Goal: Task Accomplishment & Management: Manage account settings

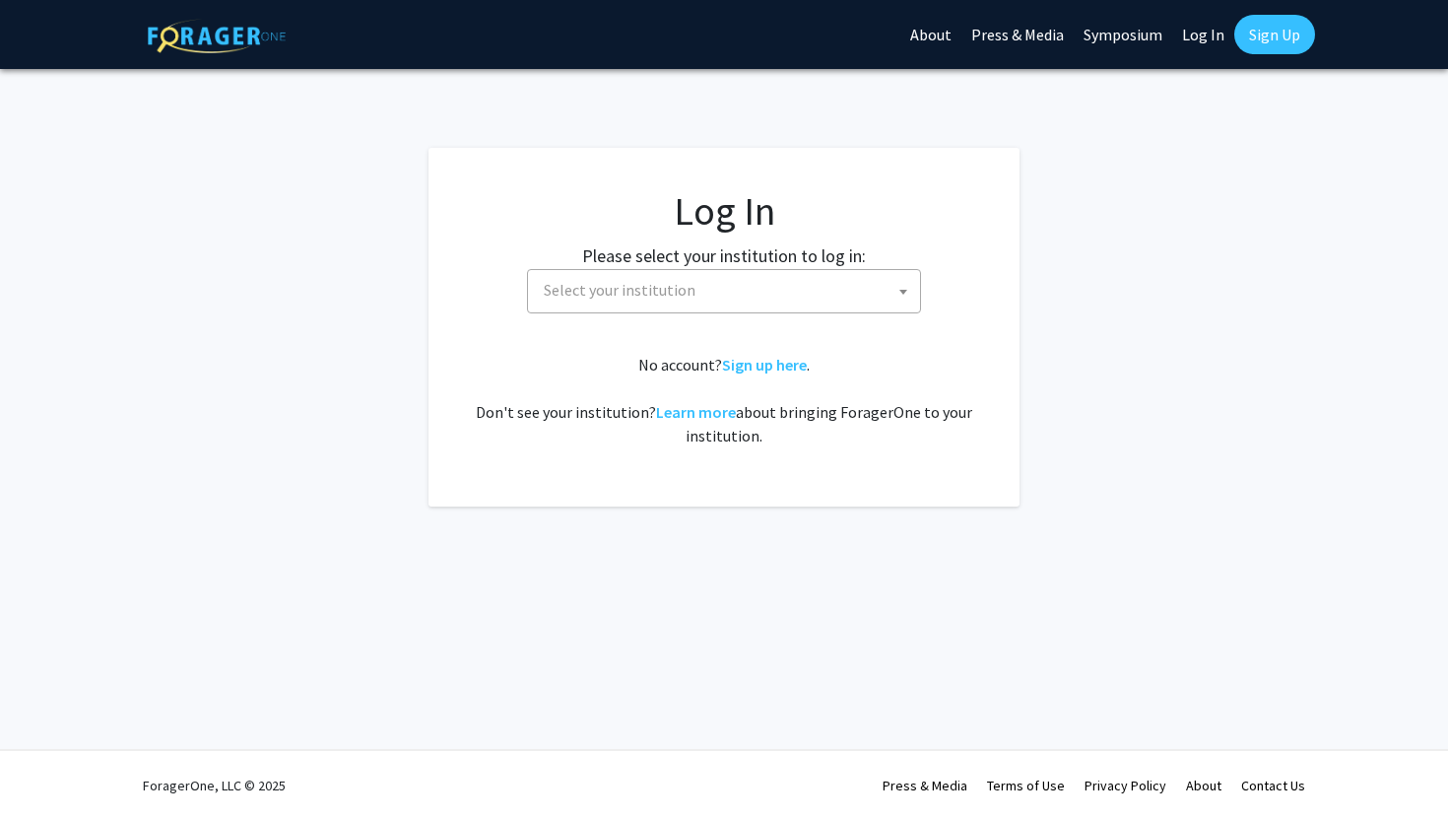
select select
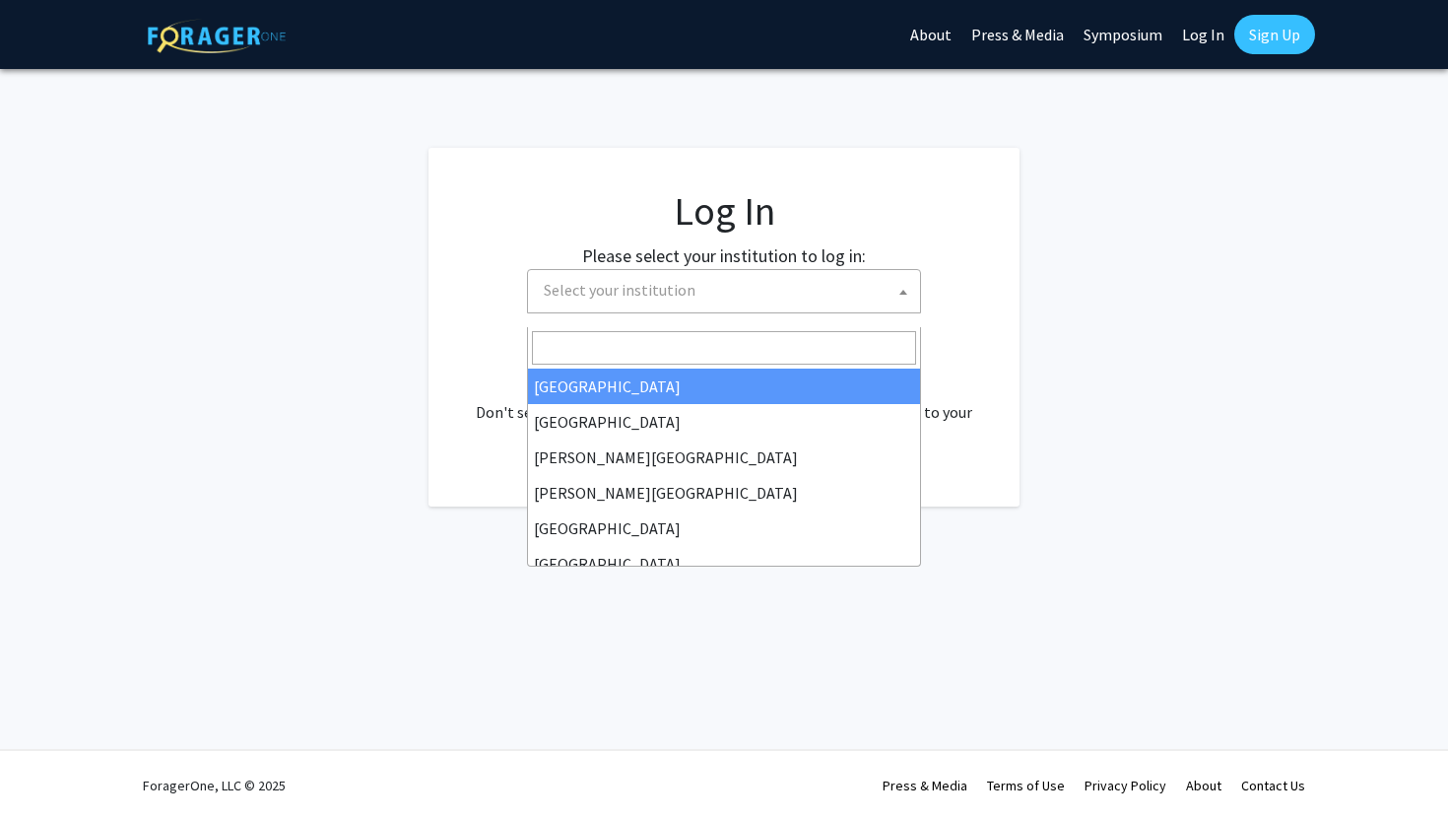
click at [816, 310] on span "Select your institution" at bounding box center [728, 290] width 384 height 40
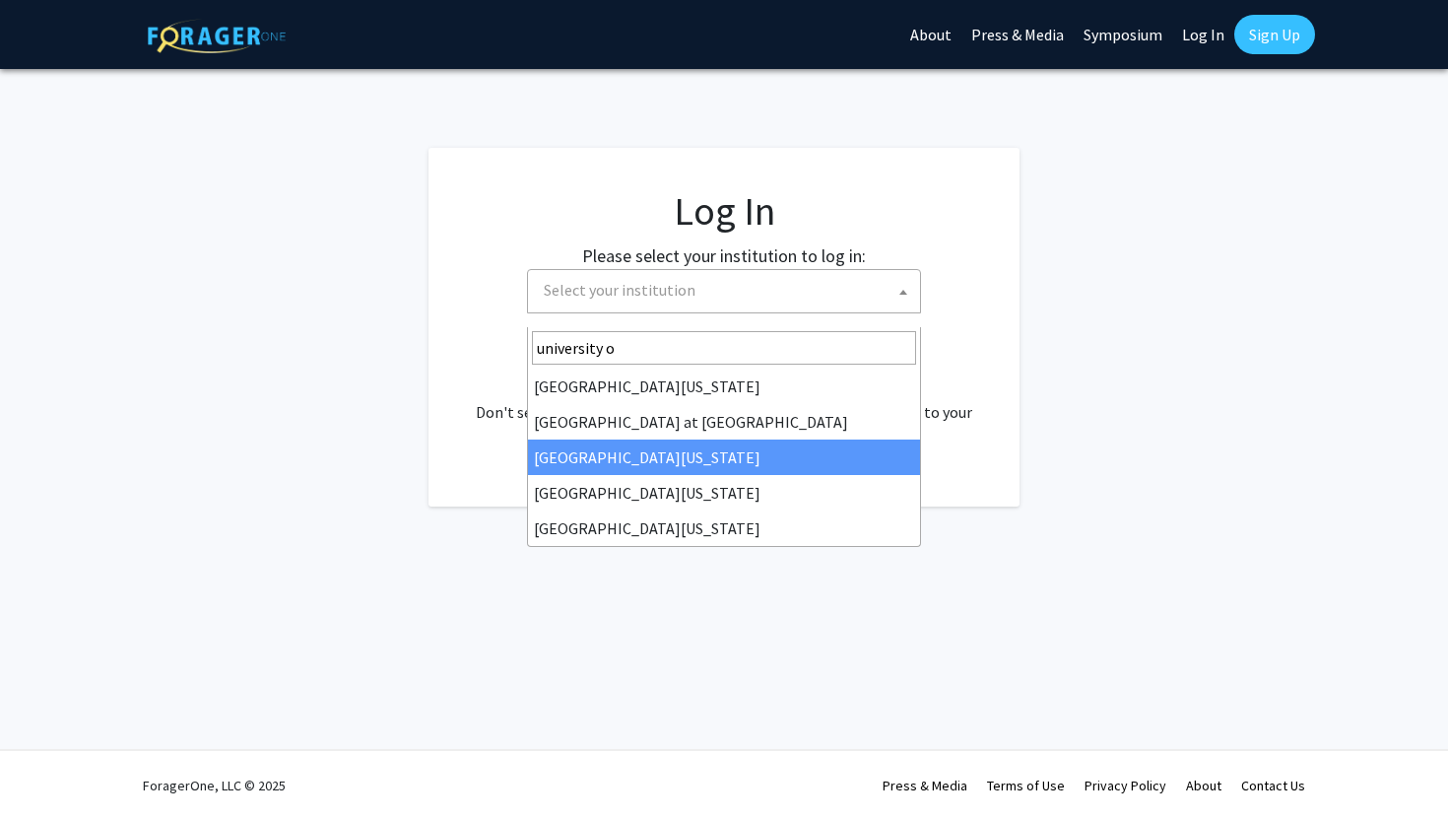
type input "university o"
select select "13"
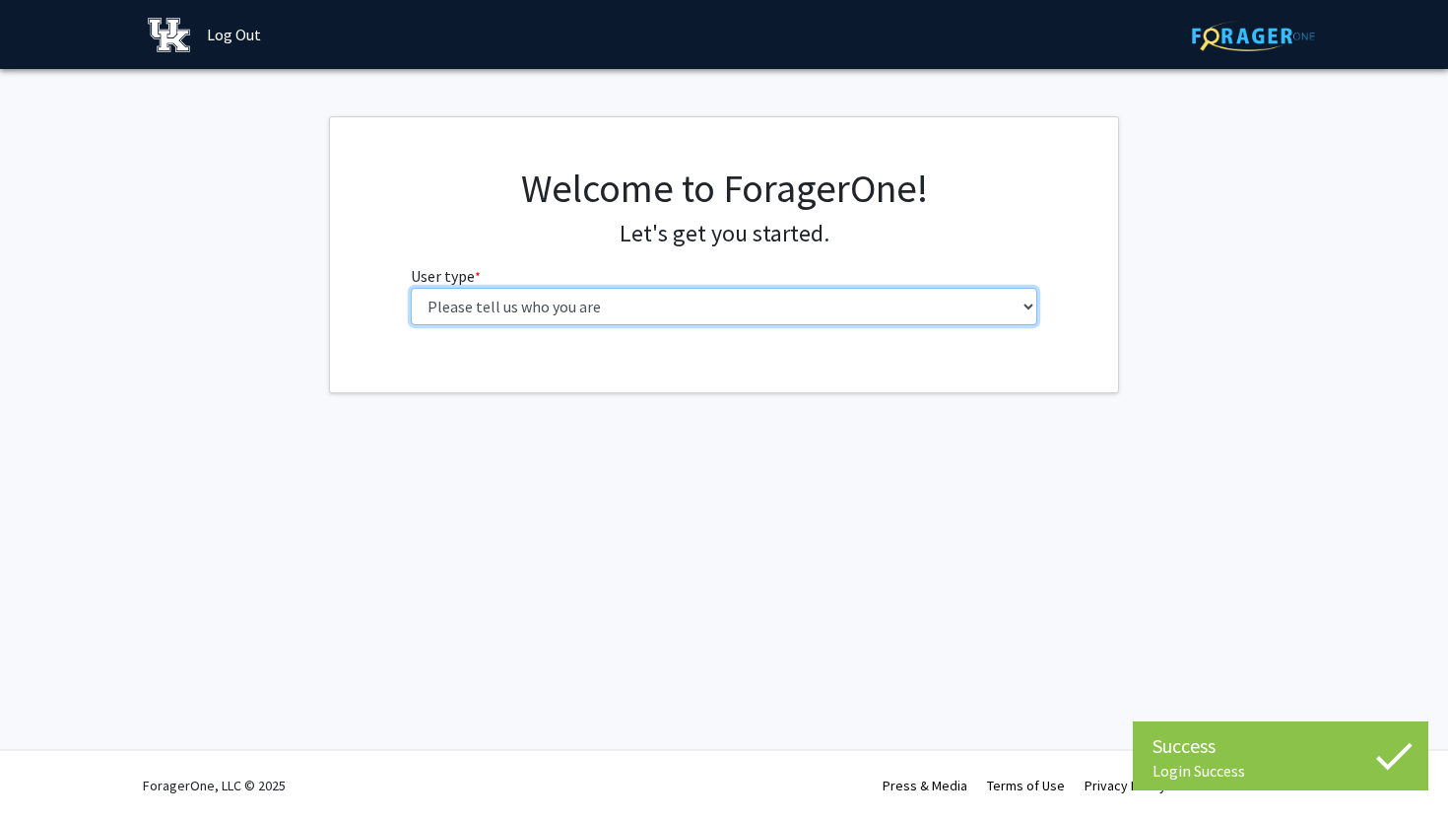
click at [950, 325] on select "Please tell us who you are Undergraduate Student Master's Student Doctoral Cand…" at bounding box center [724, 306] width 627 height 37
select select "1: undergrad"
click at [411, 325] on select "Please tell us who you are Undergraduate Student Master's Student Doctoral Cand…" at bounding box center [724, 306] width 627 height 37
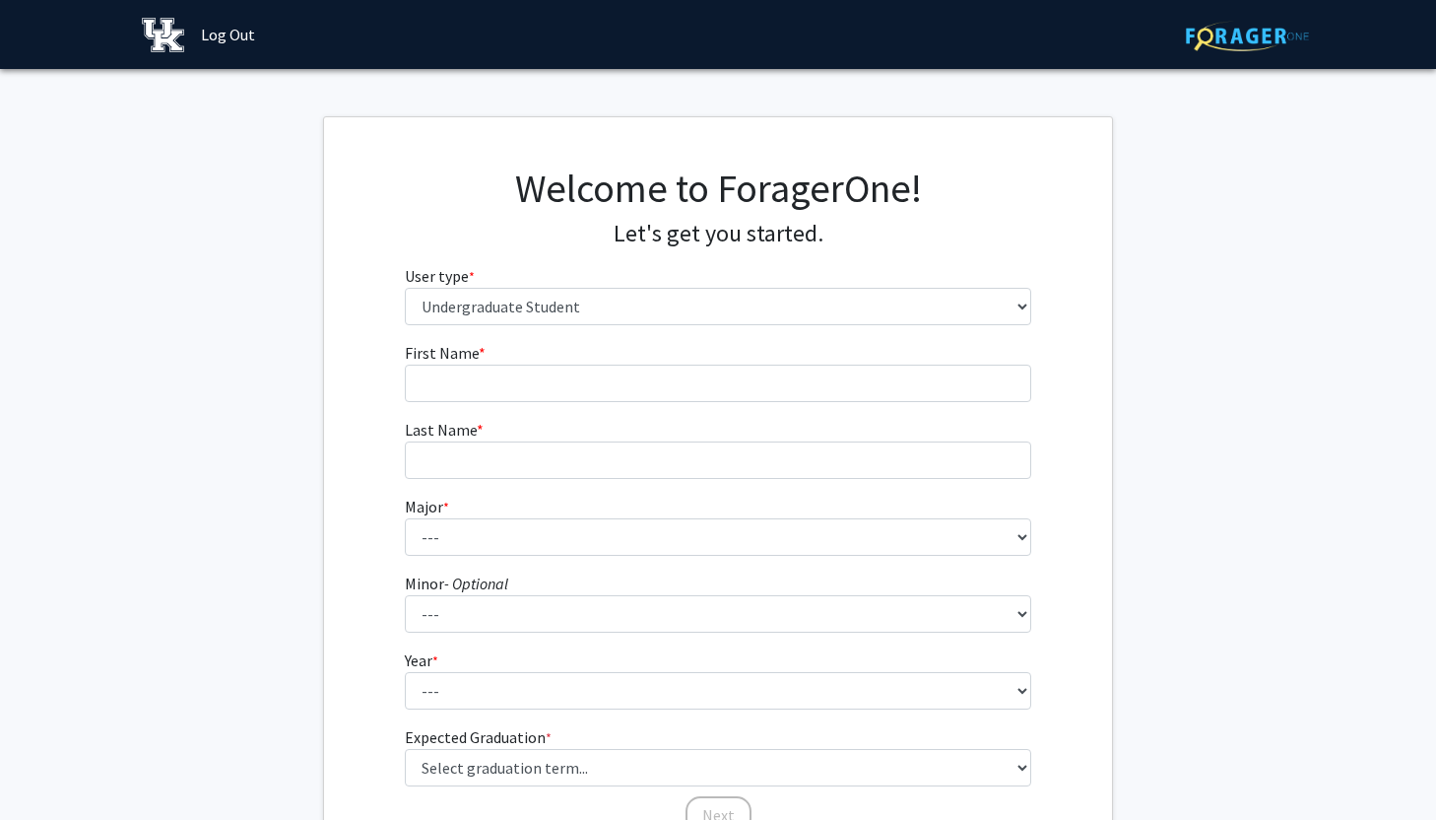
click at [803, 477] on form "First Name * required Last Name * required Major * required --- Accounting Aero…" at bounding box center [718, 578] width 627 height 475
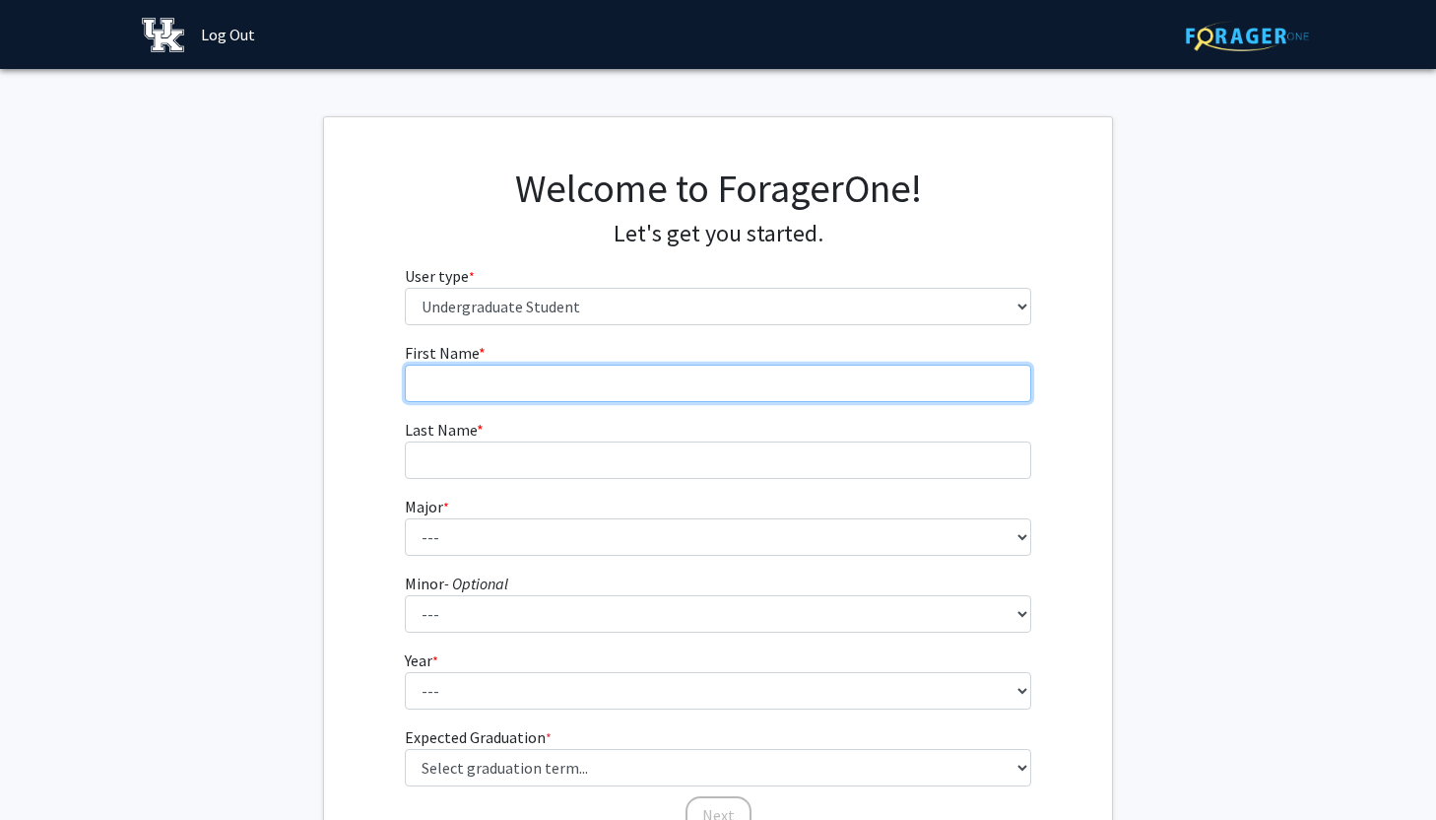
click at [795, 402] on input "First Name * required" at bounding box center [718, 382] width 627 height 37
type input "Lauren"
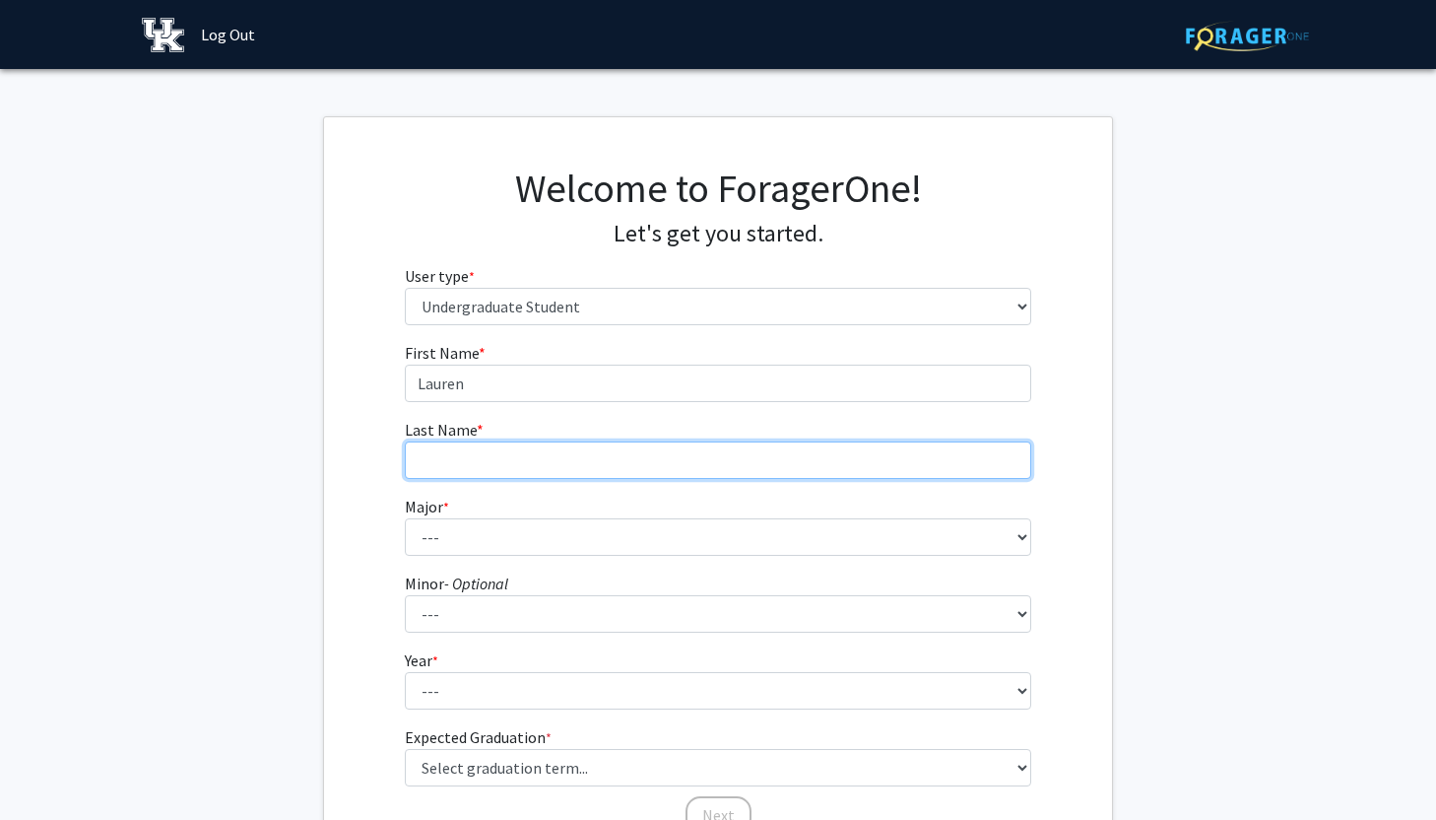
click at [761, 479] on input "Last Name * required" at bounding box center [718, 459] width 627 height 37
type input "Huffman"
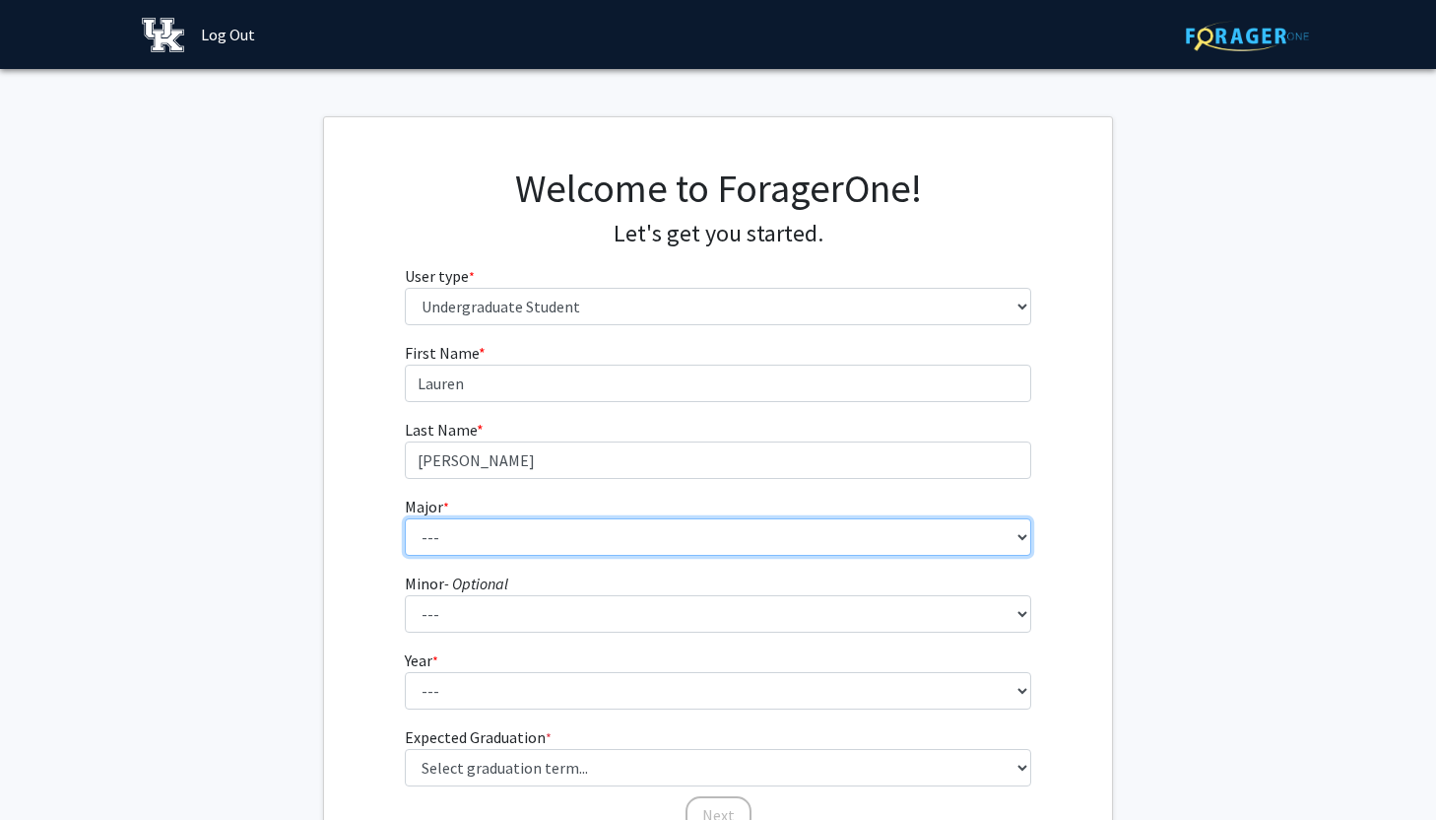
click at [728, 556] on select "--- Accounting Aerospace Engineering African American & Africana Studies Agricu…" at bounding box center [718, 536] width 627 height 37
select select "104: 941"
click at [405, 556] on select "--- Accounting Aerospace Engineering African American & Africana Studies Agricu…" at bounding box center [718, 536] width 627 height 37
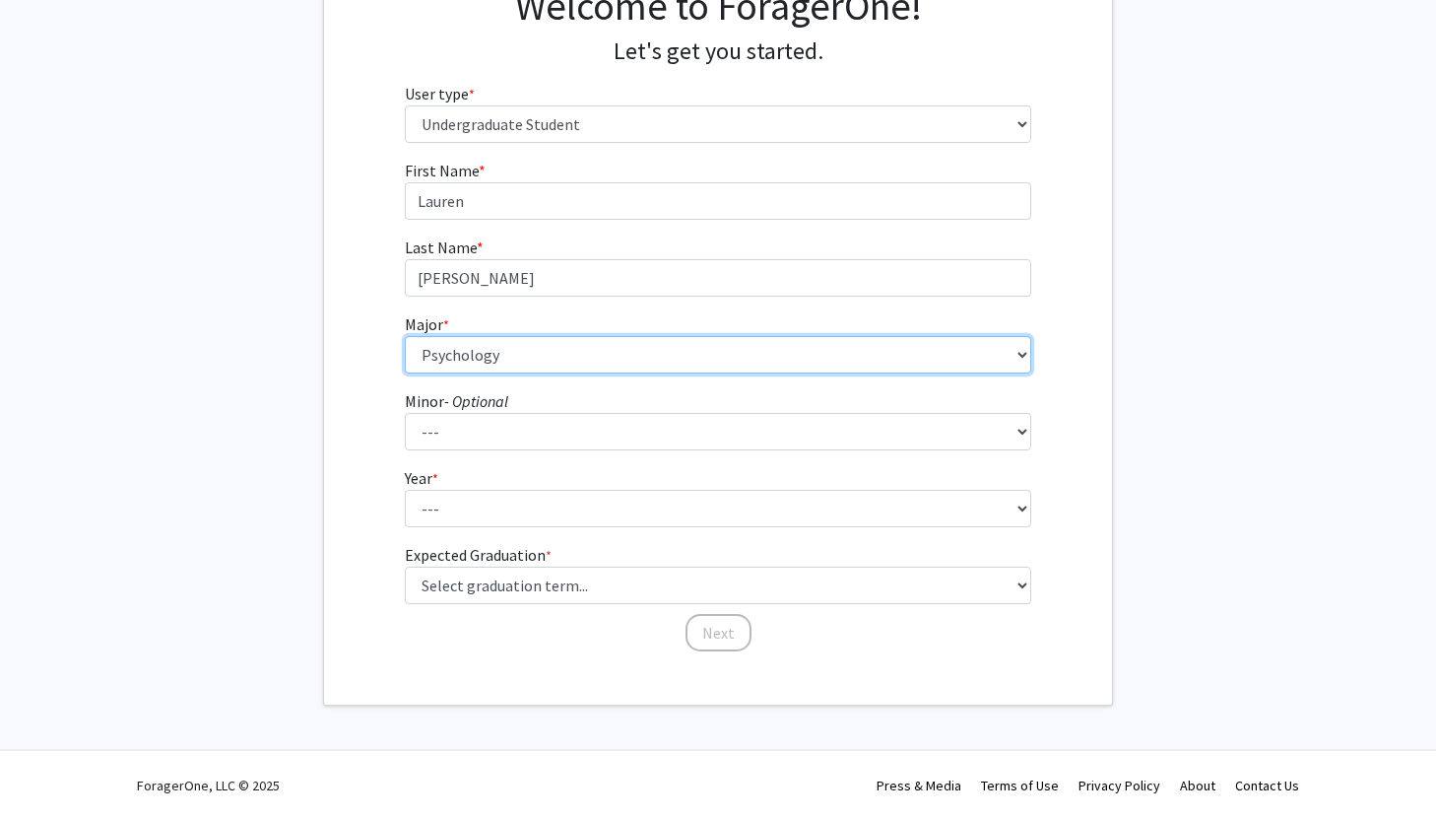
scroll to position [228, 0]
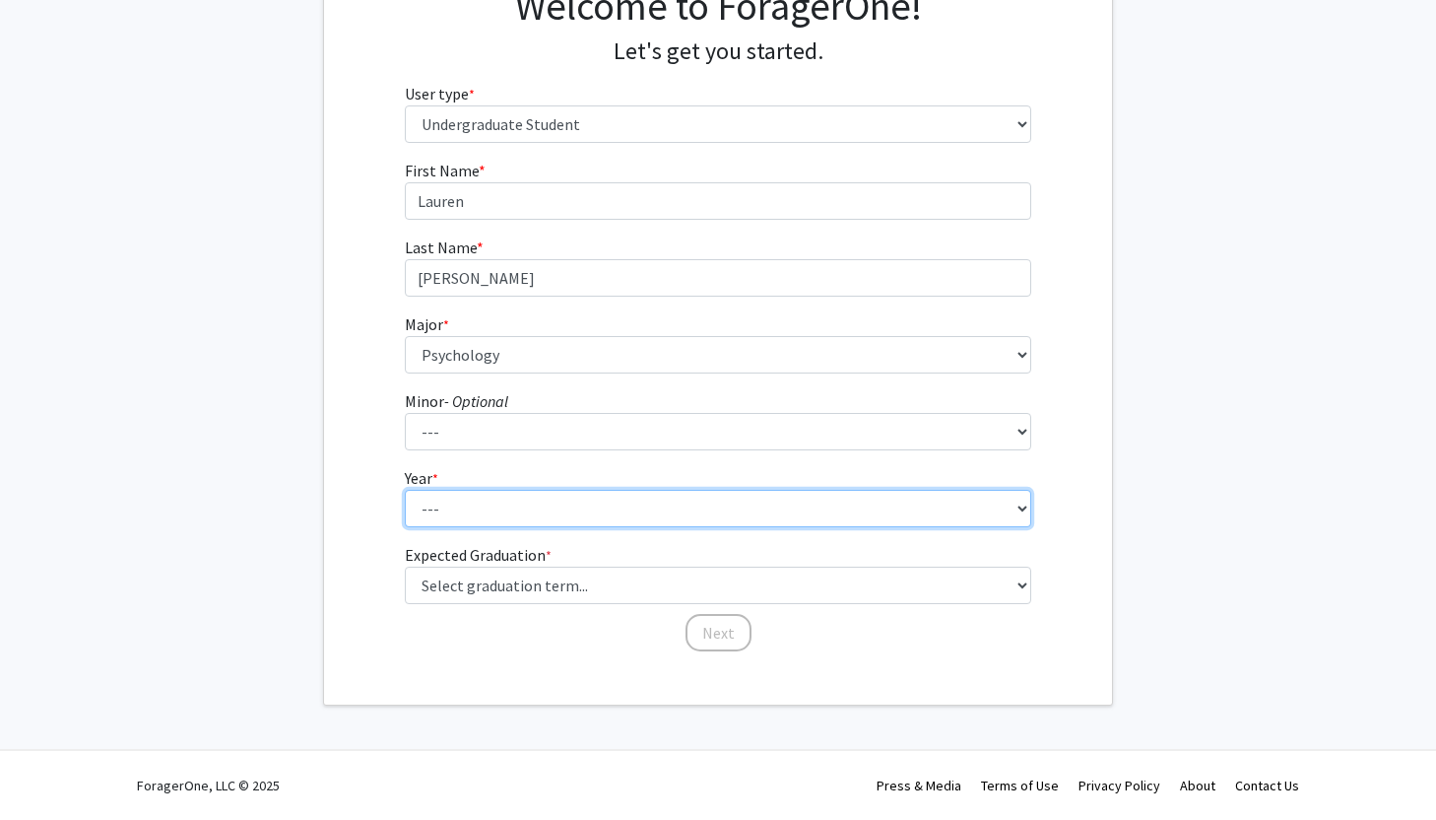
click at [711, 527] on select "--- First-year Sophomore Junior Senior Postbaccalaureate Certificate" at bounding box center [718, 508] width 627 height 37
select select "2: sophomore"
click at [405, 527] on select "--- First-year Sophomore Junior Senior Postbaccalaureate Certificate" at bounding box center [718, 508] width 627 height 37
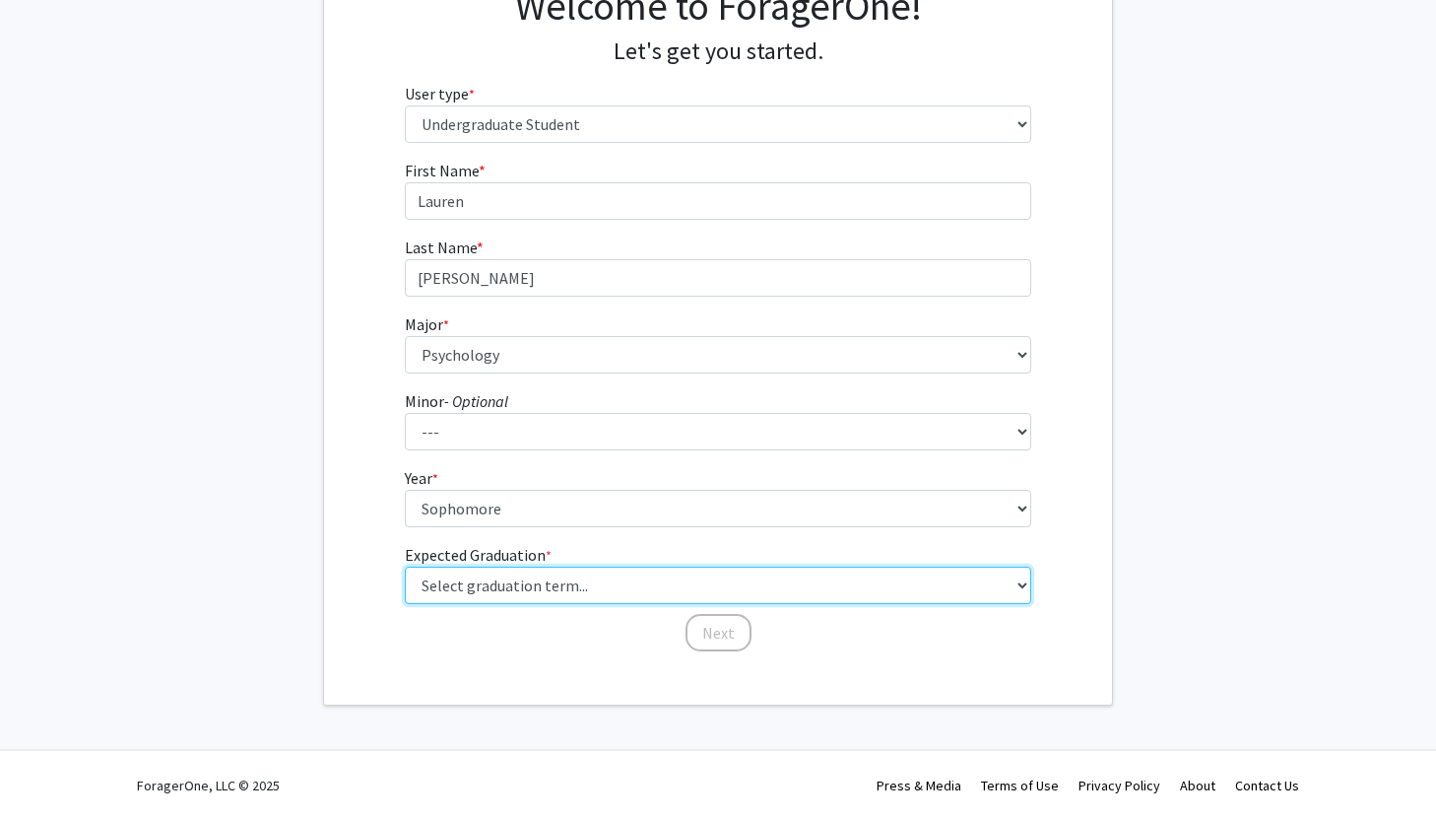
click at [680, 566] on select "Select graduation term... Spring 2025 Summer 2025 Fall 2025 Winter 2025 Spring …" at bounding box center [718, 584] width 627 height 37
select select "13: spring_2028"
click at [405, 566] on select "Select graduation term... Spring 2025 Summer 2025 Fall 2025 Winter 2025 Spring …" at bounding box center [718, 584] width 627 height 37
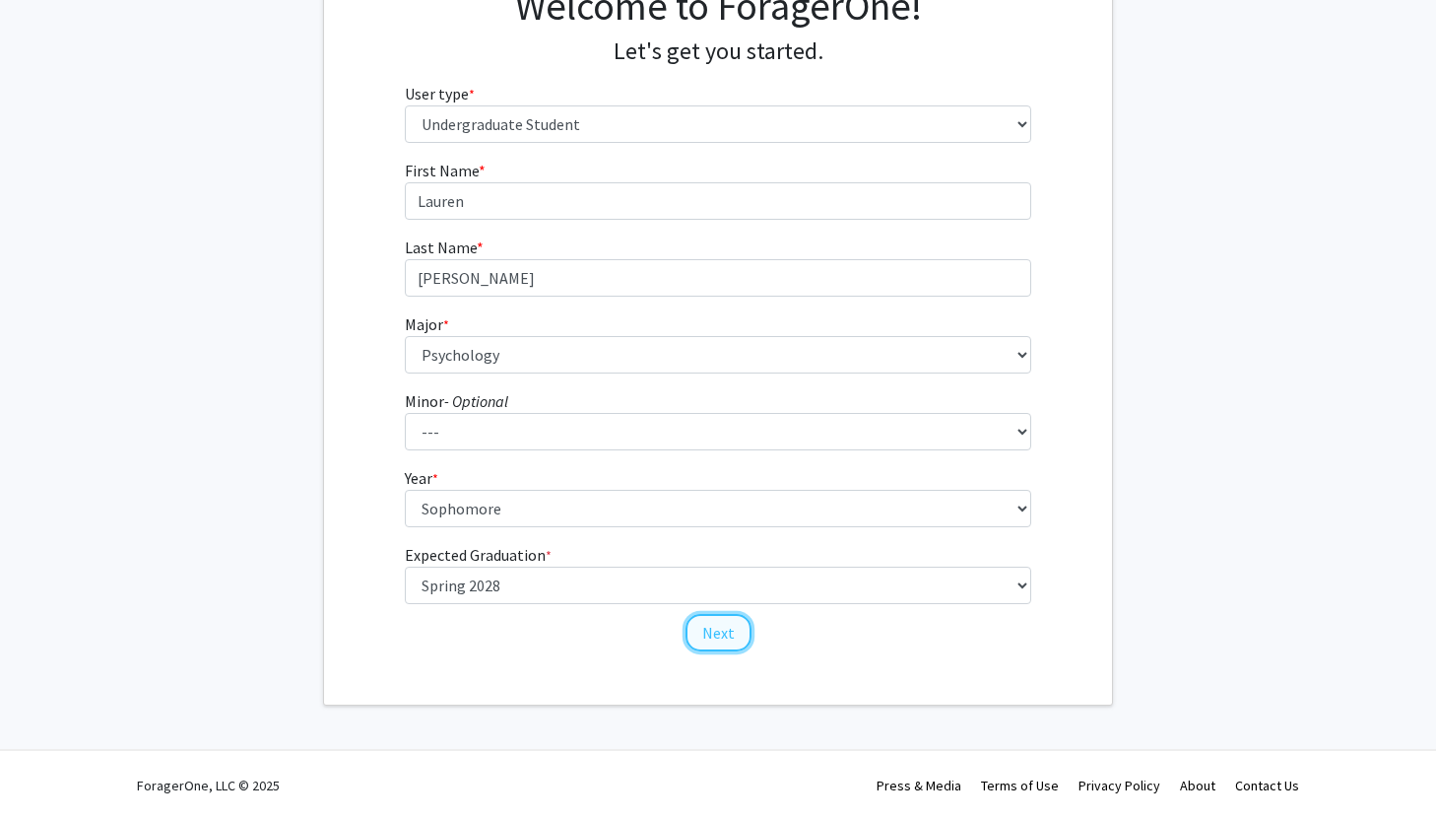
click at [702, 618] on button "Next" at bounding box center [719, 632] width 66 height 37
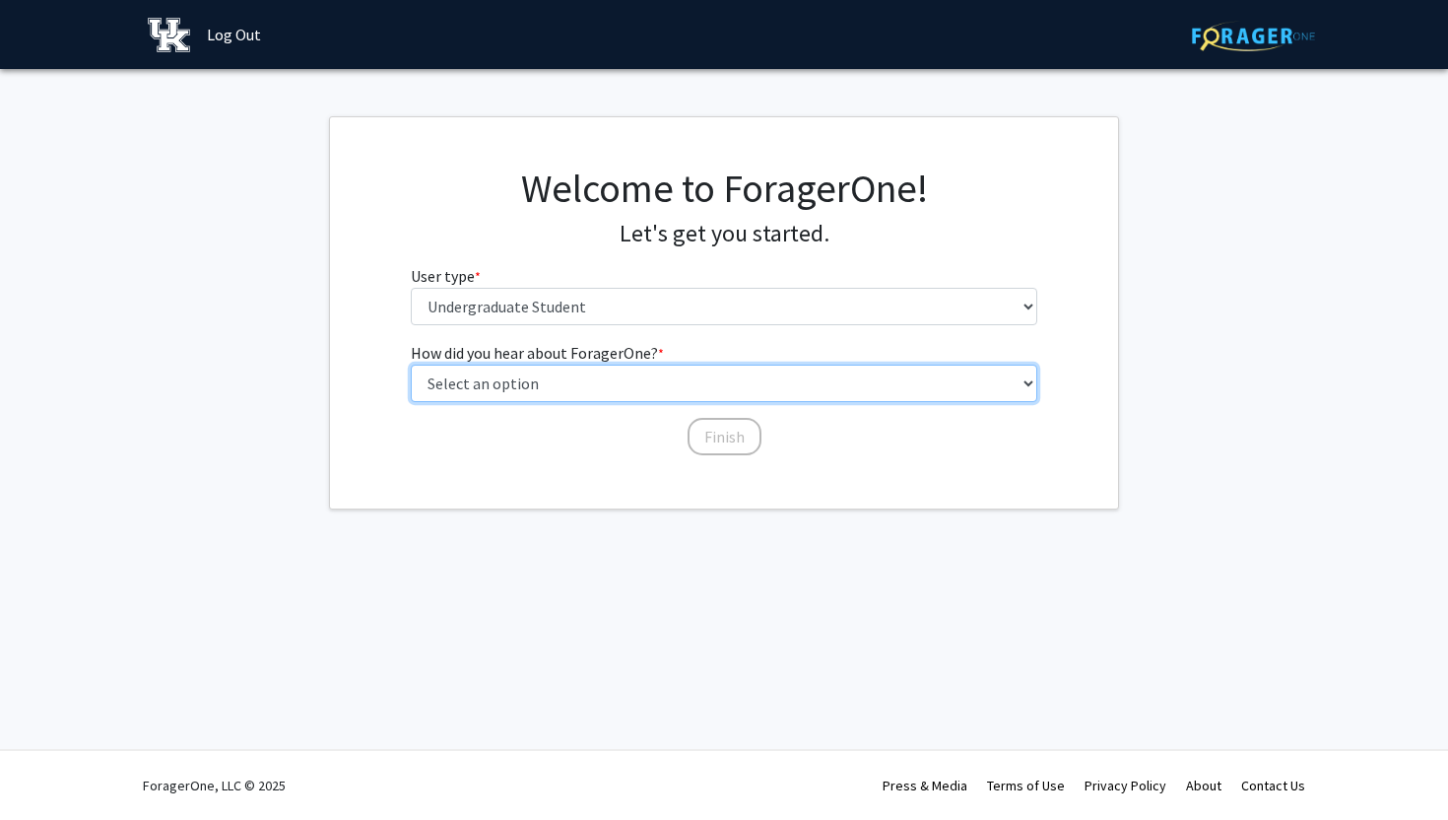
click at [713, 402] on select "Select an option Peer/student recommendation Faculty/staff recommendation Unive…" at bounding box center [724, 382] width 627 height 37
select select "2: faculty_recommendation"
click at [411, 402] on select "Select an option Peer/student recommendation Faculty/staff recommendation Unive…" at bounding box center [724, 382] width 627 height 37
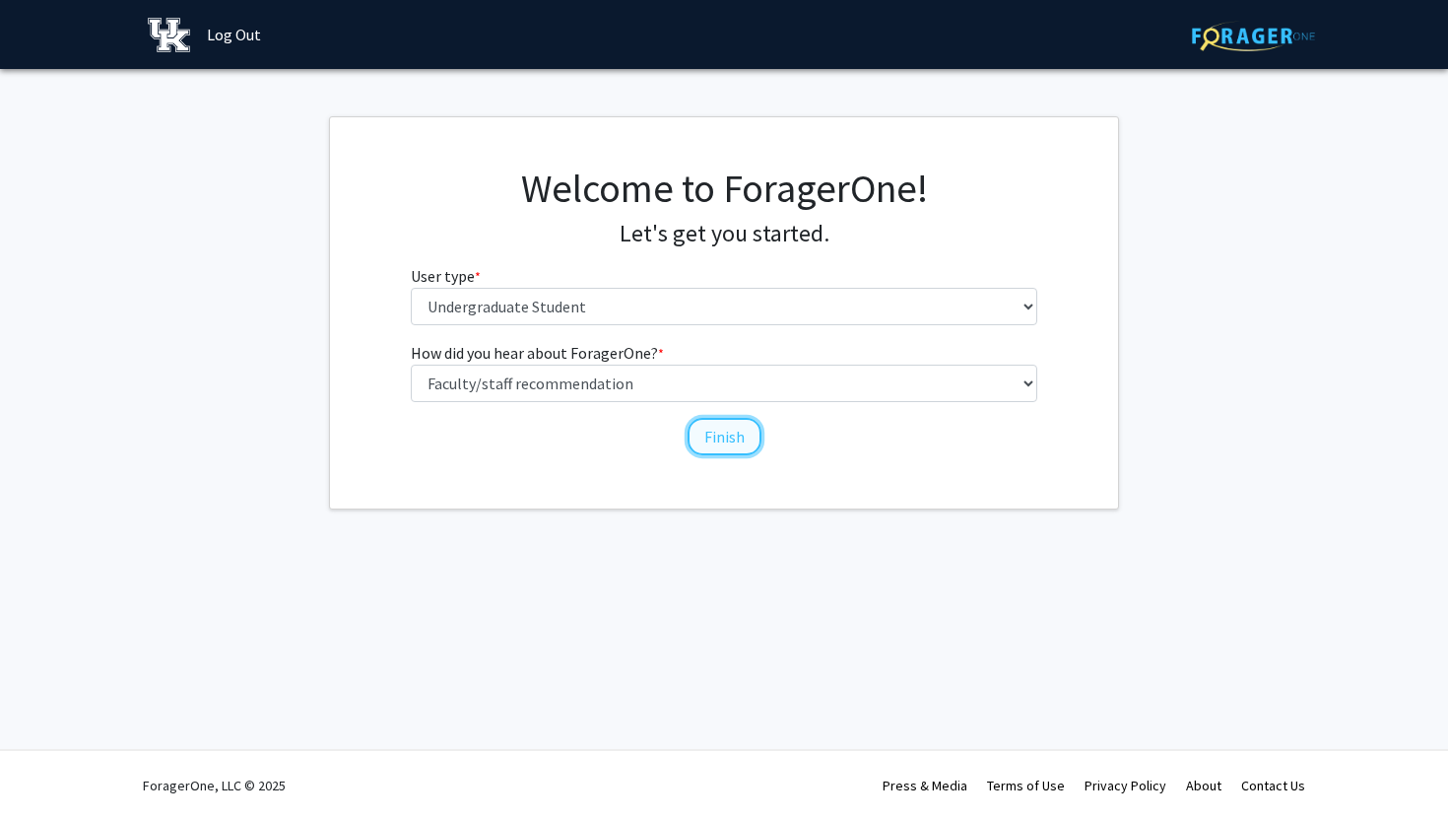
click at [705, 455] on button "Finish" at bounding box center [725, 436] width 74 height 37
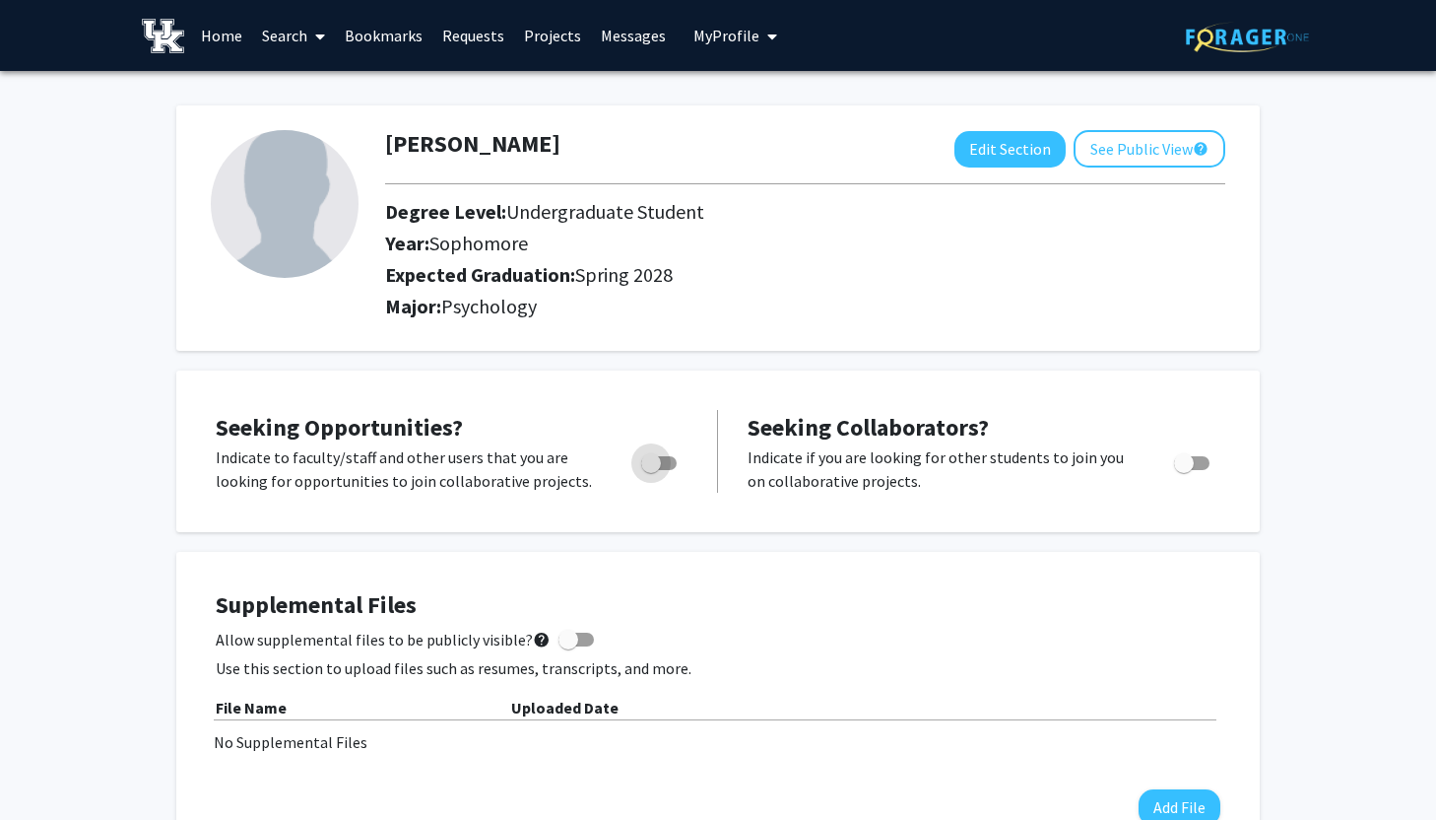
click at [675, 475] on label "Toggle" at bounding box center [654, 463] width 43 height 24
click at [651, 471] on input "Are you actively seeking opportunities?" at bounding box center [650, 470] width 1 height 1
checkbox input "true"
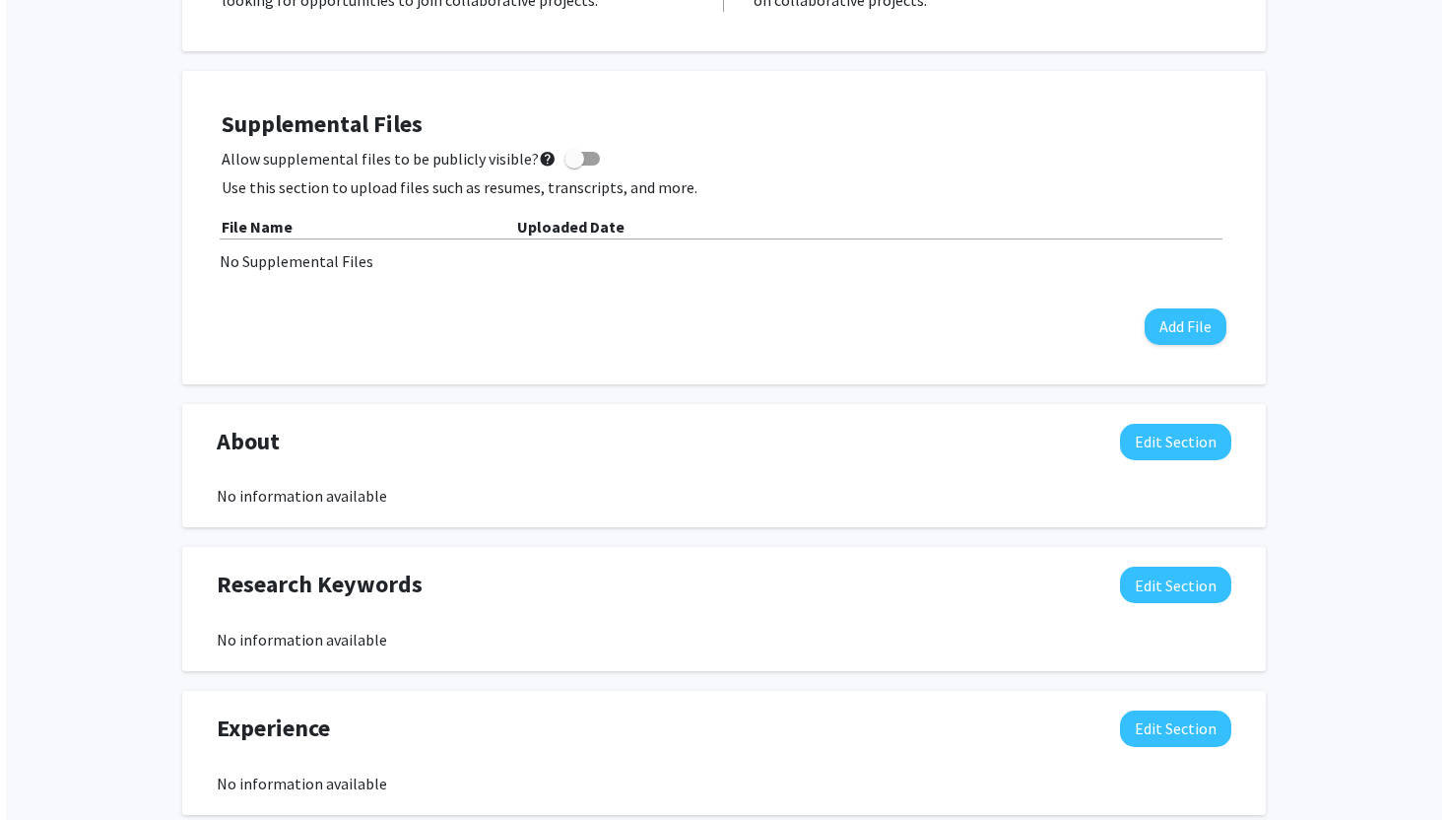
scroll to position [482, 0]
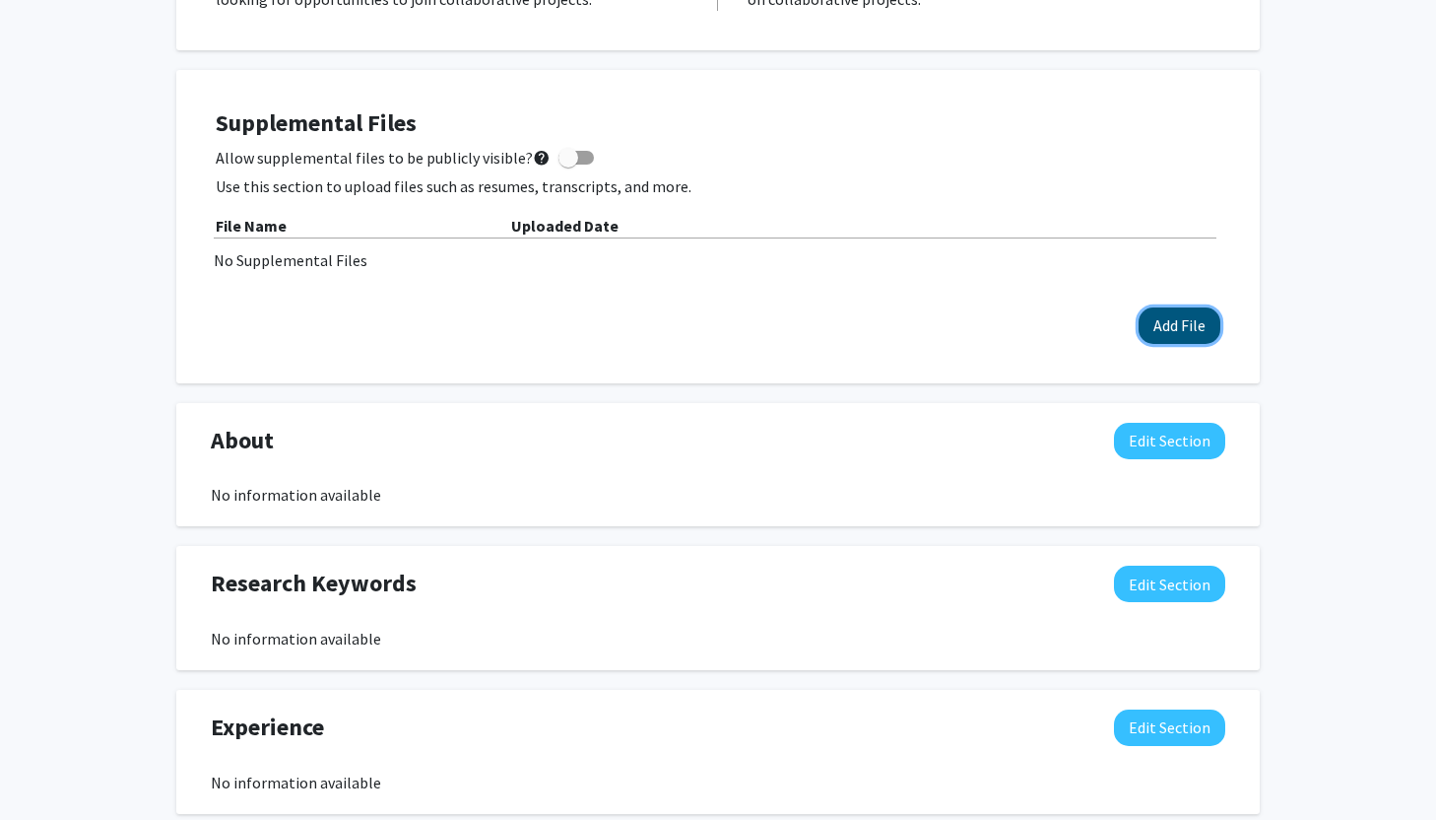
click at [1174, 344] on button "Add File" at bounding box center [1180, 325] width 82 height 36
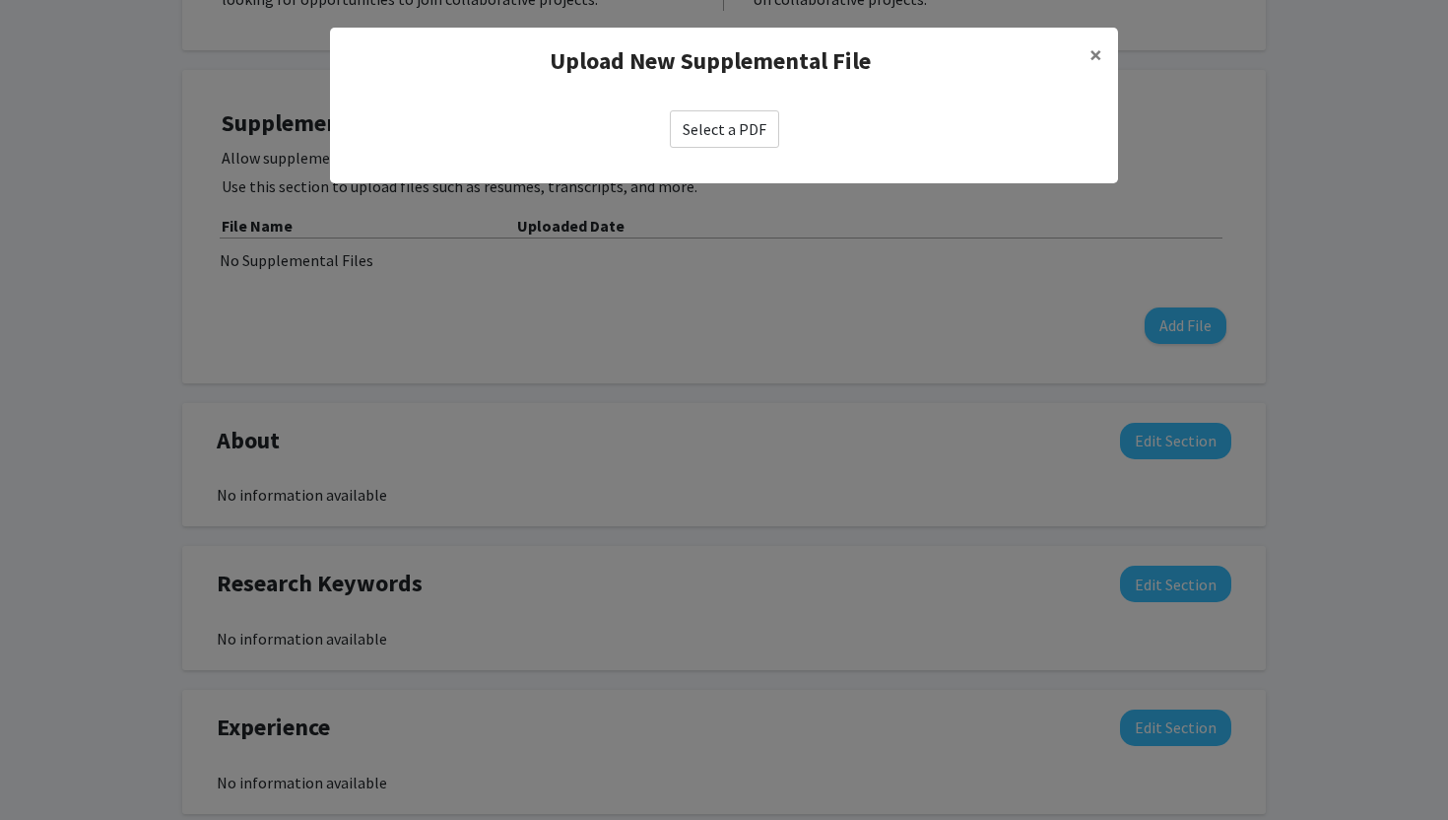
click at [790, 148] on div "Select a PDF" at bounding box center [724, 128] width 757 height 37
click at [764, 148] on label "Select a PDF" at bounding box center [724, 128] width 109 height 37
click at [0, 0] on input "Select a PDF" at bounding box center [0, 0] width 0 height 0
click at [763, 148] on label "Select a PDF" at bounding box center [724, 128] width 109 height 37
click at [0, 0] on input "Select a PDF" at bounding box center [0, 0] width 0 height 0
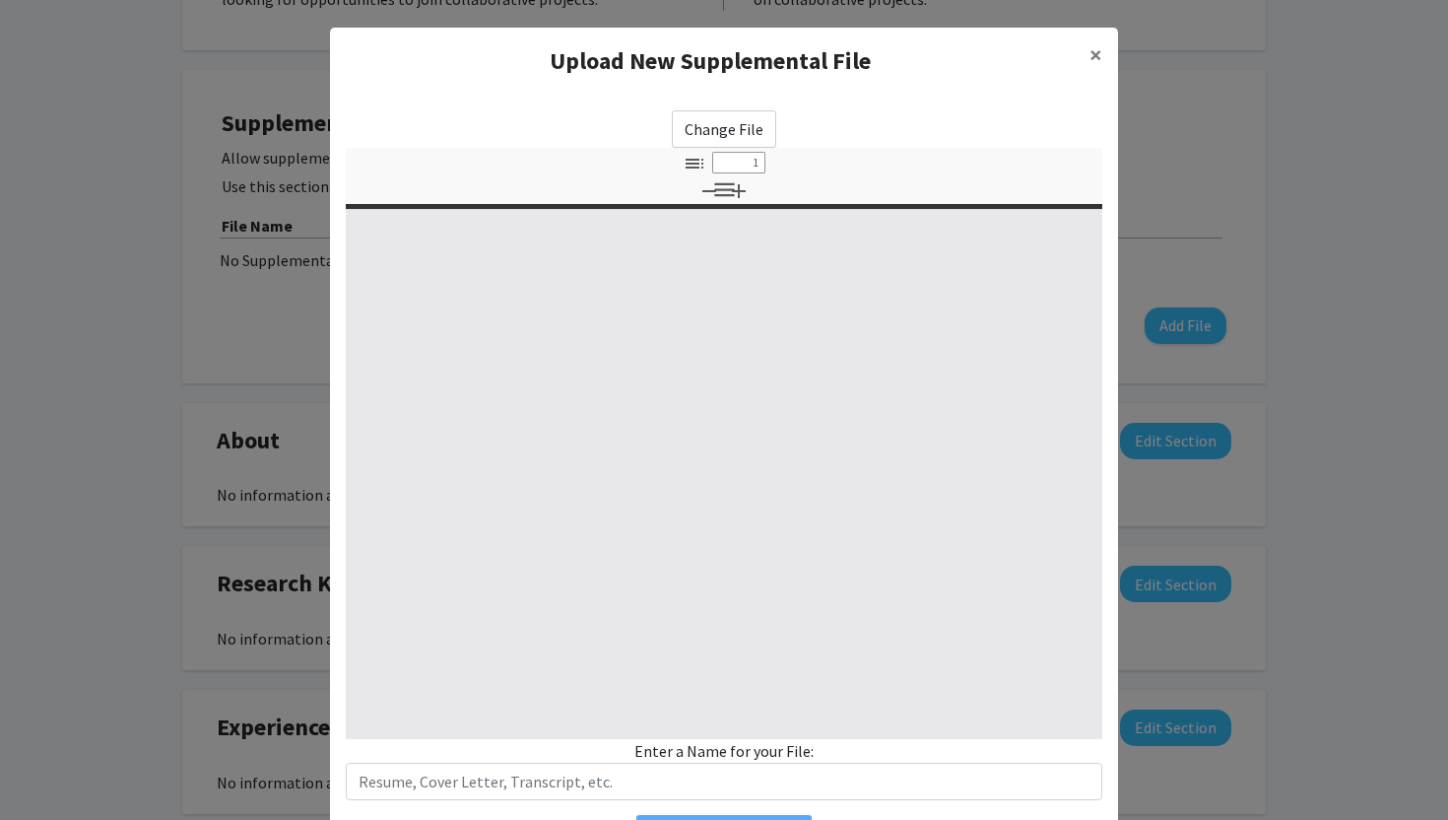
select select "custom"
type input "0"
select select "custom"
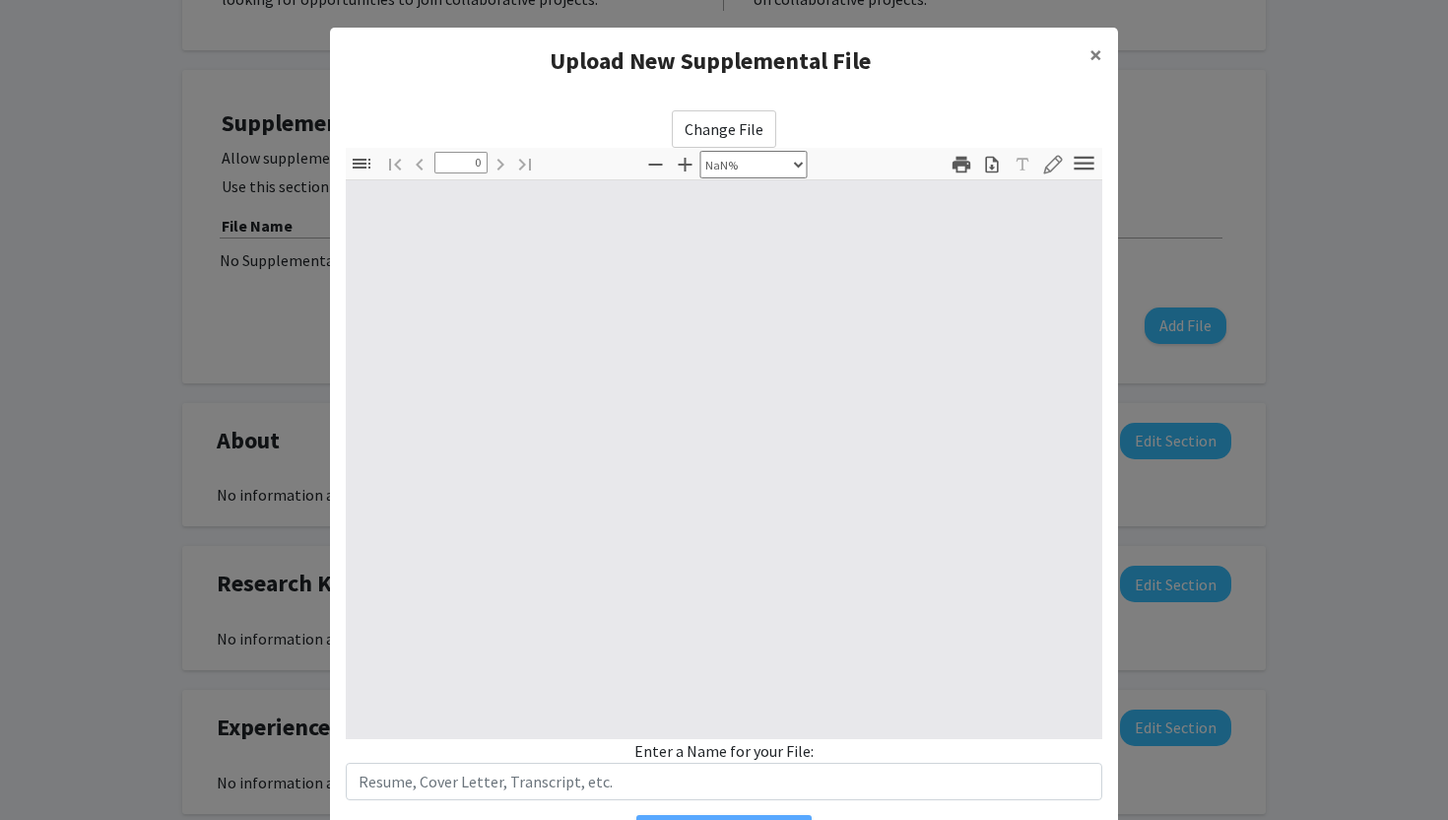
type input "1"
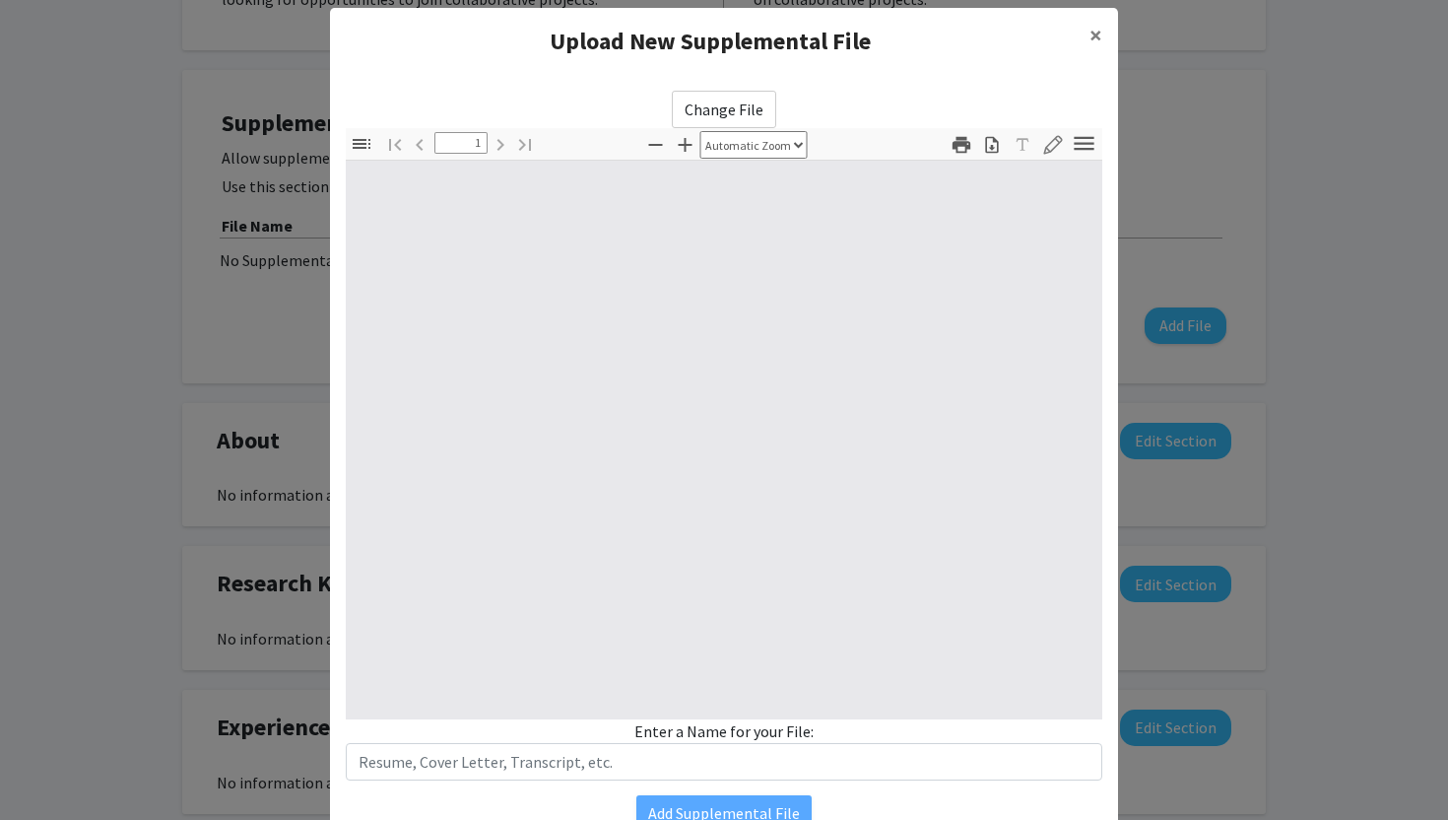
select select "auto"
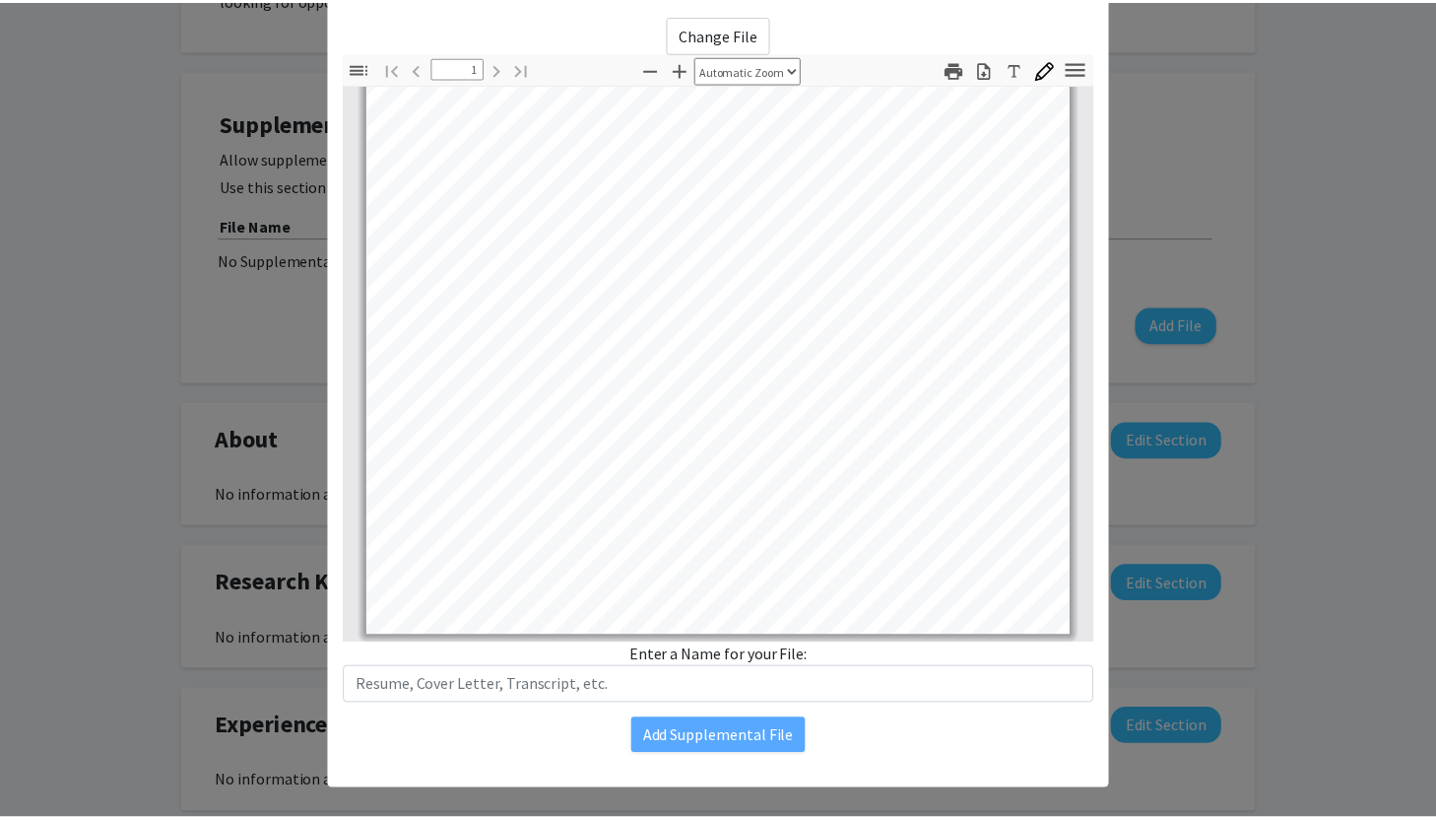
scroll to position [128, 0]
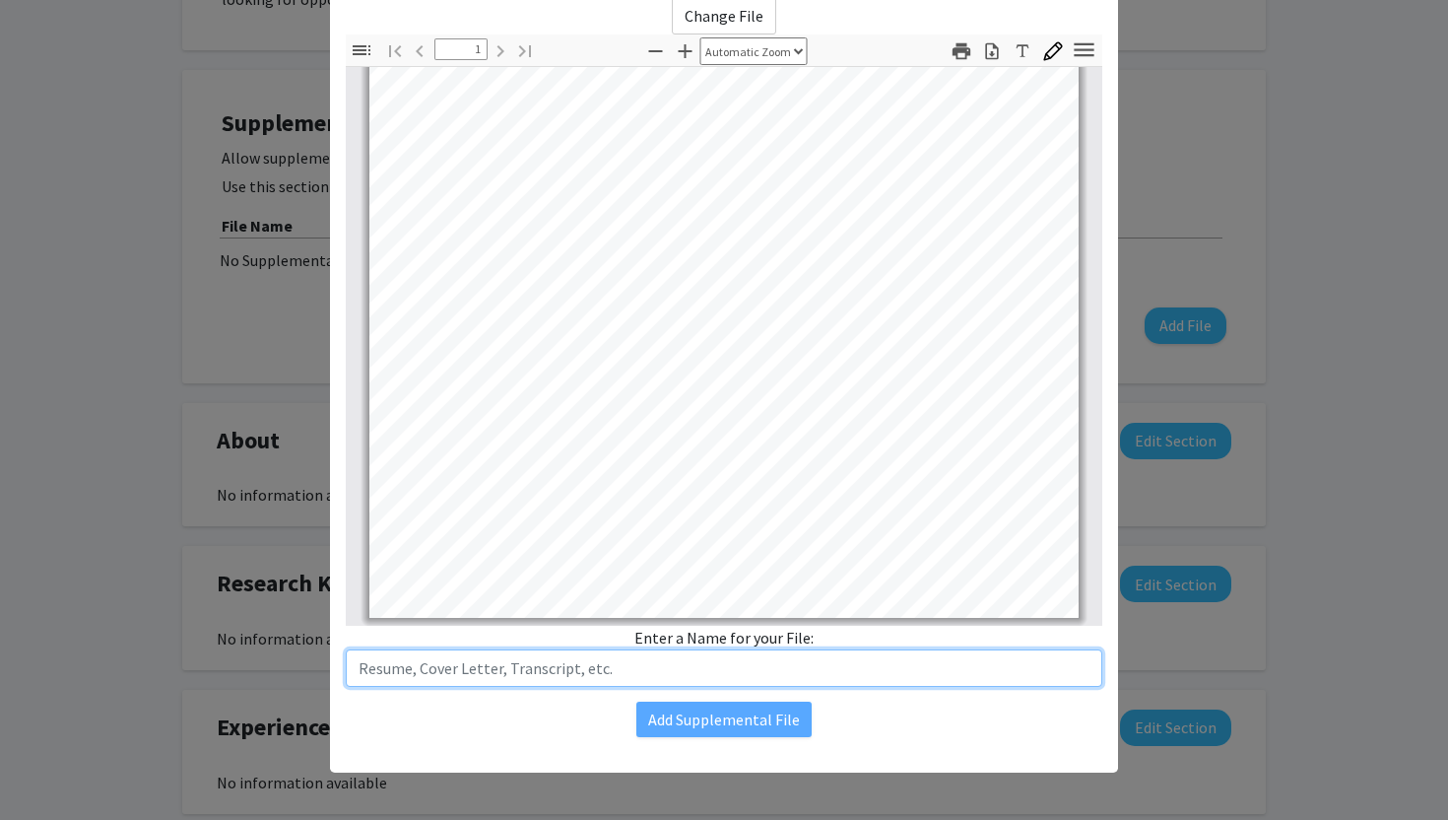
click at [808, 687] on input "text" at bounding box center [724, 667] width 757 height 37
type input "Lauren Huffman - 2025 Resume"
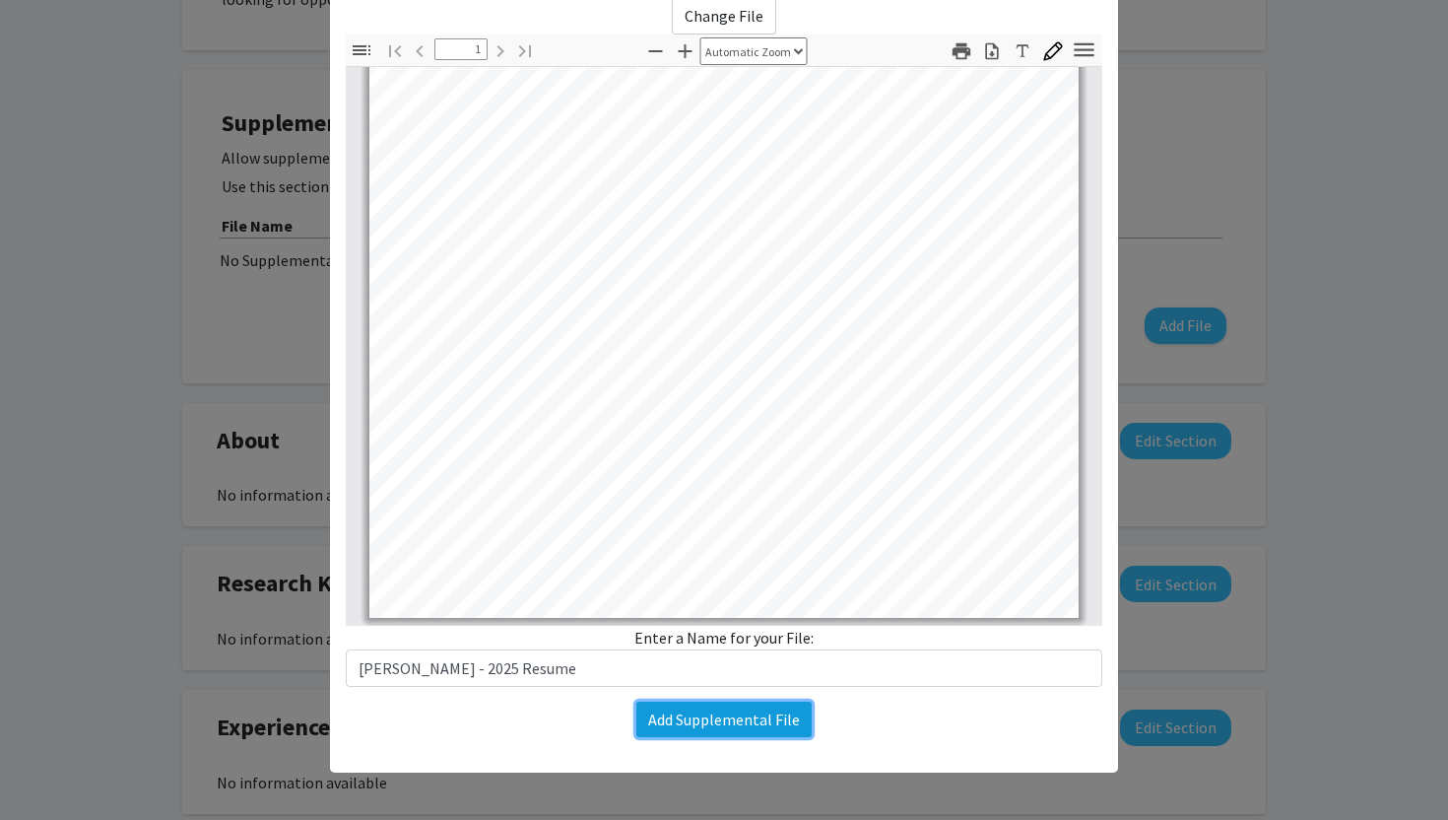
click at [804, 737] on button "Add Supplemental File" at bounding box center [723, 718] width 175 height 35
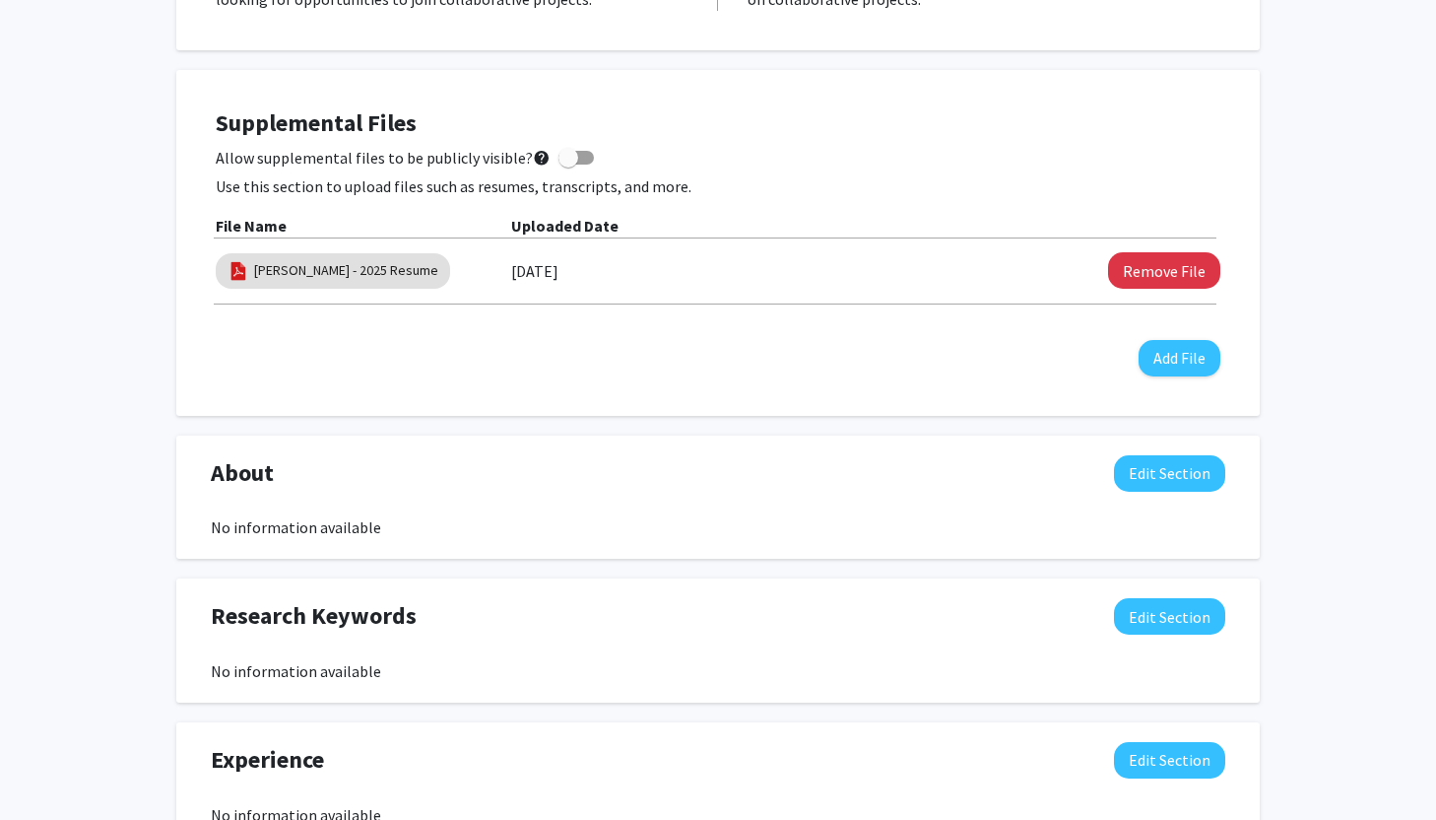
click at [1296, 559] on div "Lauren Huffman Edit Section See Public View help Degree Level: Undergraduate St…" at bounding box center [718, 464] width 1436 height 1750
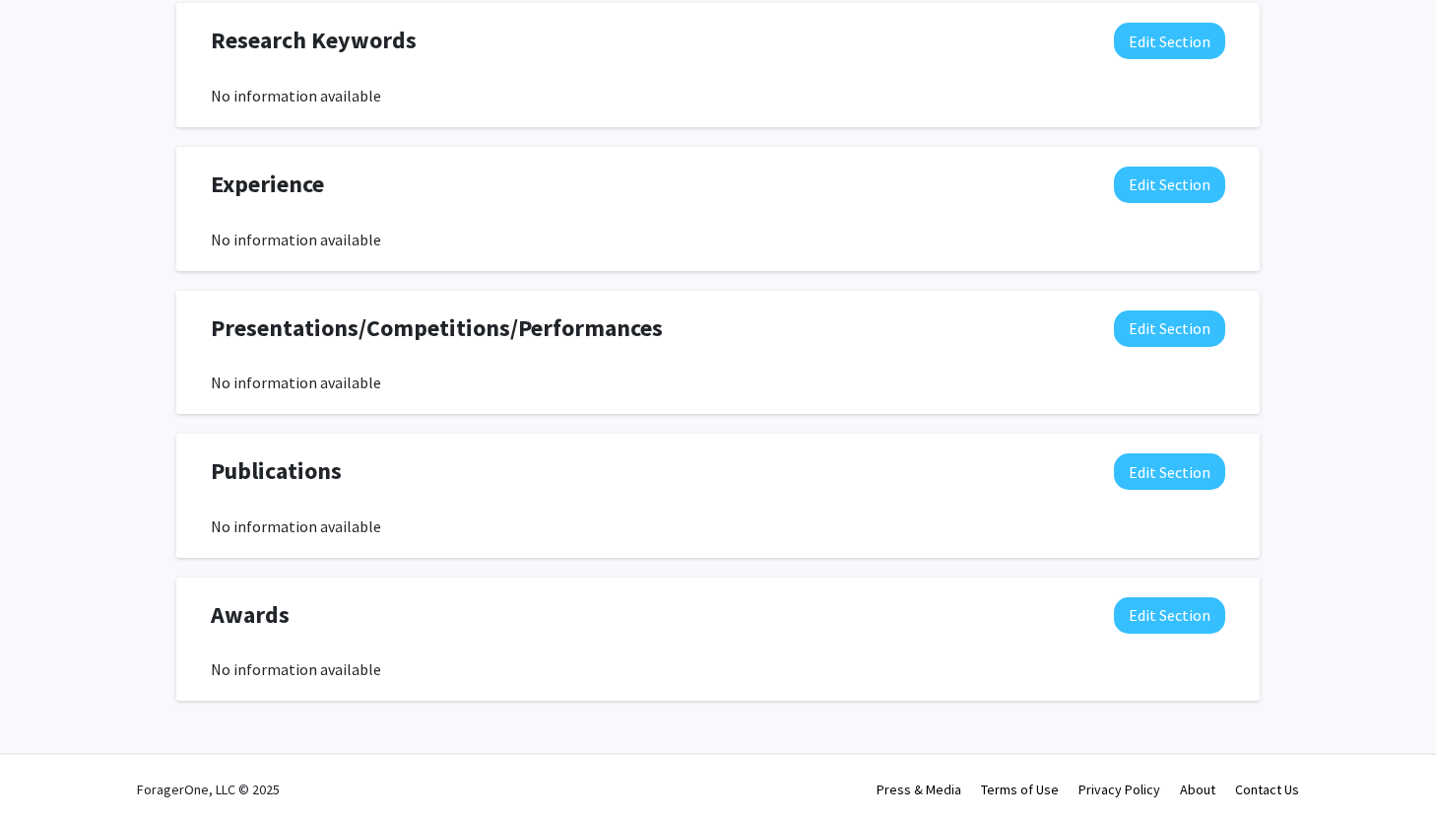
scroll to position [1058, 0]
click at [1155, 58] on button "Edit Section" at bounding box center [1169, 40] width 111 height 36
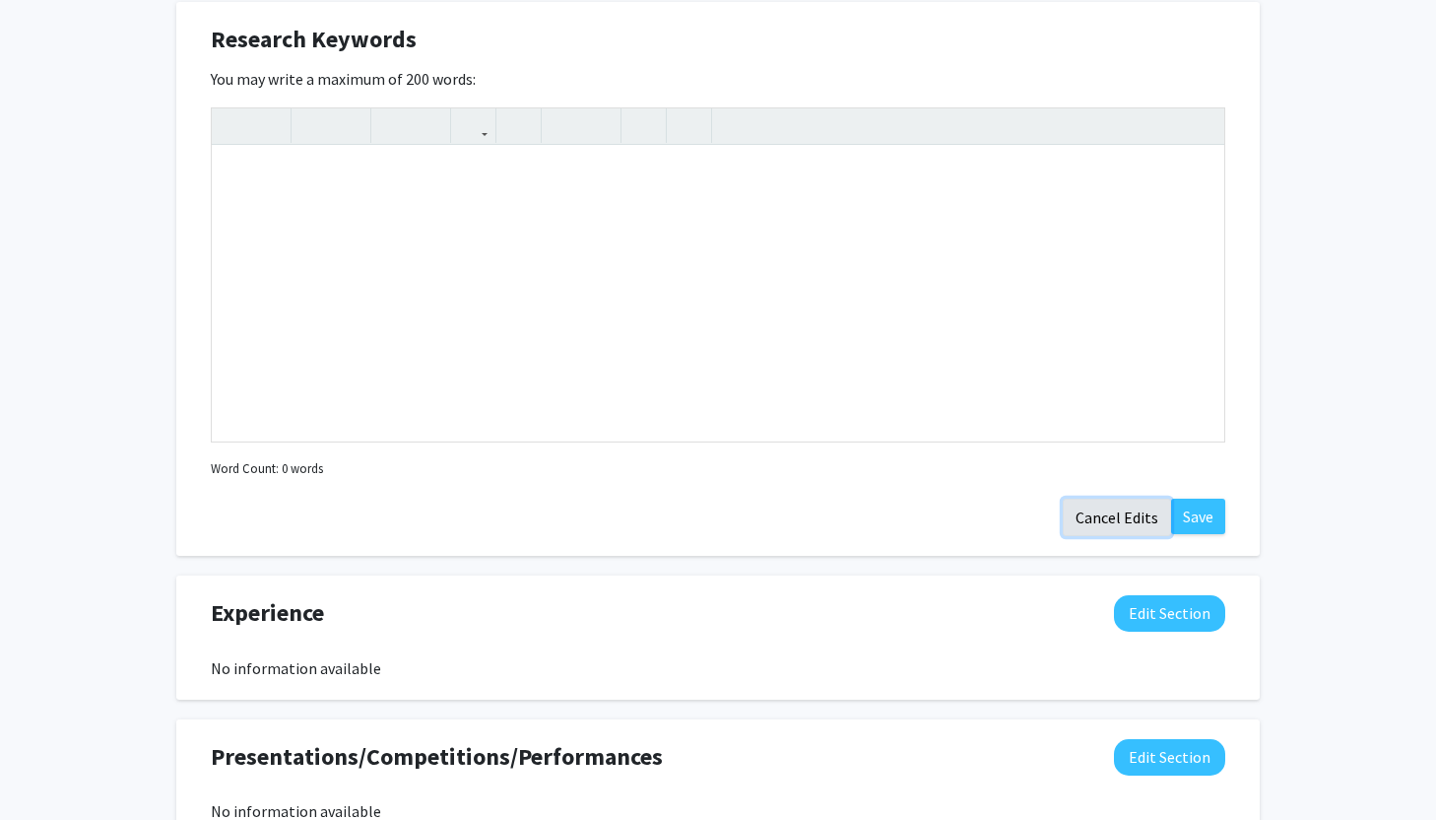
click at [1069, 536] on button "Cancel Edits" at bounding box center [1117, 516] width 108 height 37
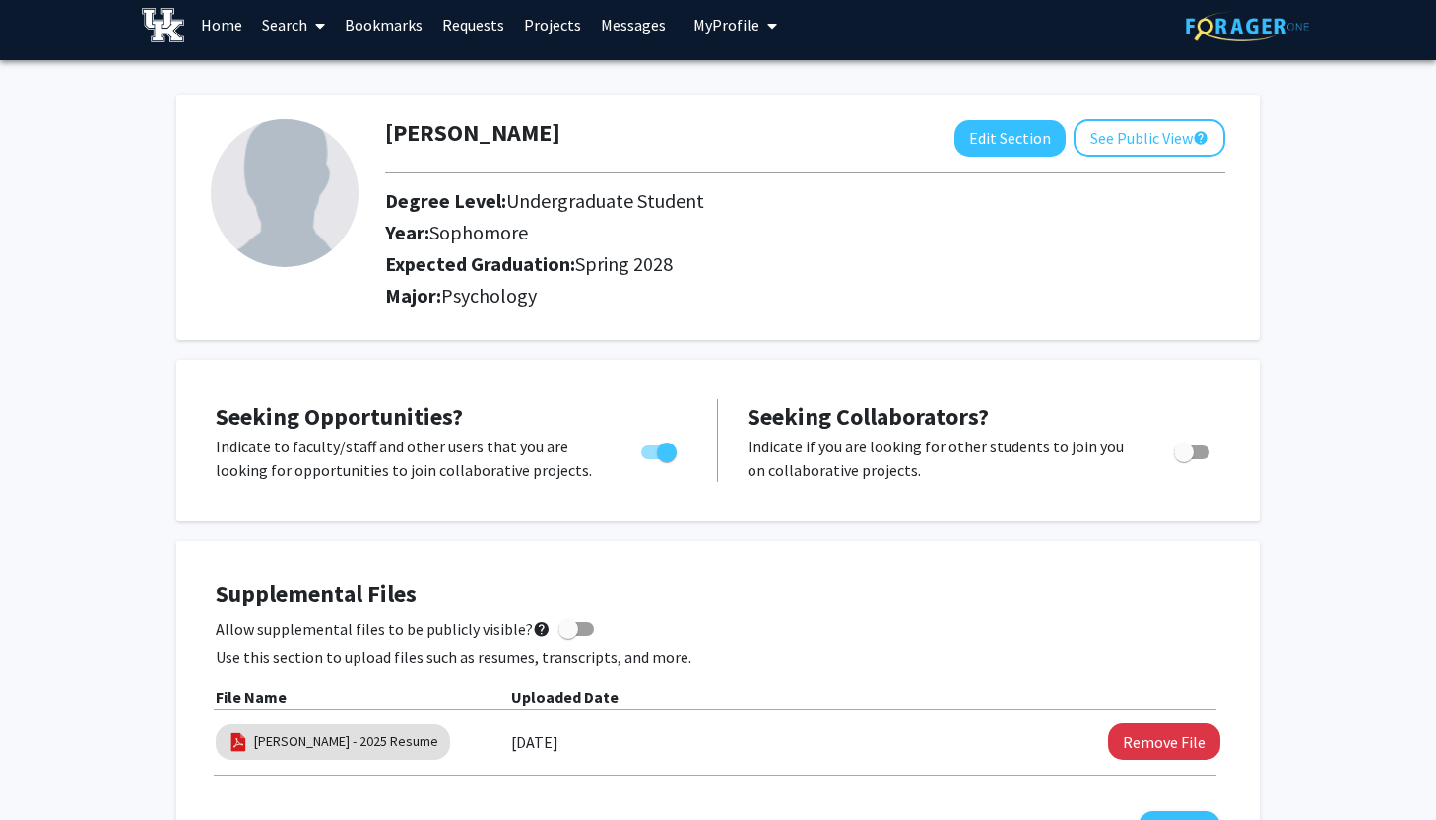
scroll to position [0, 0]
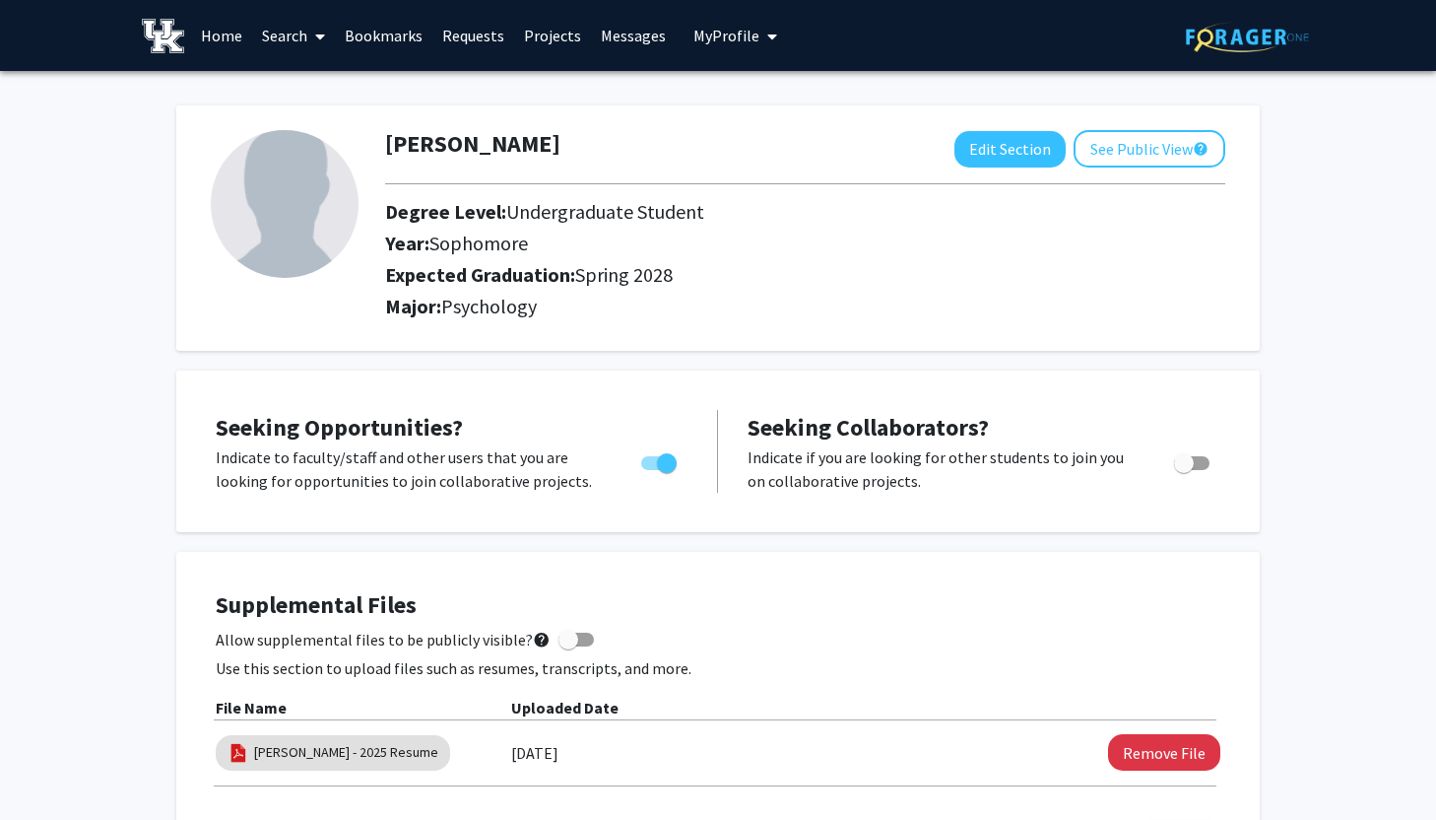
click at [294, 48] on link "Search" at bounding box center [293, 35] width 83 height 69
click at [601, 114] on div "Lauren Huffman Edit Section See Public View help Degree Level: Undergraduate St…" at bounding box center [718, 227] width 1084 height 245
click at [1066, 167] on div "Lauren Huffman Edit Section See Public View help" at bounding box center [805, 148] width 870 height 37
click at [1074, 167] on button "See Public View help" at bounding box center [1150, 148] width 152 height 37
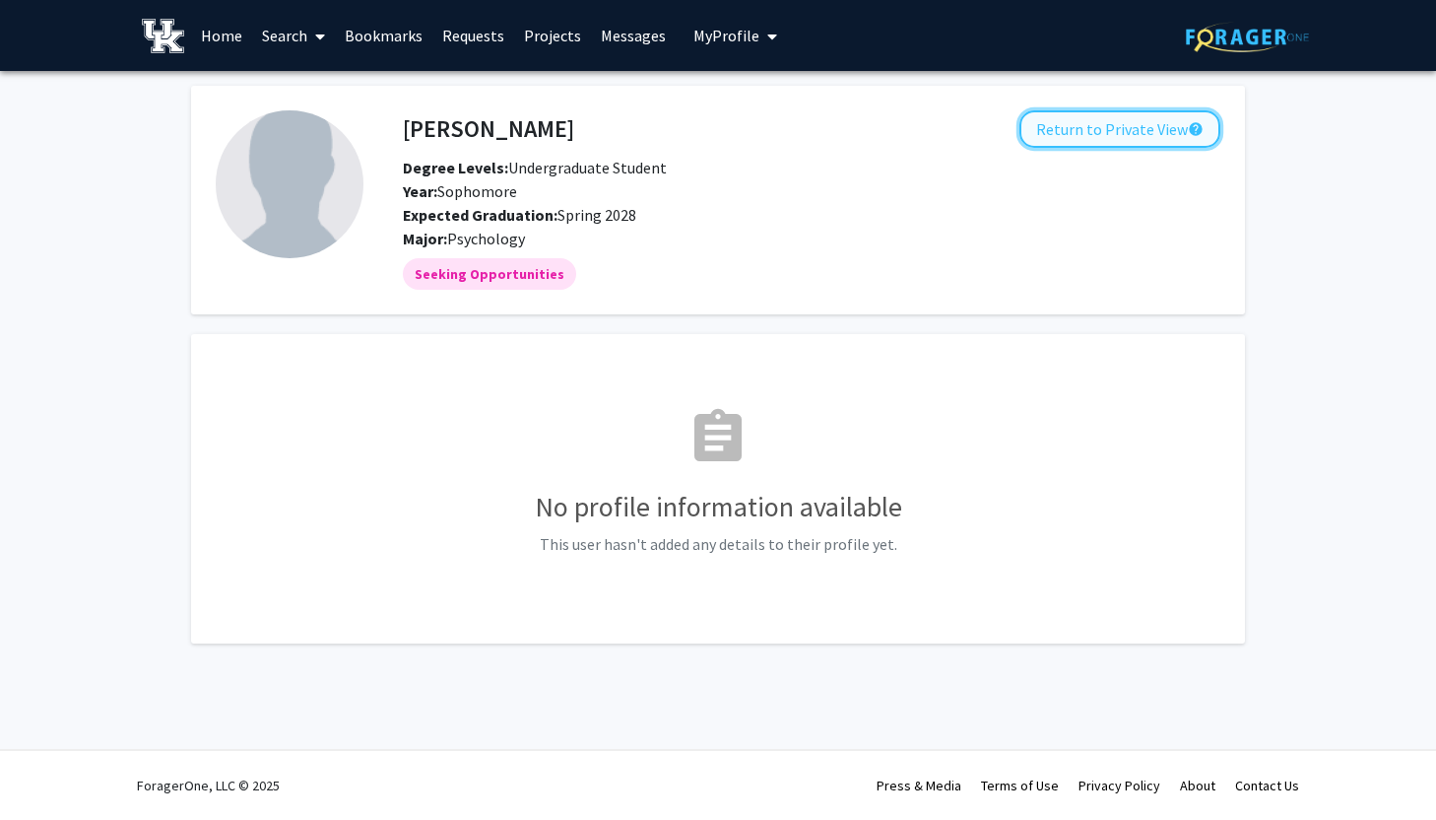
click at [1077, 138] on button "Return to Private View help" at bounding box center [1120, 128] width 201 height 37
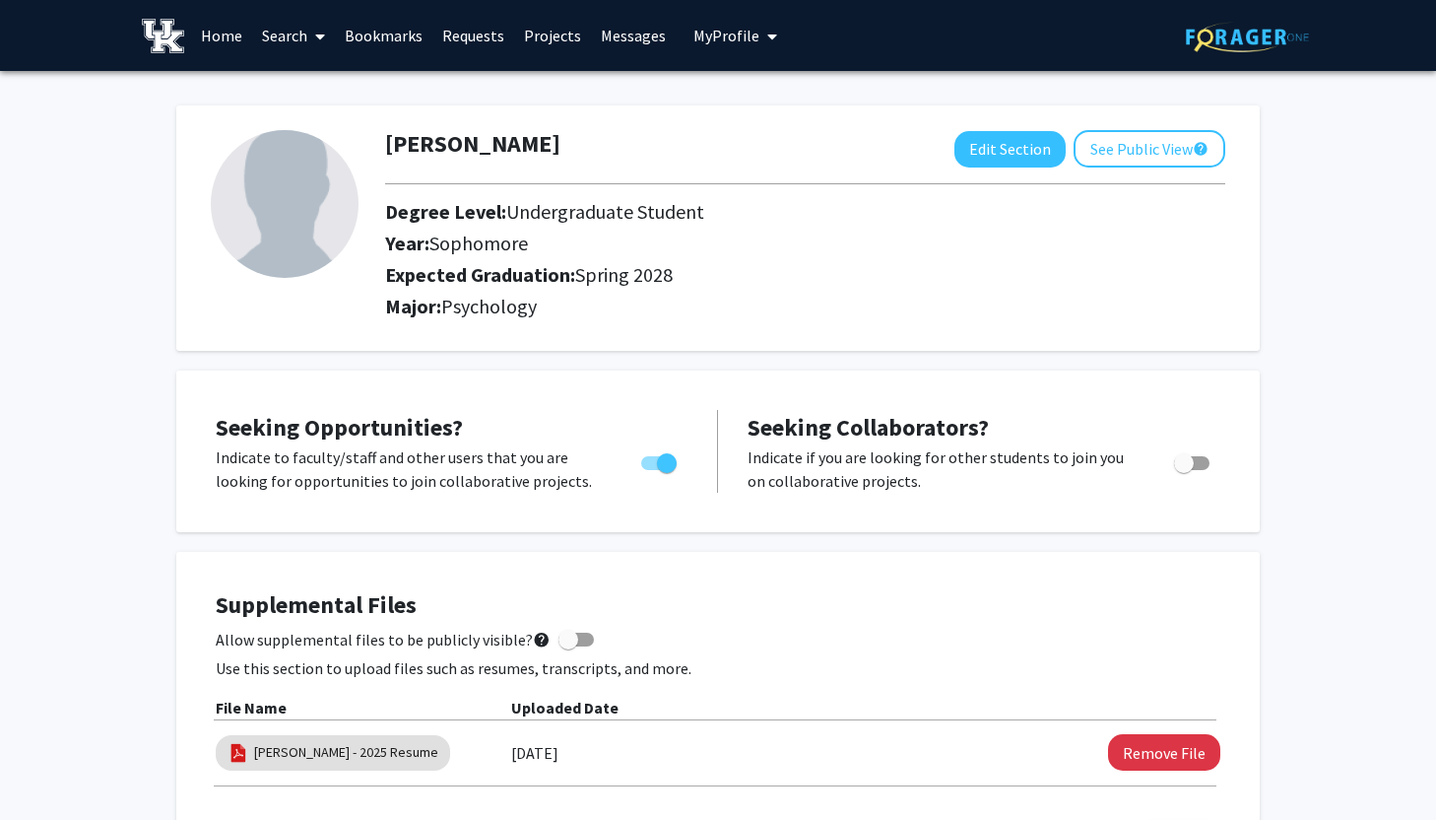
click at [551, 35] on link "Projects" at bounding box center [552, 35] width 77 height 69
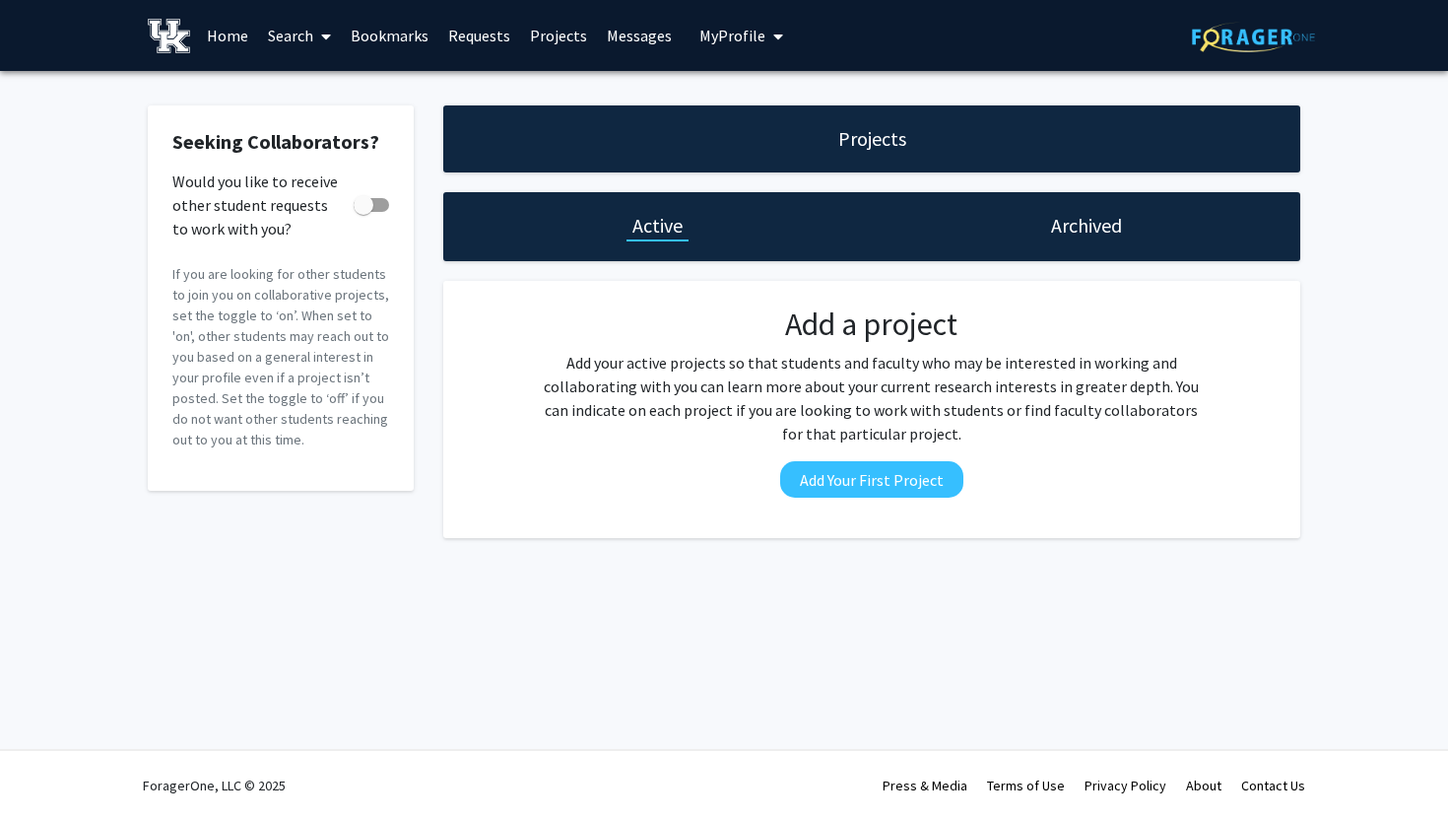
click at [462, 34] on link "Requests" at bounding box center [479, 35] width 82 height 69
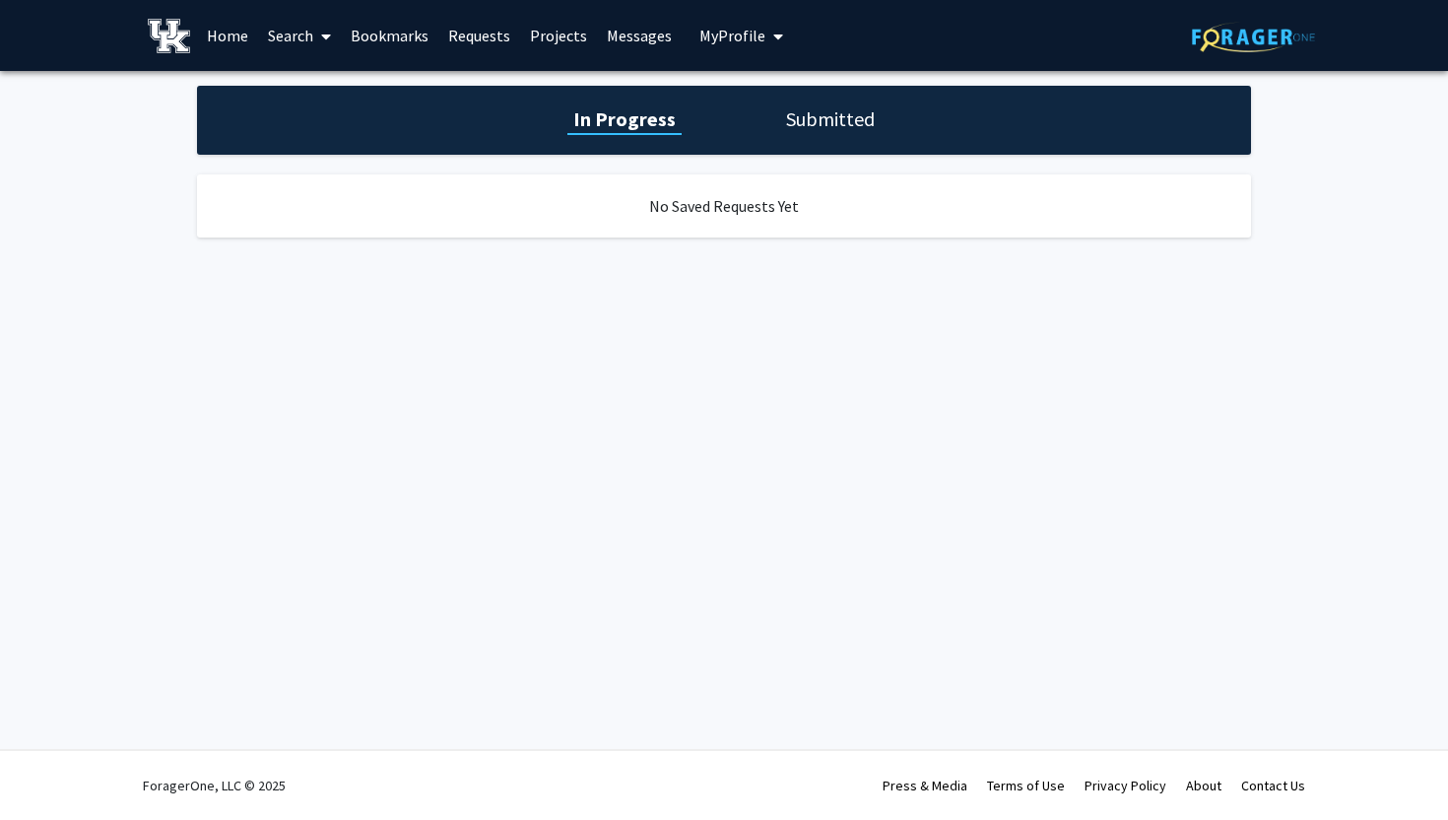
click at [387, 36] on link "Bookmarks" at bounding box center [390, 35] width 98 height 69
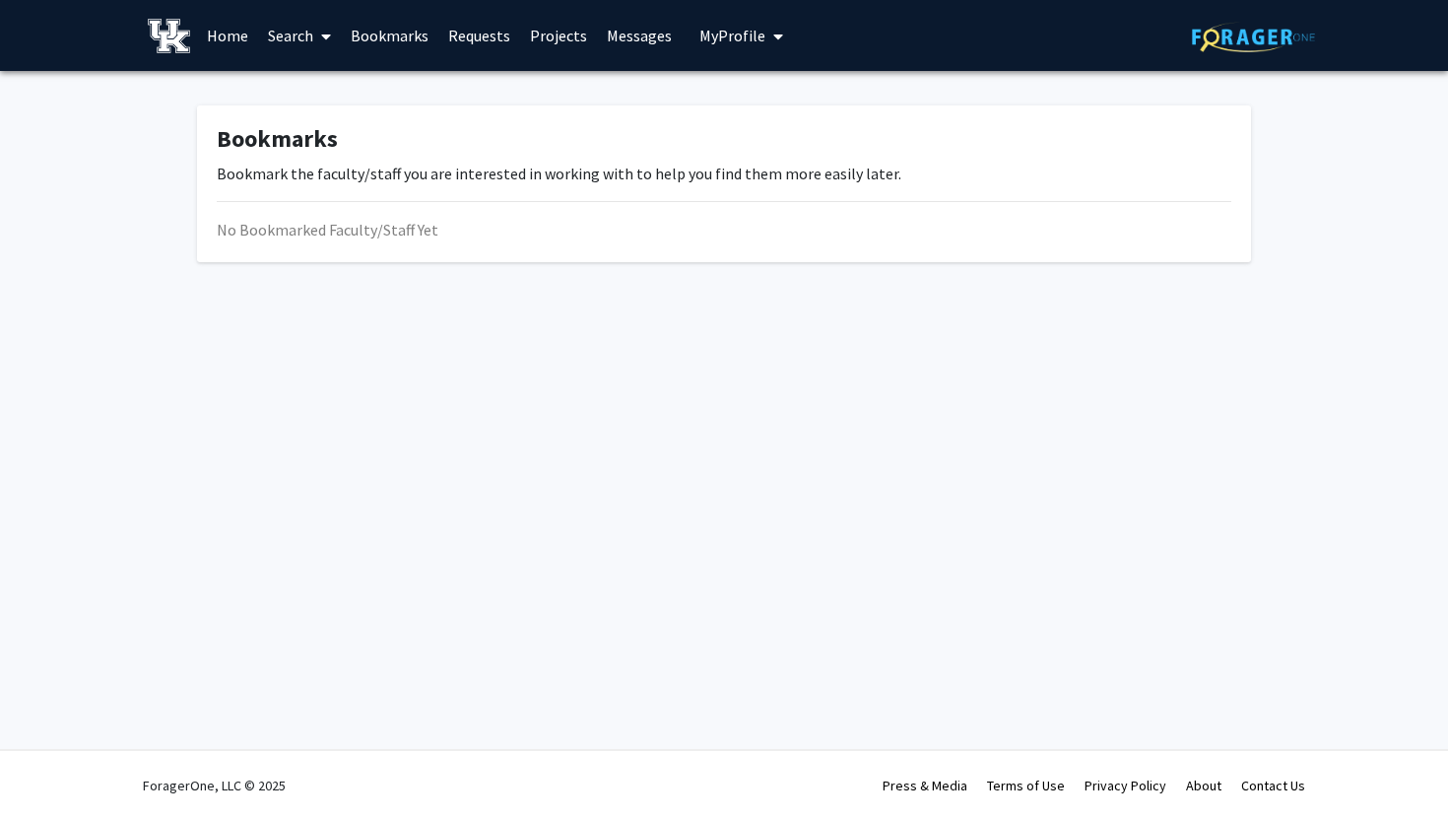
click at [716, 33] on span "My Profile" at bounding box center [732, 36] width 66 height 20
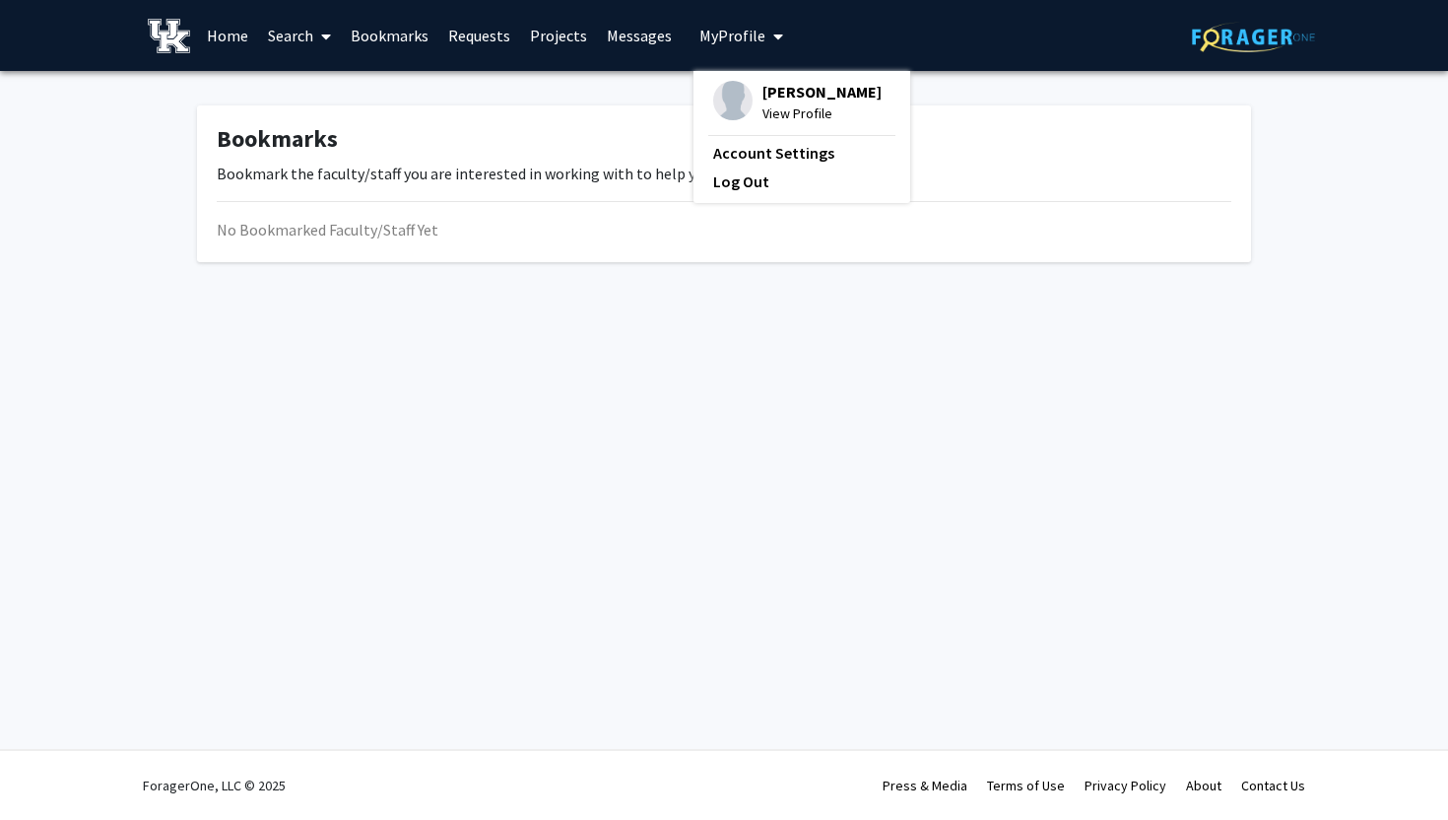
click at [745, 91] on div "Lauren Huffman View Profile" at bounding box center [797, 102] width 168 height 43
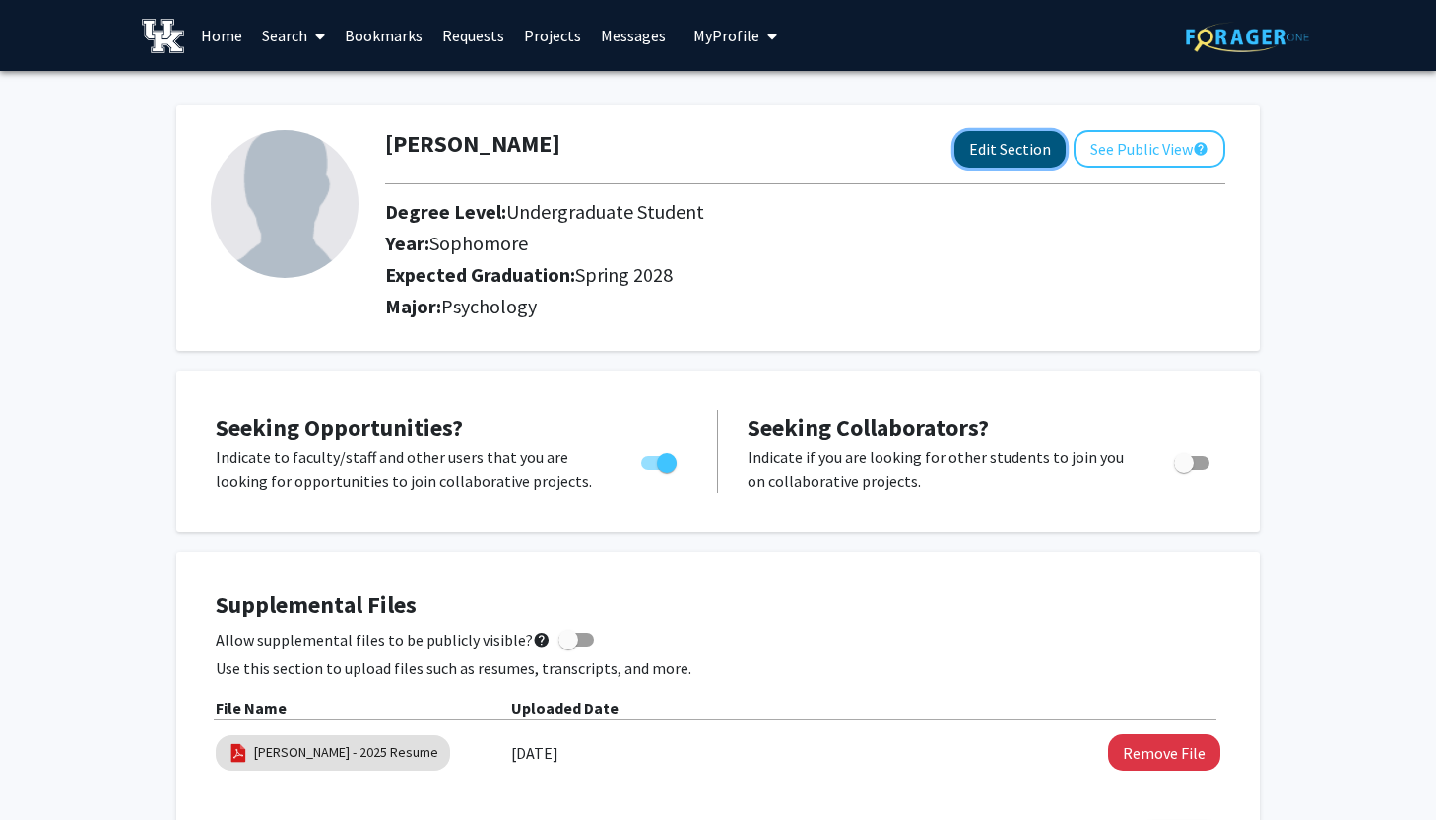
click at [973, 162] on button "Edit Section" at bounding box center [1010, 149] width 111 height 36
select select "sophomore"
select select "41: spring_2028"
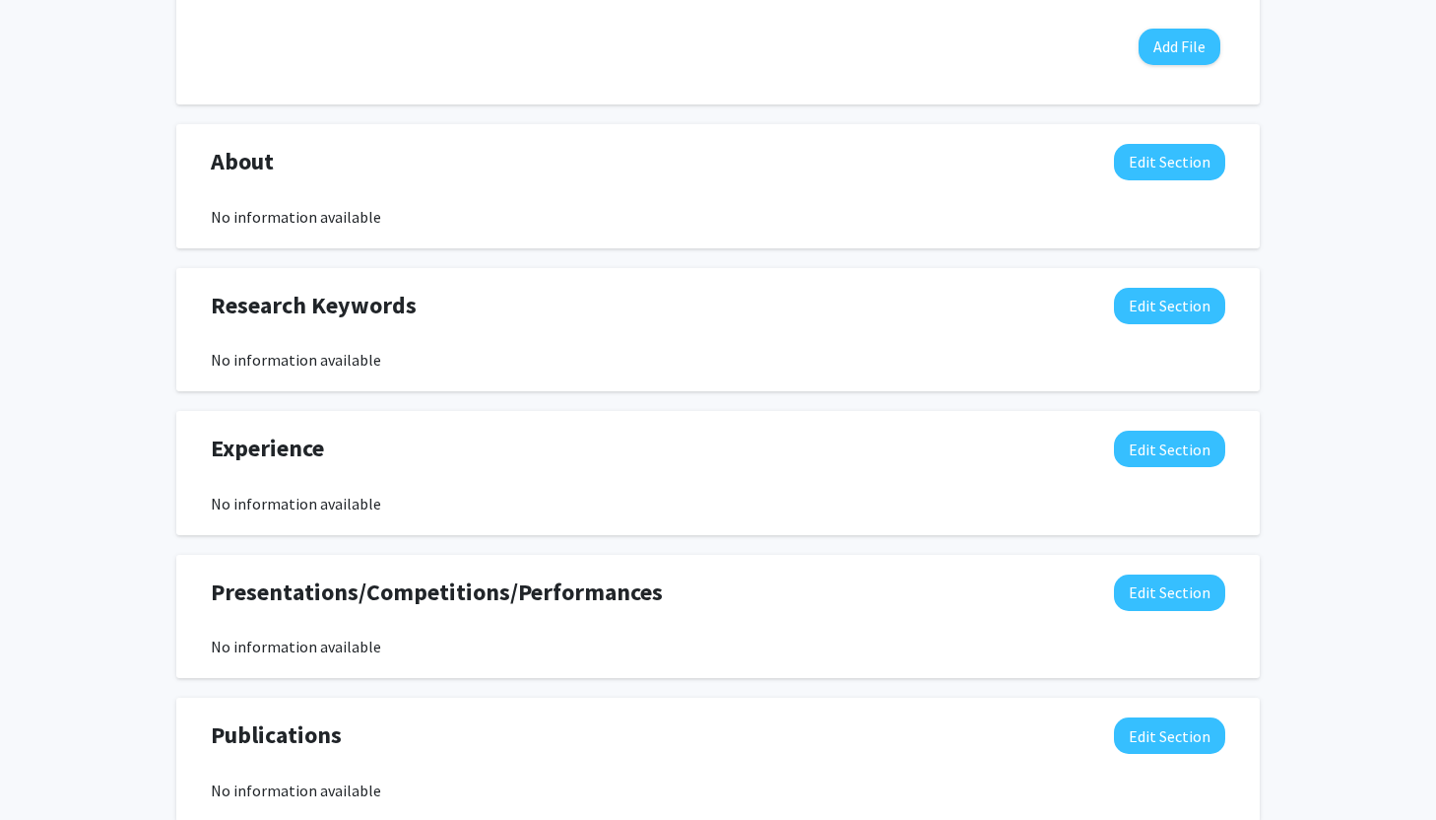
scroll to position [1318, 0]
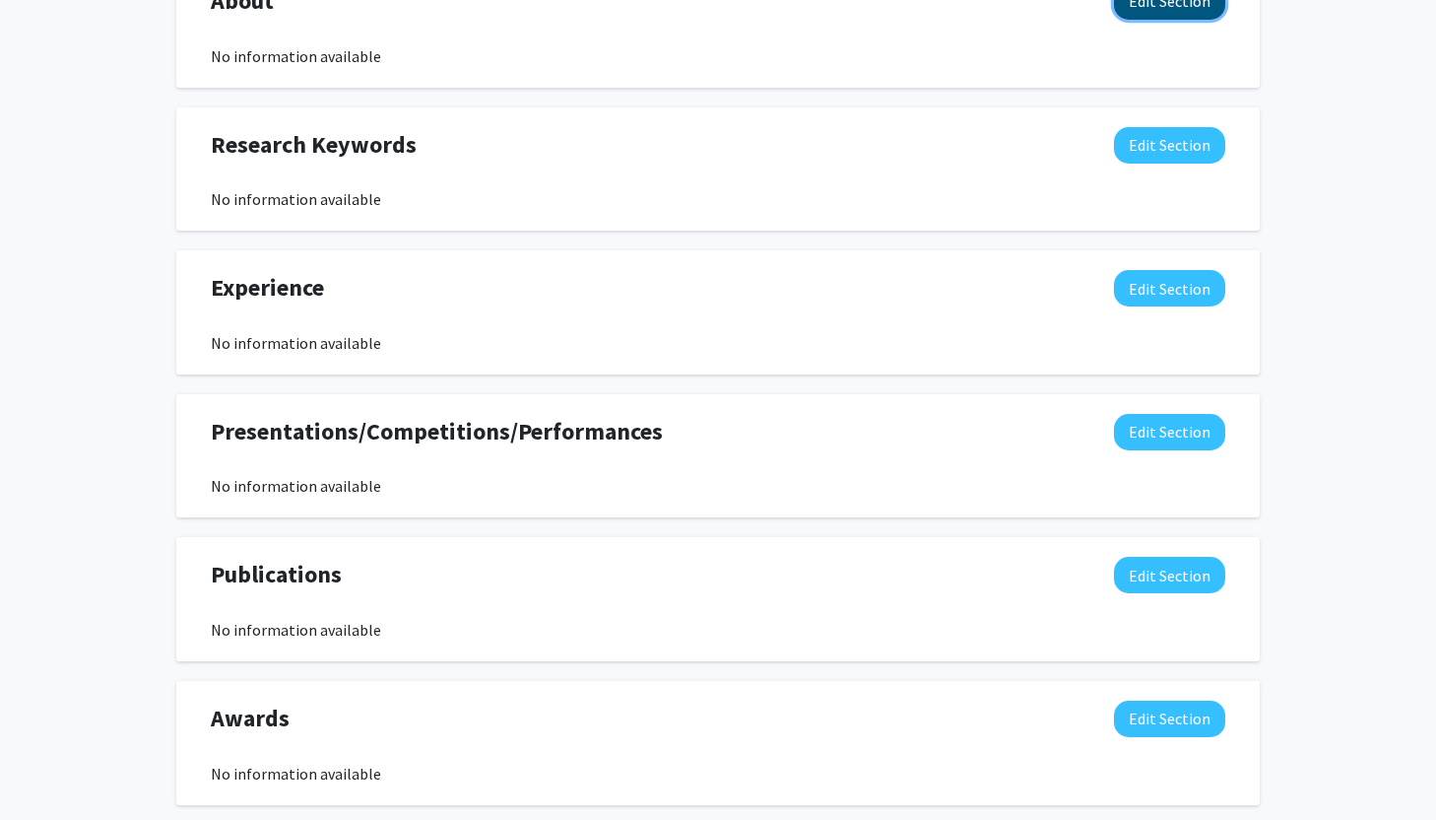
click at [1116, 20] on button "Edit Section" at bounding box center [1169, 1] width 111 height 36
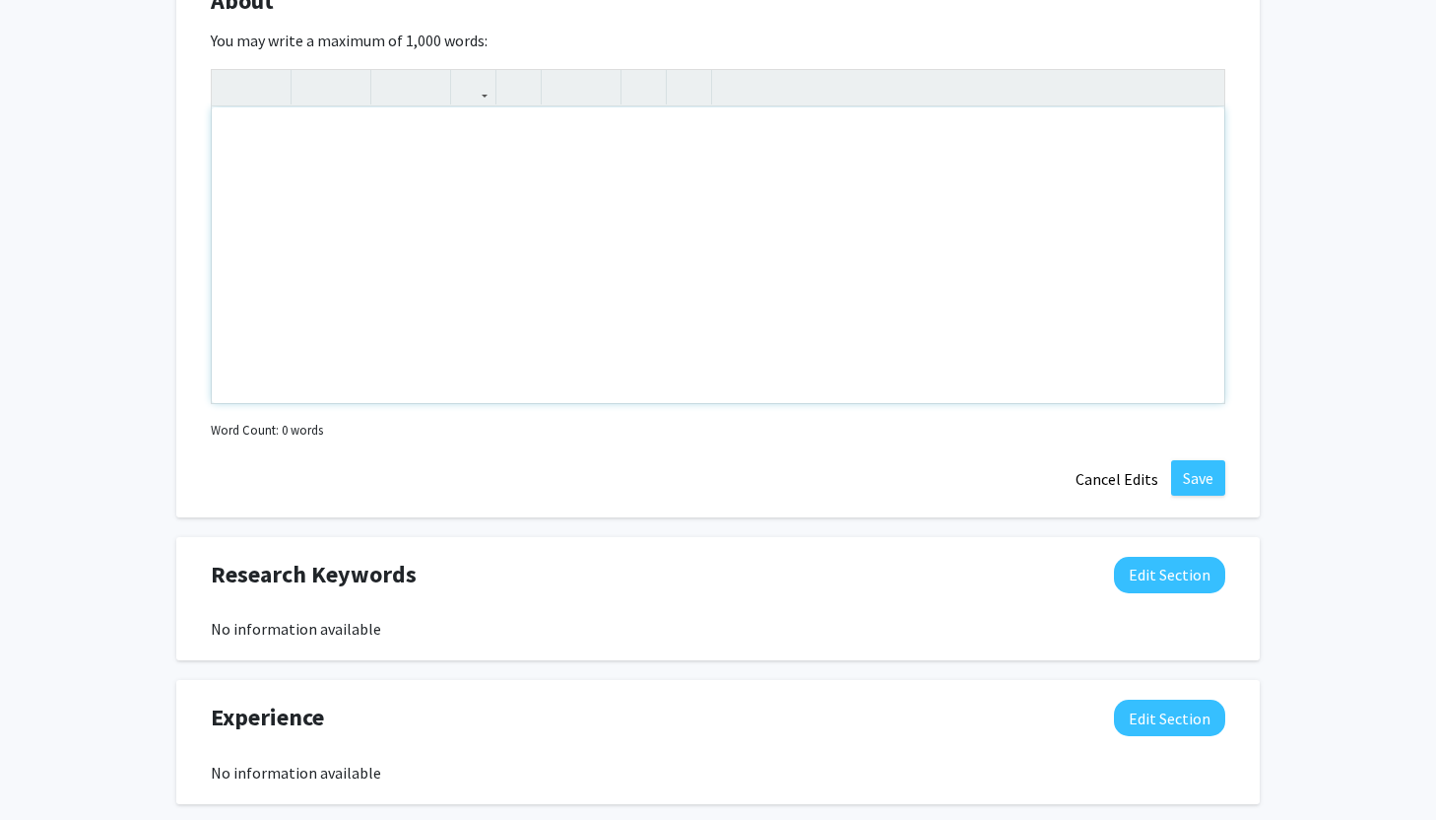
click at [748, 403] on div "Note to users with screen readers: Please deactivate our accessibility plugin f…" at bounding box center [718, 255] width 1013 height 296
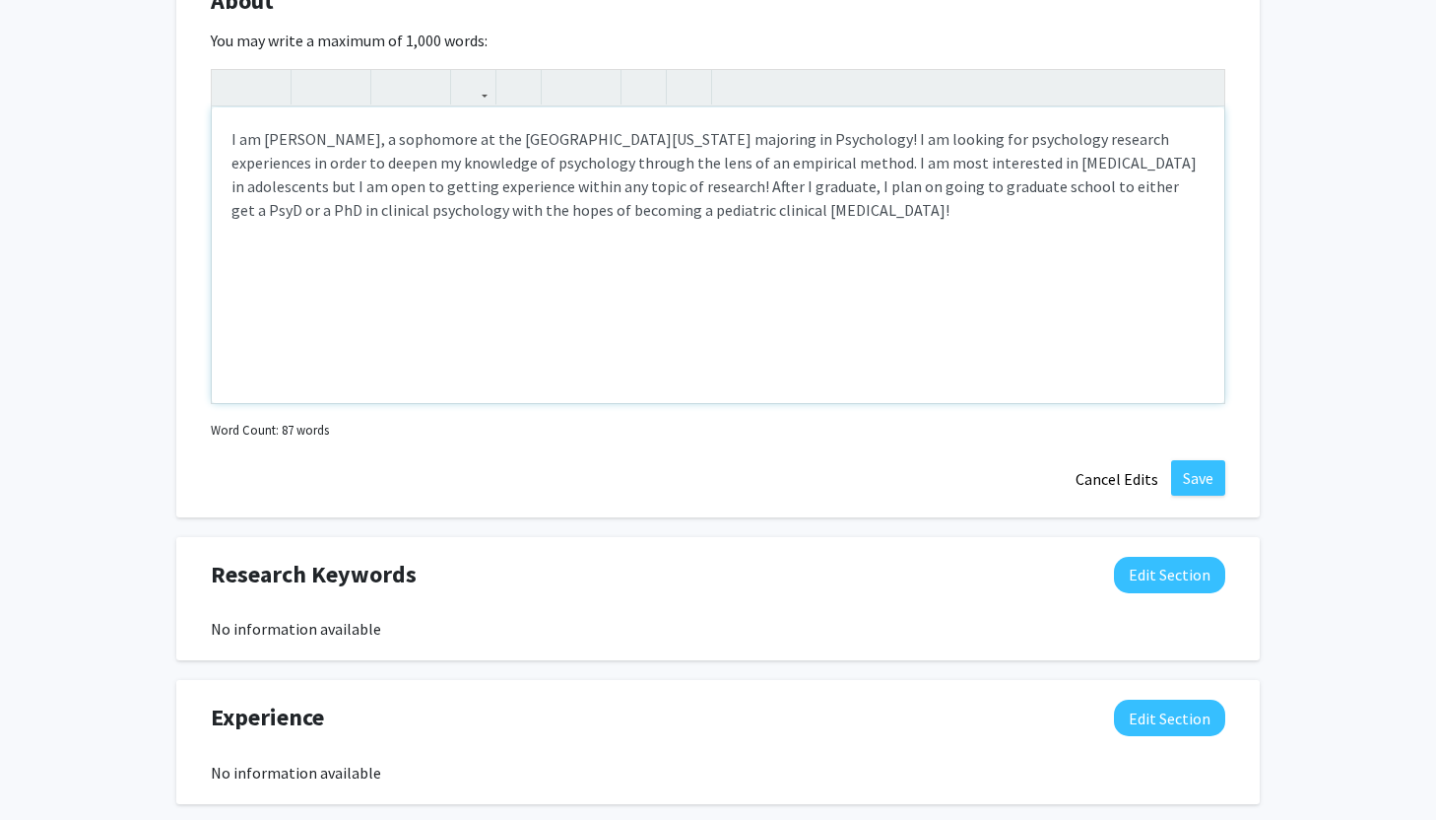
click at [791, 403] on div "I am Lauren Huffman, a sophomore at the University of Kentucky majoring in Psyc…" at bounding box center [718, 255] width 1013 height 296
click at [661, 403] on div "I am Lauren Huffman, a sophomore at the University of Kentucky majoring in Psyc…" at bounding box center [718, 255] width 1013 height 296
click at [776, 403] on div "I am Lauren Huffman, a sophomore at the University of Kentucky majoring in Psyc…" at bounding box center [718, 255] width 1013 height 296
click at [666, 403] on div "I am Lauren Huffman, a sophomore at the University of Kentucky majoring in Psyc…" at bounding box center [718, 255] width 1013 height 296
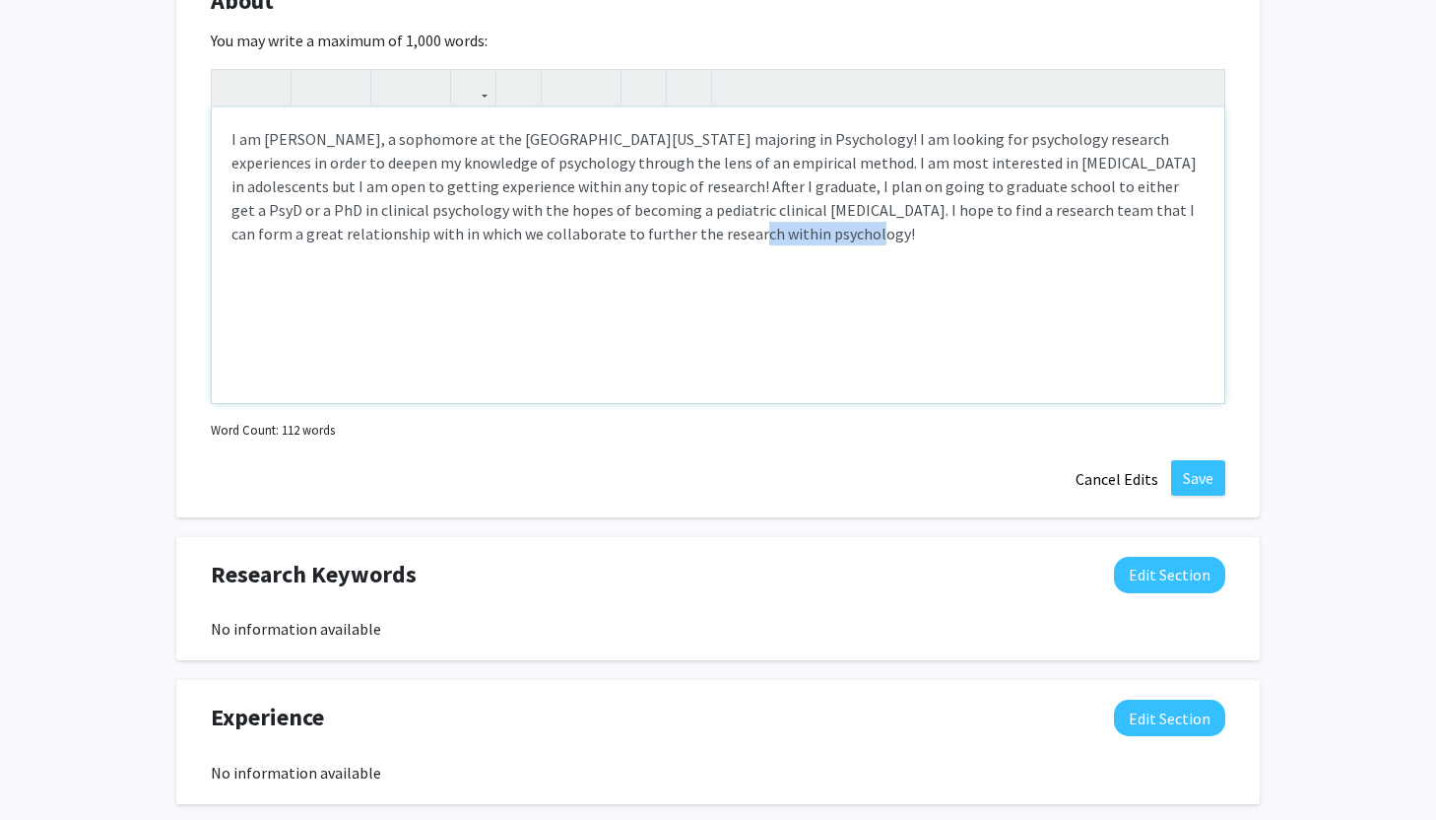
drag, startPoint x: 754, startPoint y: 538, endPoint x: 608, endPoint y: 531, distance: 146.0
click at [608, 403] on div "I am Lauren Huffman, a sophomore at the University of Kentucky majoring in Psyc…" at bounding box center [718, 255] width 1013 height 296
type textarea "I am Lauren Huffman, a sophomore at the University of Kentucky majoring in Psyc…"
click at [1175, 495] on button "Save" at bounding box center [1198, 477] width 54 height 35
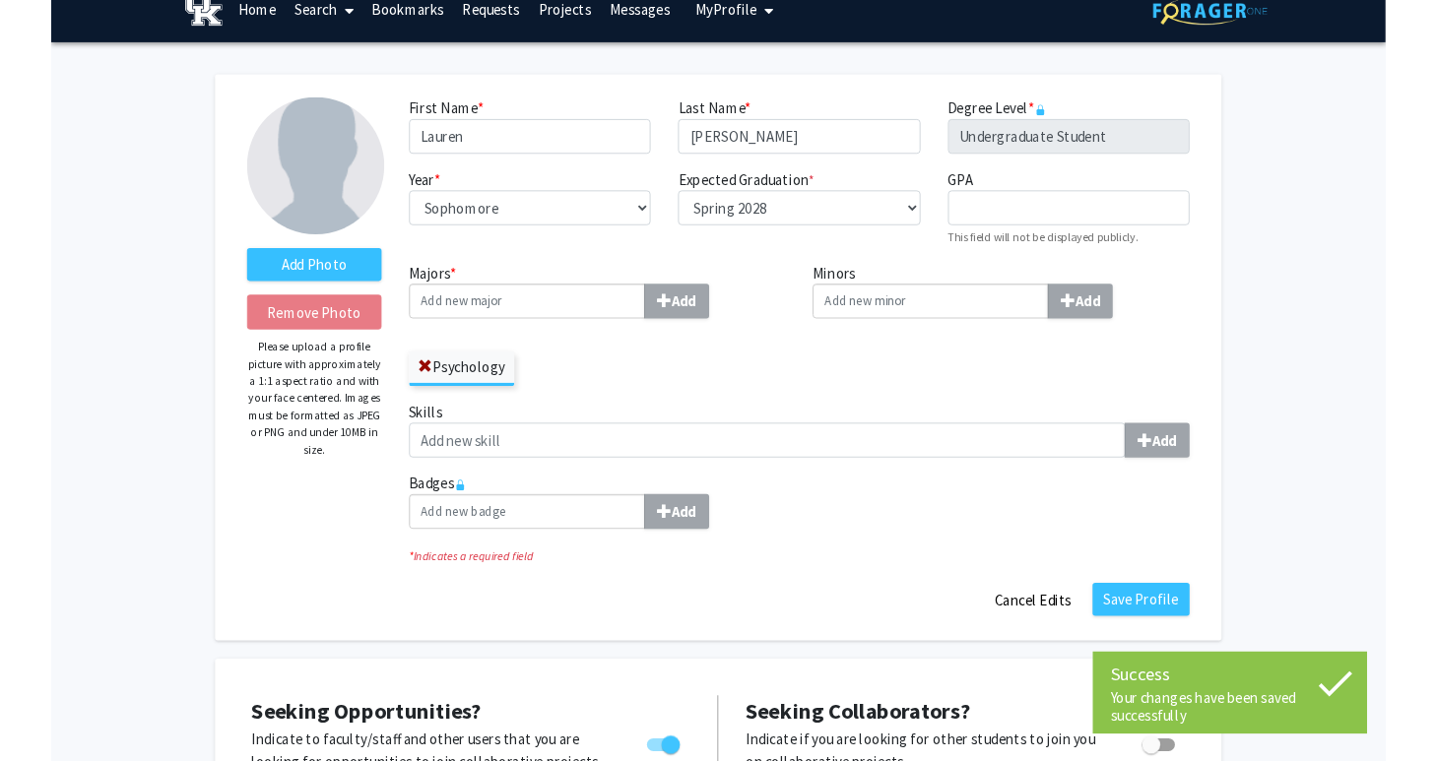
scroll to position [0, 0]
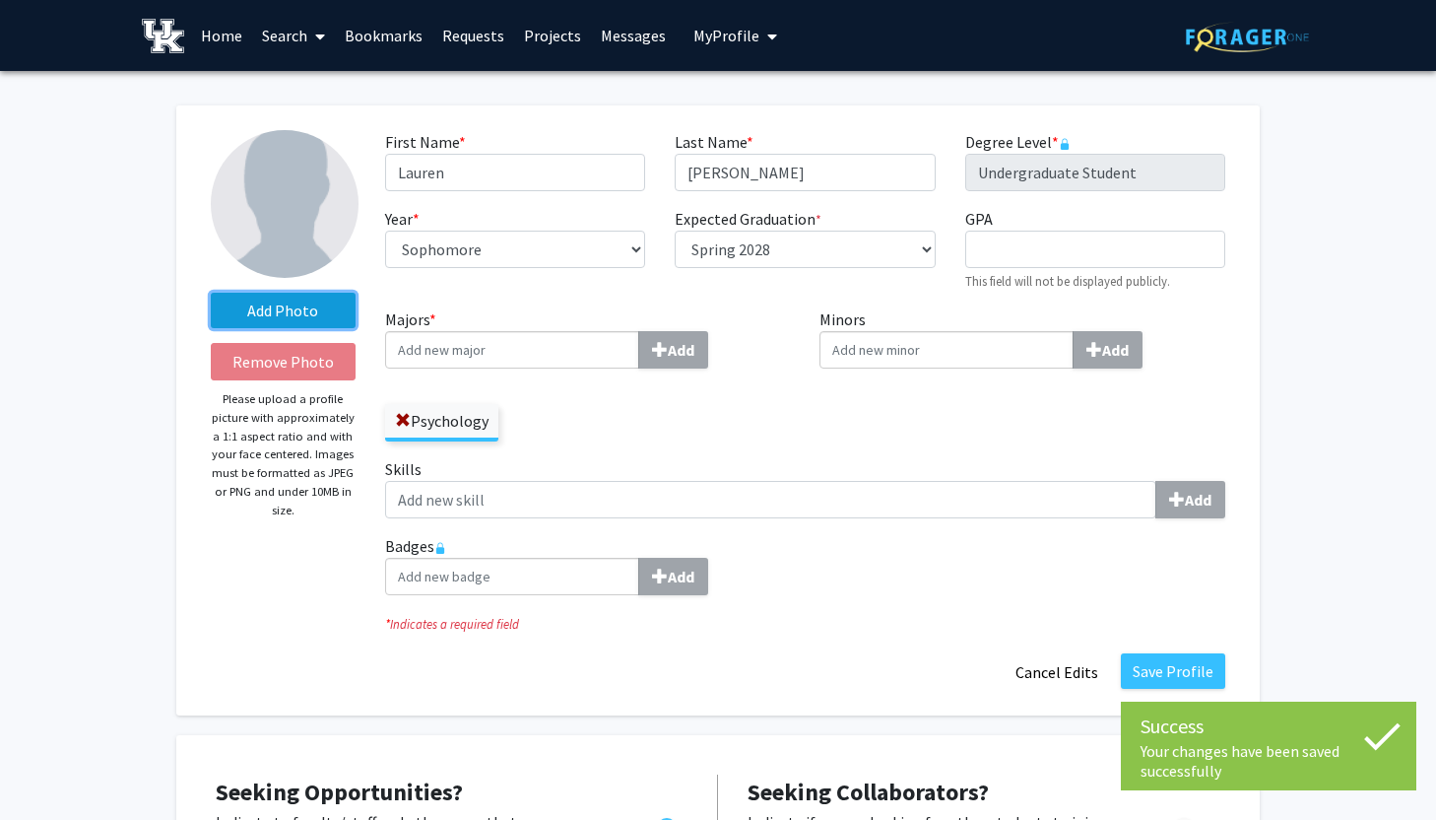
click at [328, 325] on label "Add Photo" at bounding box center [283, 310] width 145 height 35
click at [0, 0] on input "Add Photo" at bounding box center [0, 0] width 0 height 0
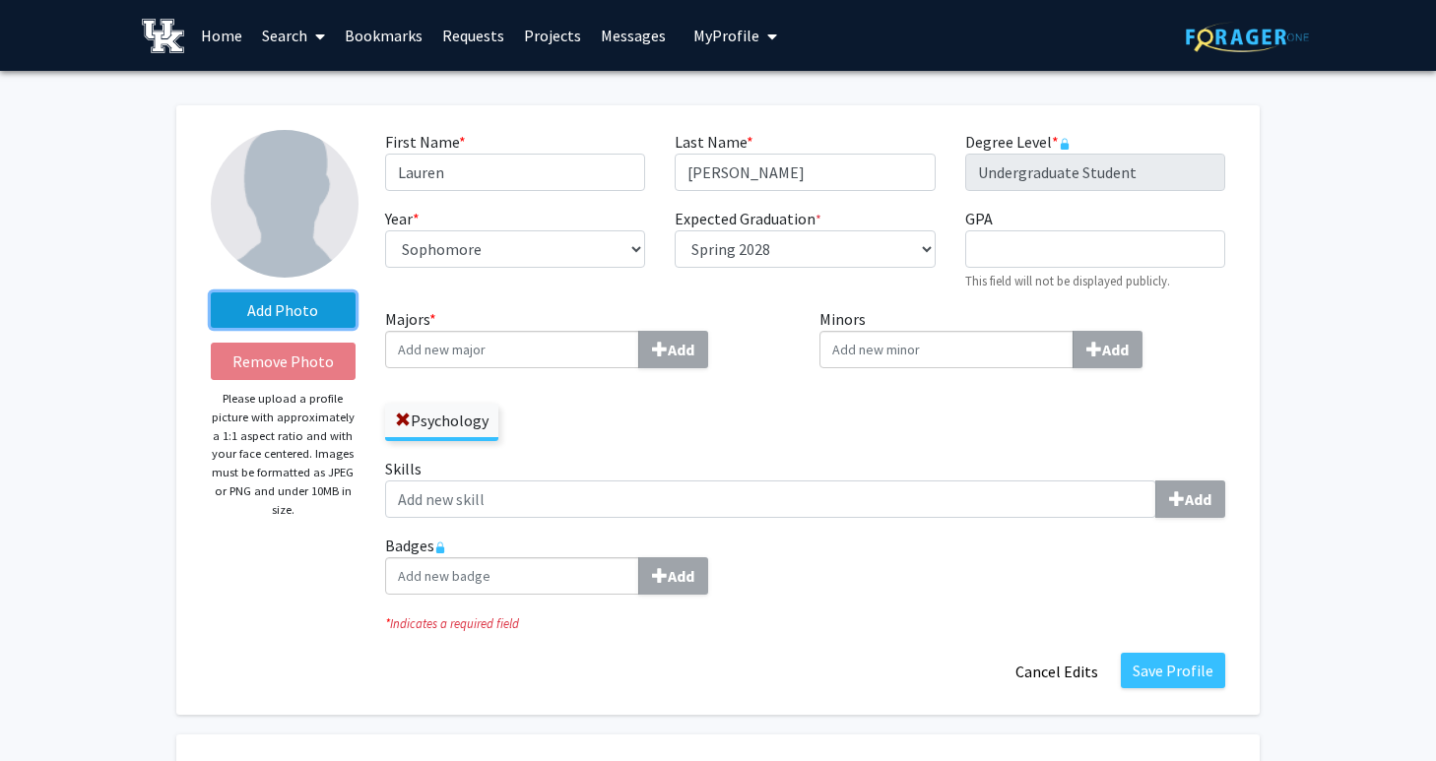
click at [293, 325] on label "Add Photo" at bounding box center [283, 310] width 145 height 35
click at [0, 0] on input "Add Photo" at bounding box center [0, 0] width 0 height 0
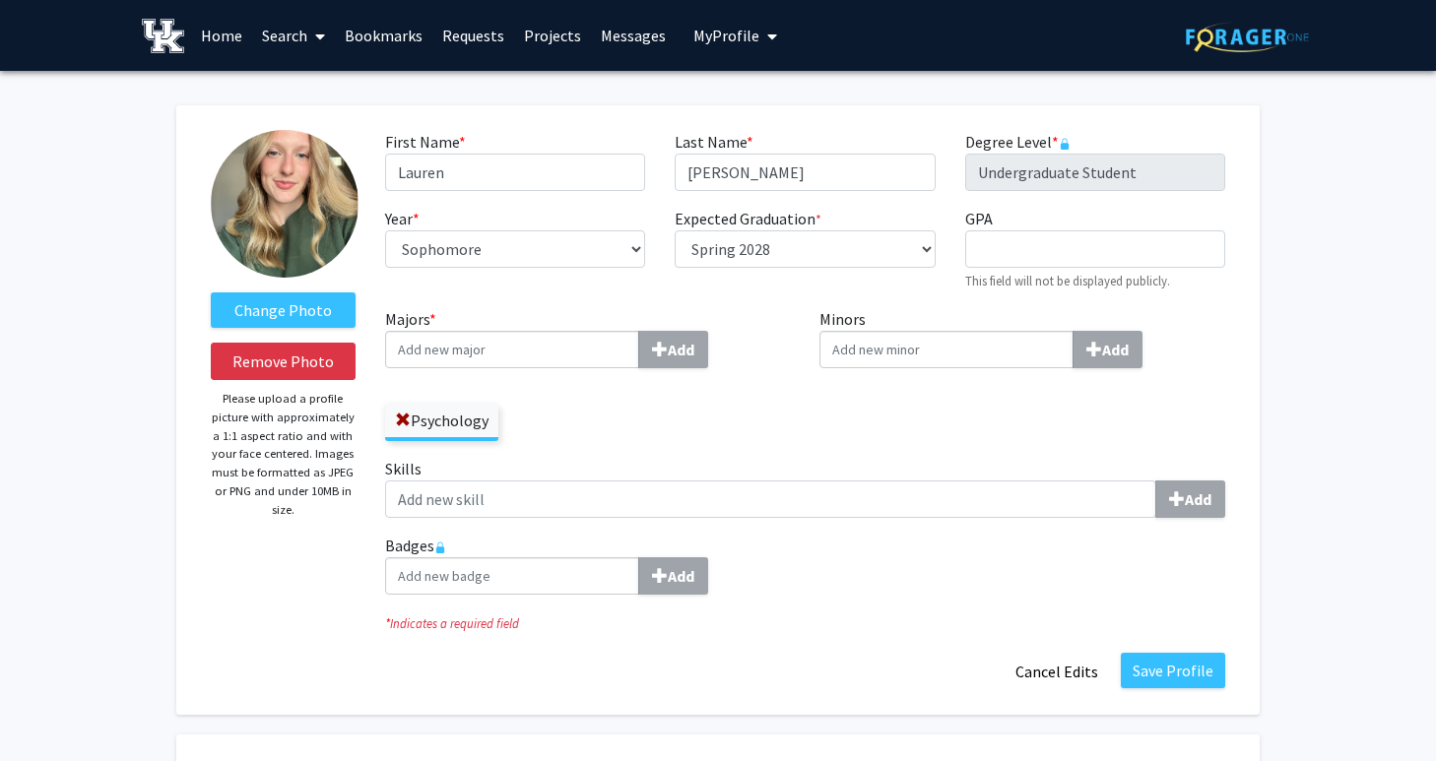
click at [309, 206] on img at bounding box center [285, 204] width 148 height 148
click at [293, 182] on img at bounding box center [285, 204] width 148 height 148
click at [326, 328] on label "Change Photo" at bounding box center [283, 310] width 145 height 35
click at [0, 0] on input "Change Photo" at bounding box center [0, 0] width 0 height 0
click at [292, 320] on label "Change Photo" at bounding box center [283, 310] width 145 height 35
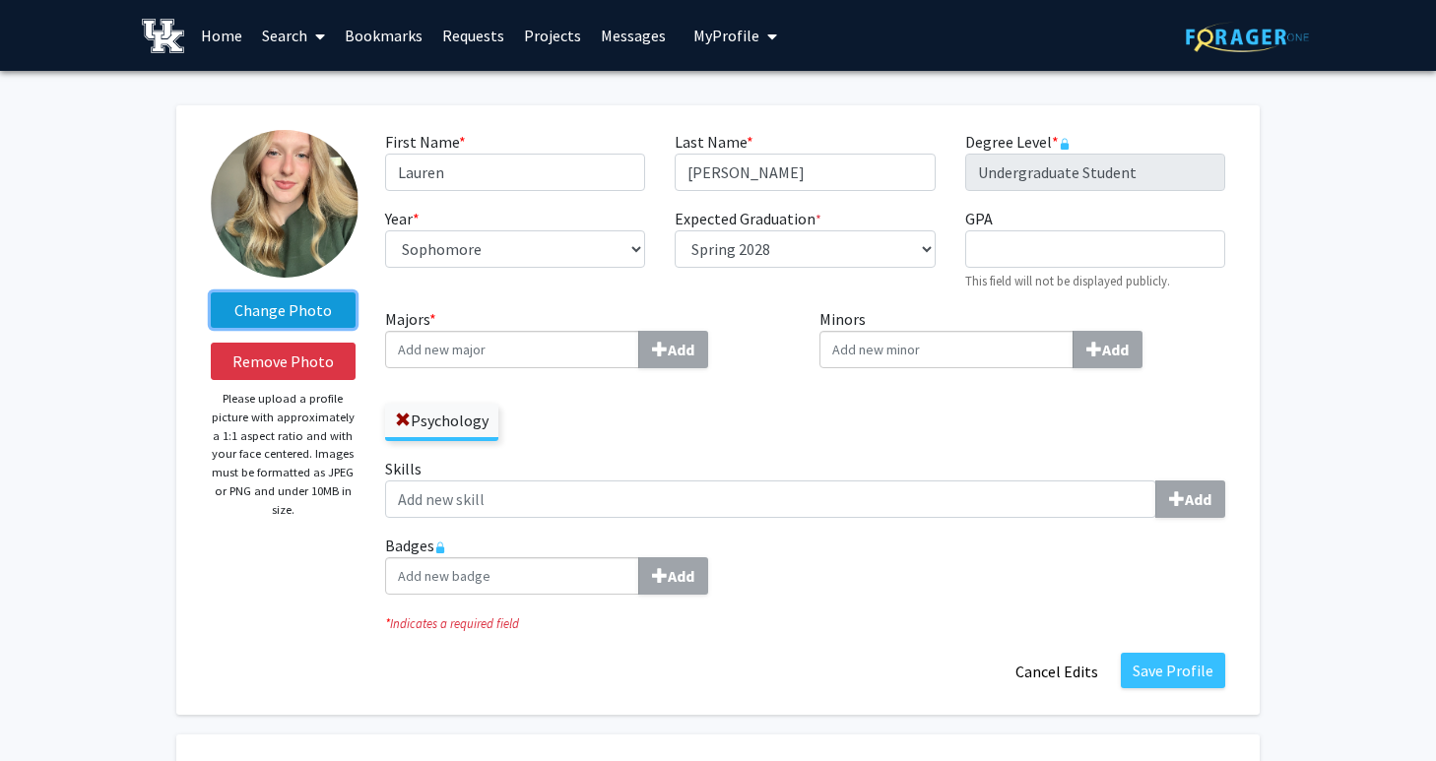
click at [0, 0] on input "Change Photo" at bounding box center [0, 0] width 0 height 0
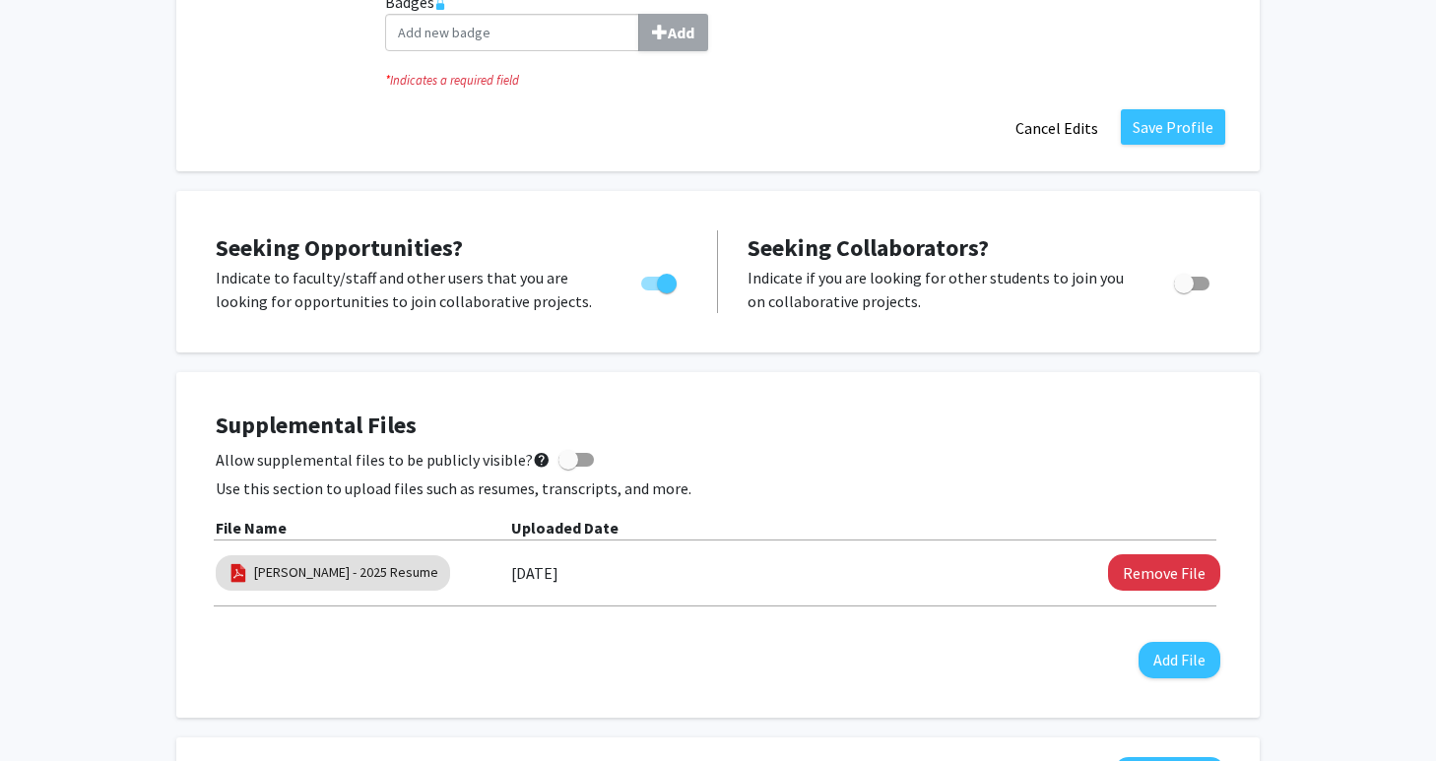
scroll to position [607, 0]
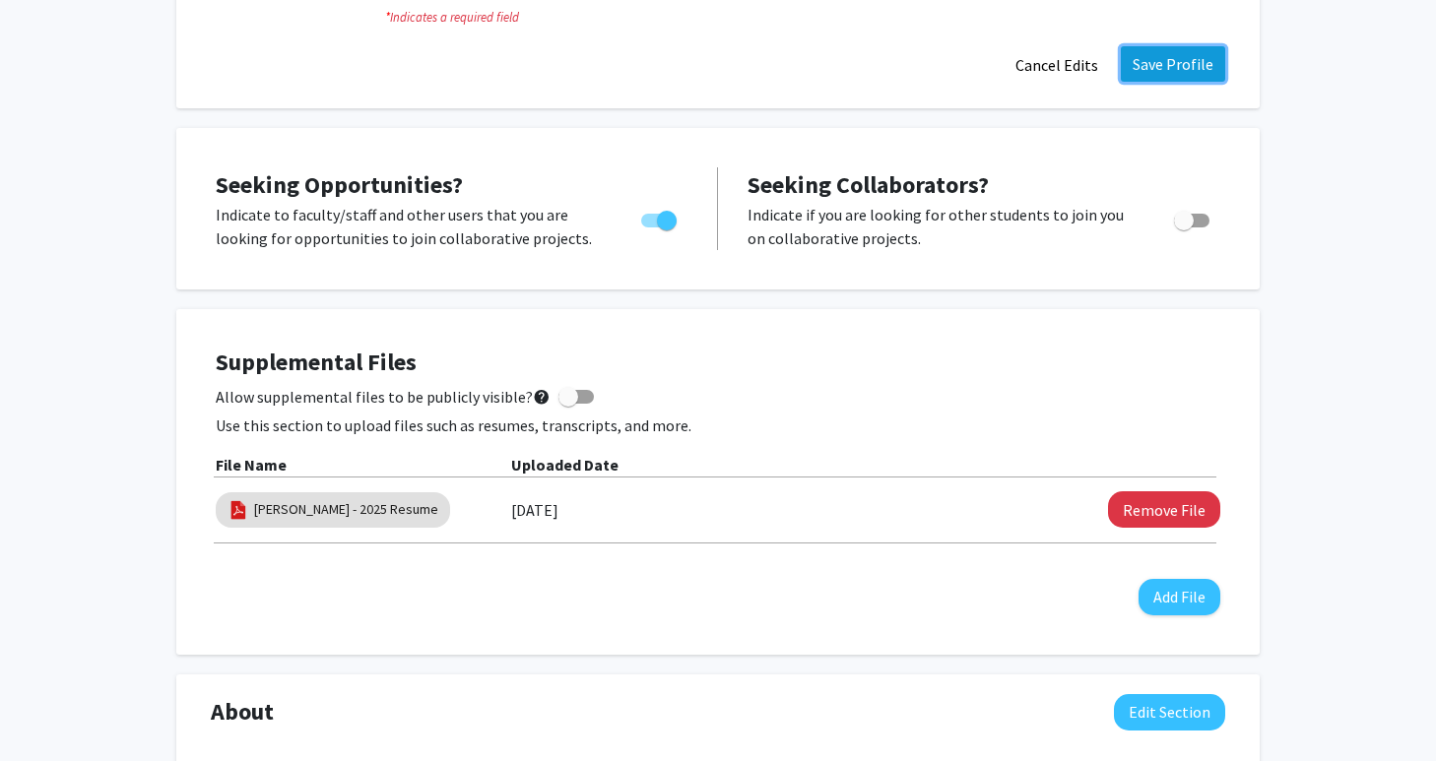
click at [1149, 82] on button "Save Profile" at bounding box center [1173, 63] width 104 height 35
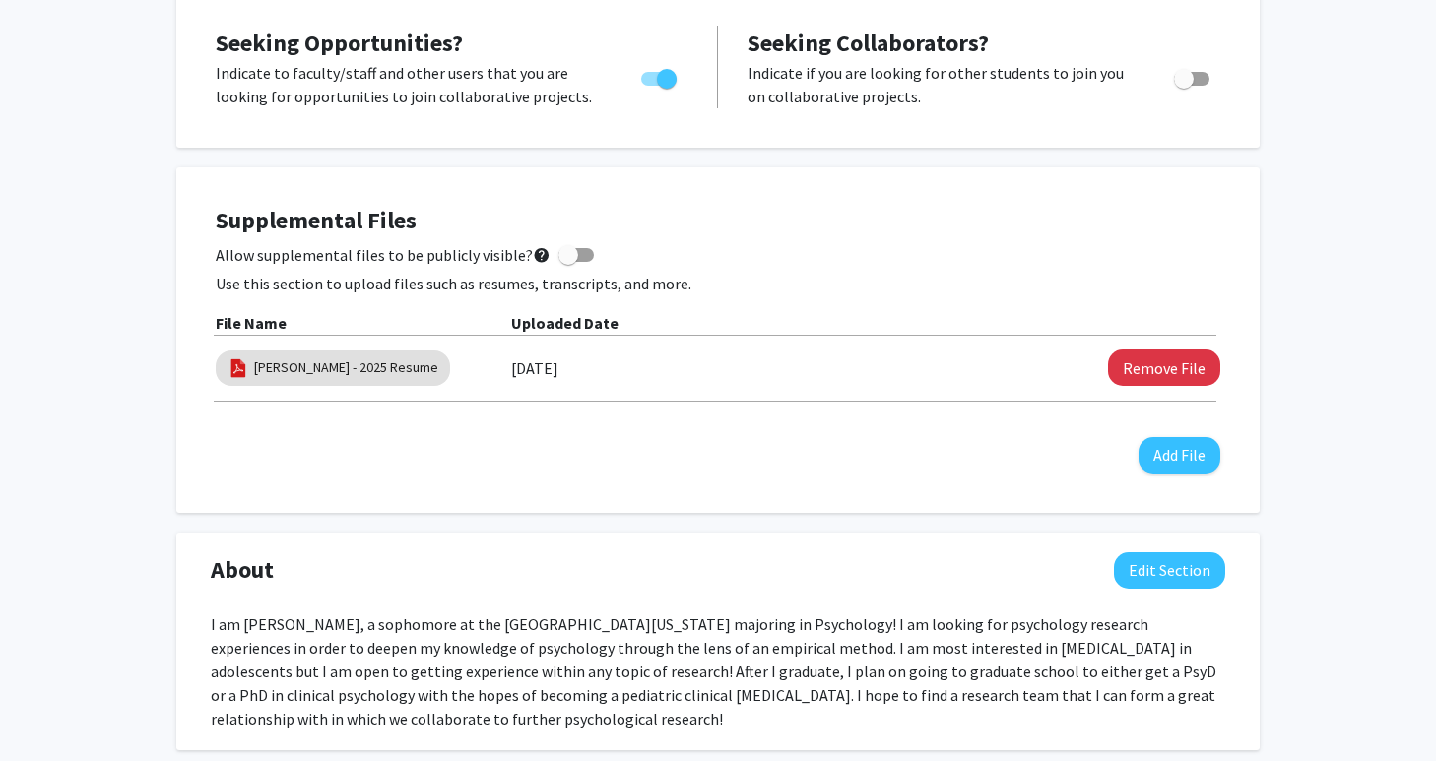
scroll to position [0, 0]
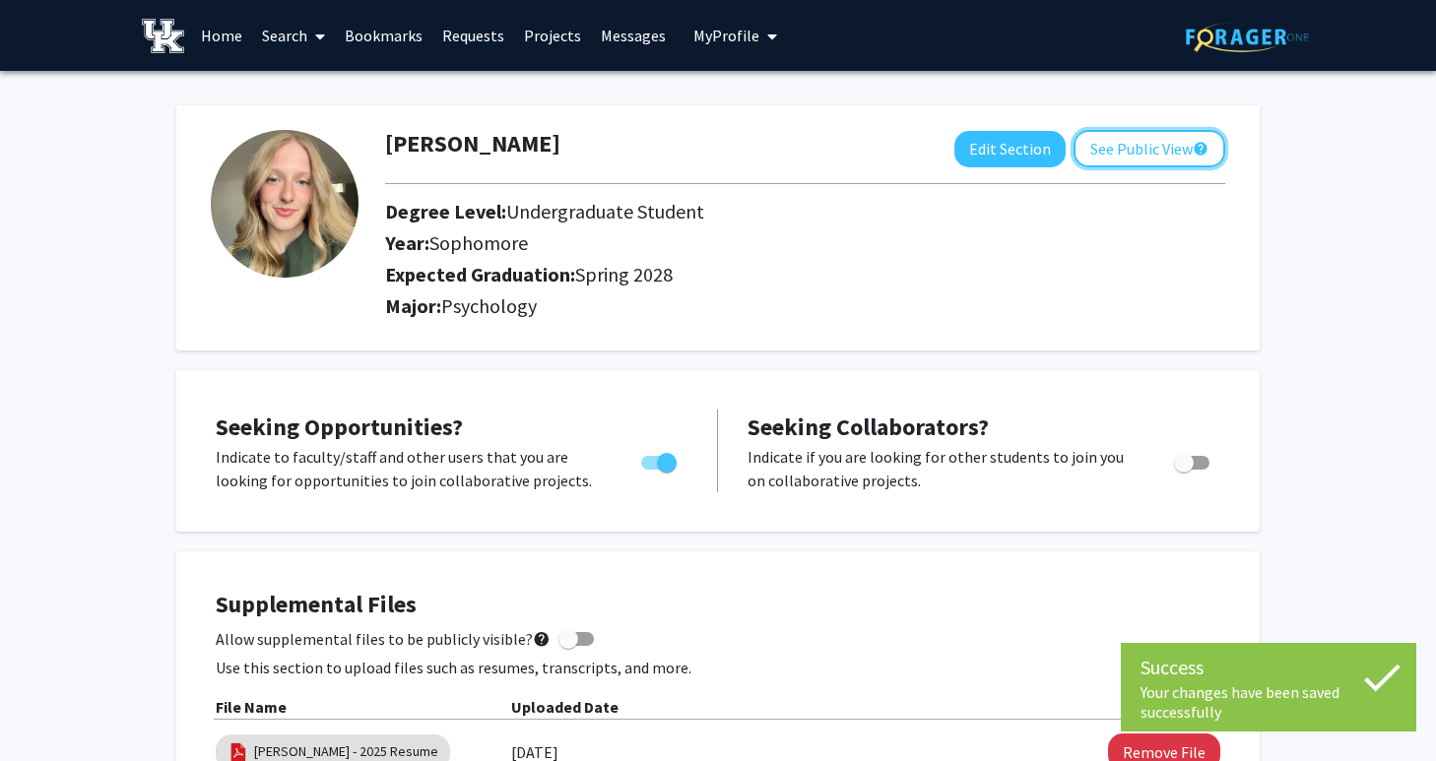
click at [1173, 145] on button "See Public View help" at bounding box center [1150, 148] width 152 height 37
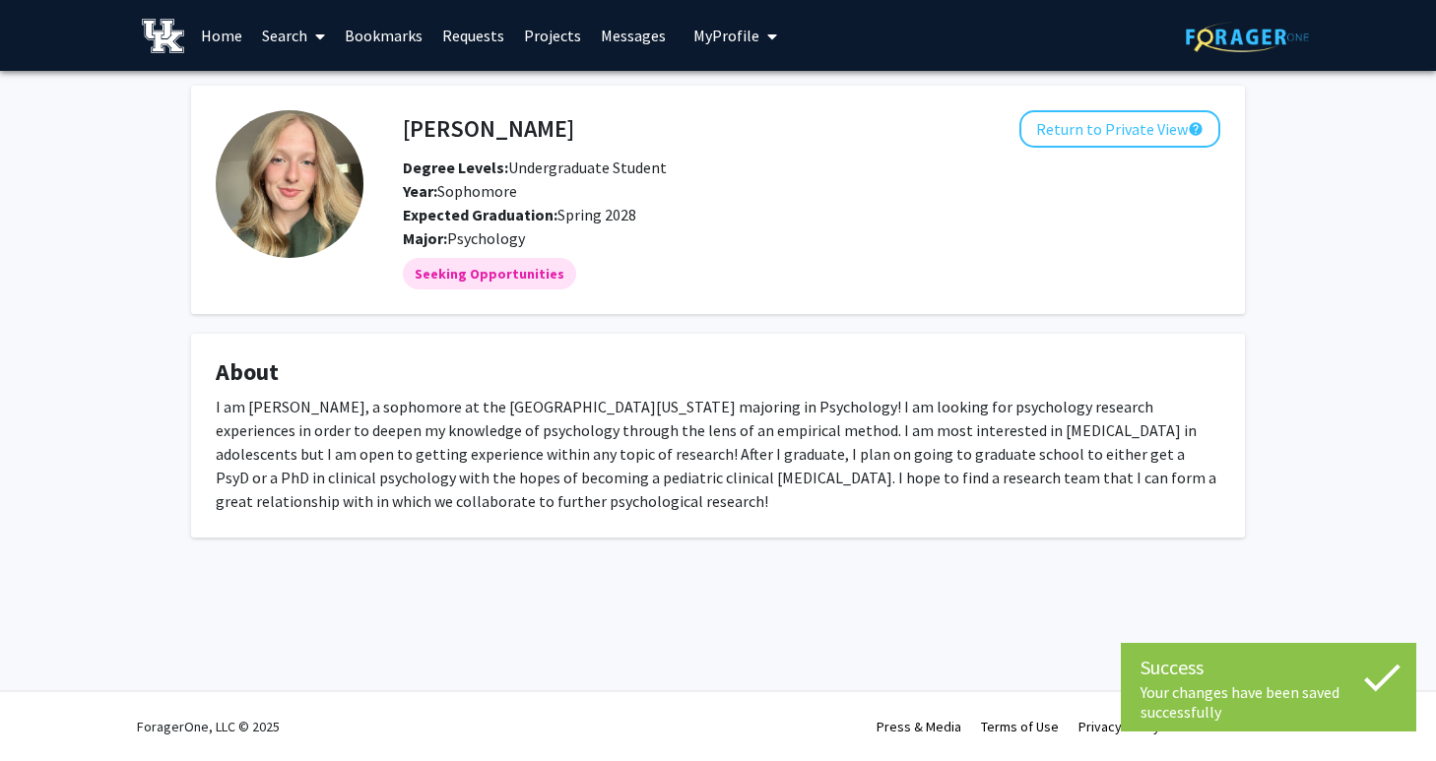
scroll to position [1, 0]
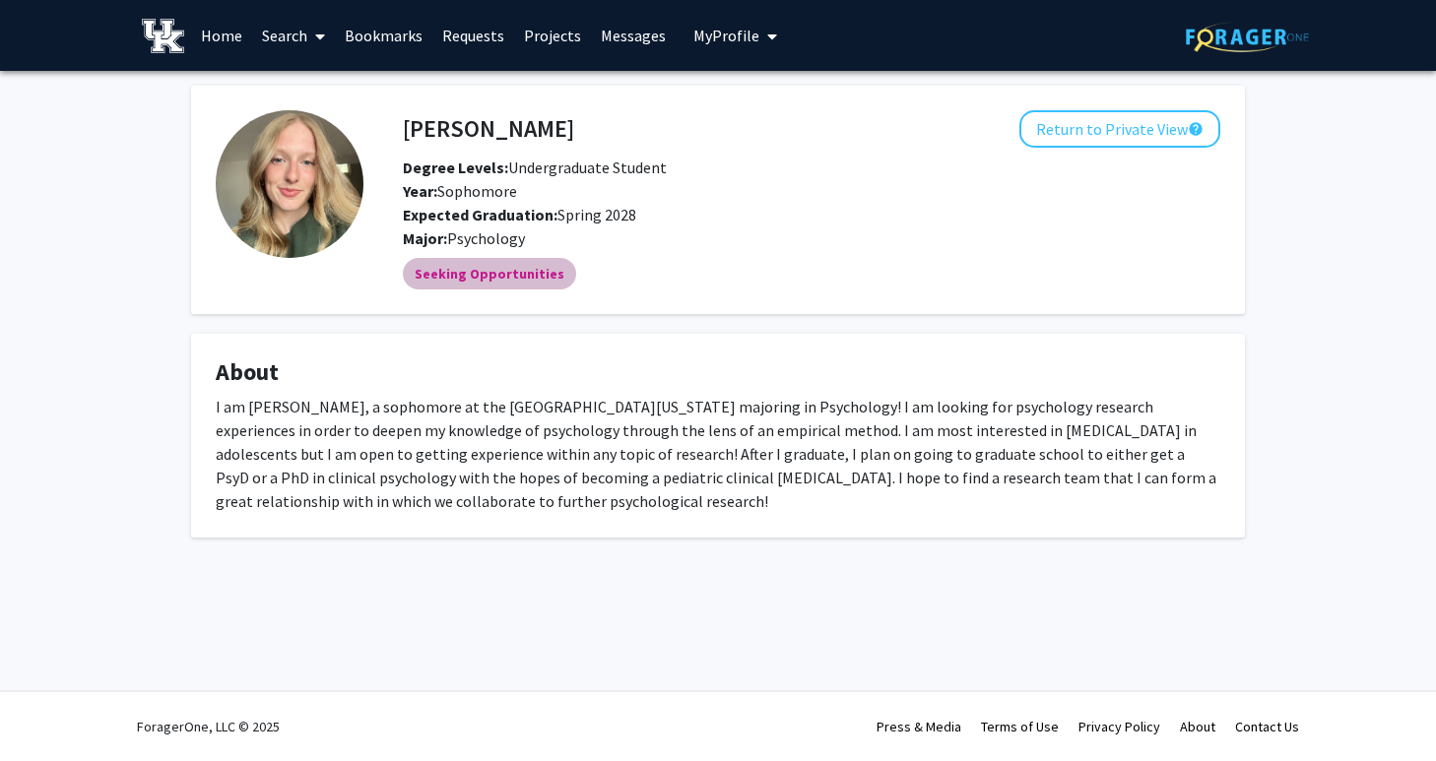
click at [497, 290] on mat-chip "Seeking Opportunities" at bounding box center [489, 274] width 173 height 32
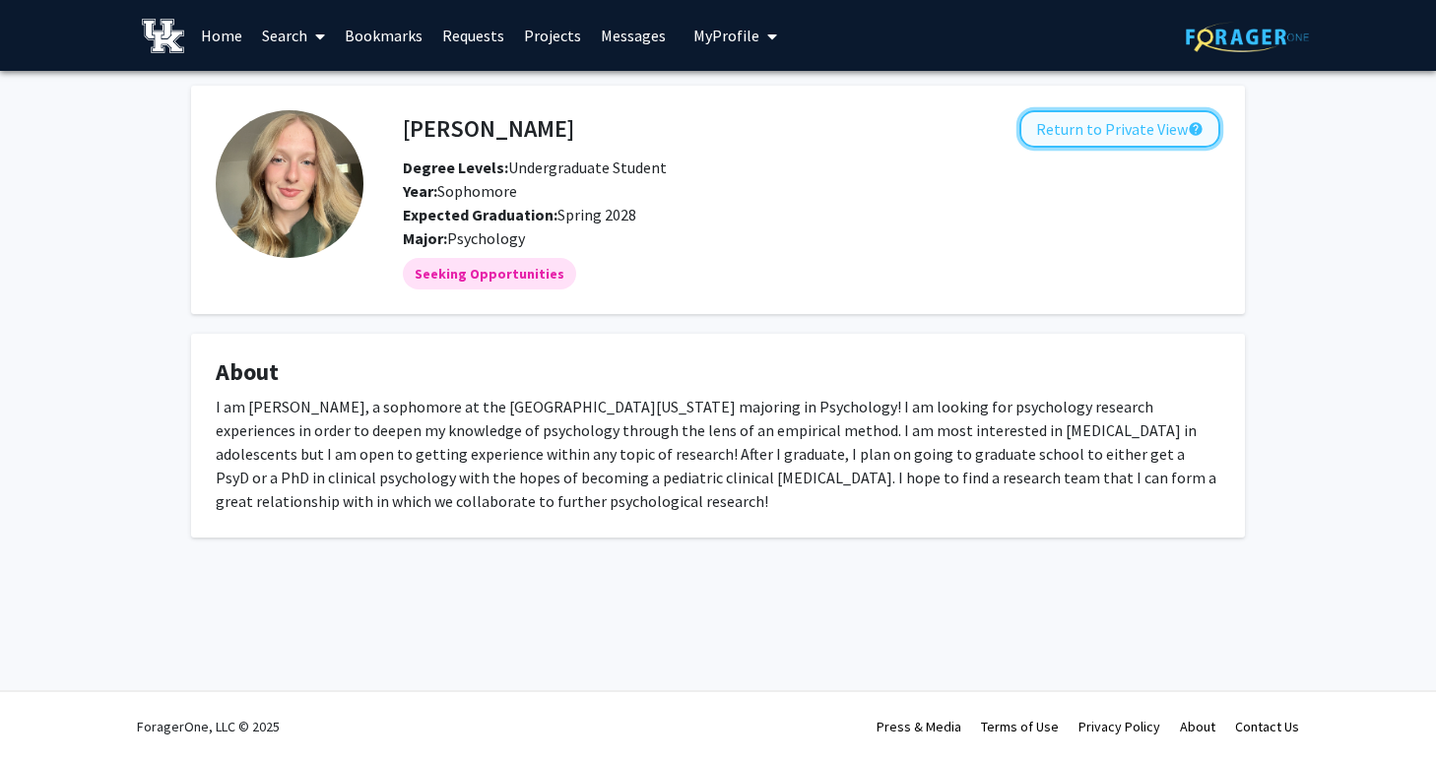
click at [1116, 146] on button "Return to Private View help" at bounding box center [1120, 128] width 201 height 37
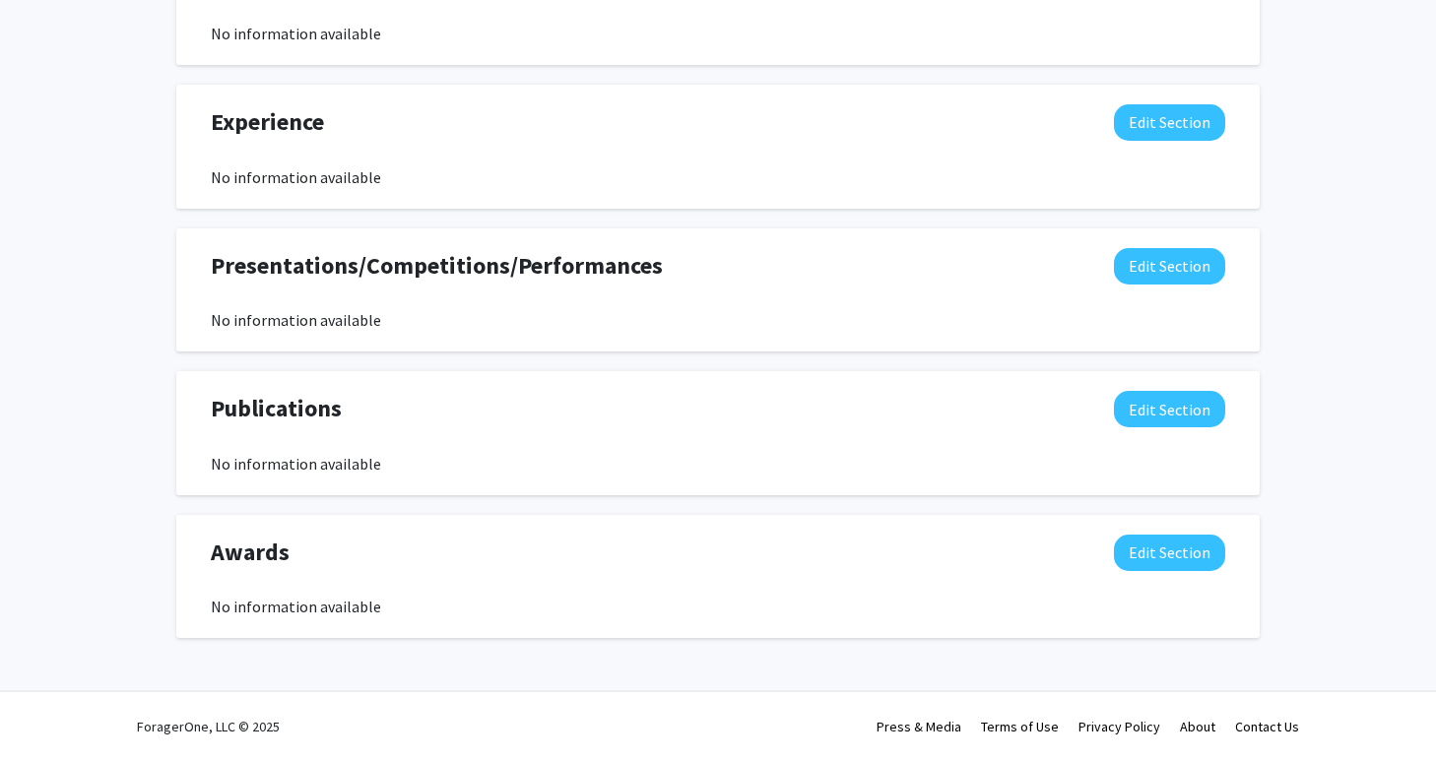
scroll to position [1363, 0]
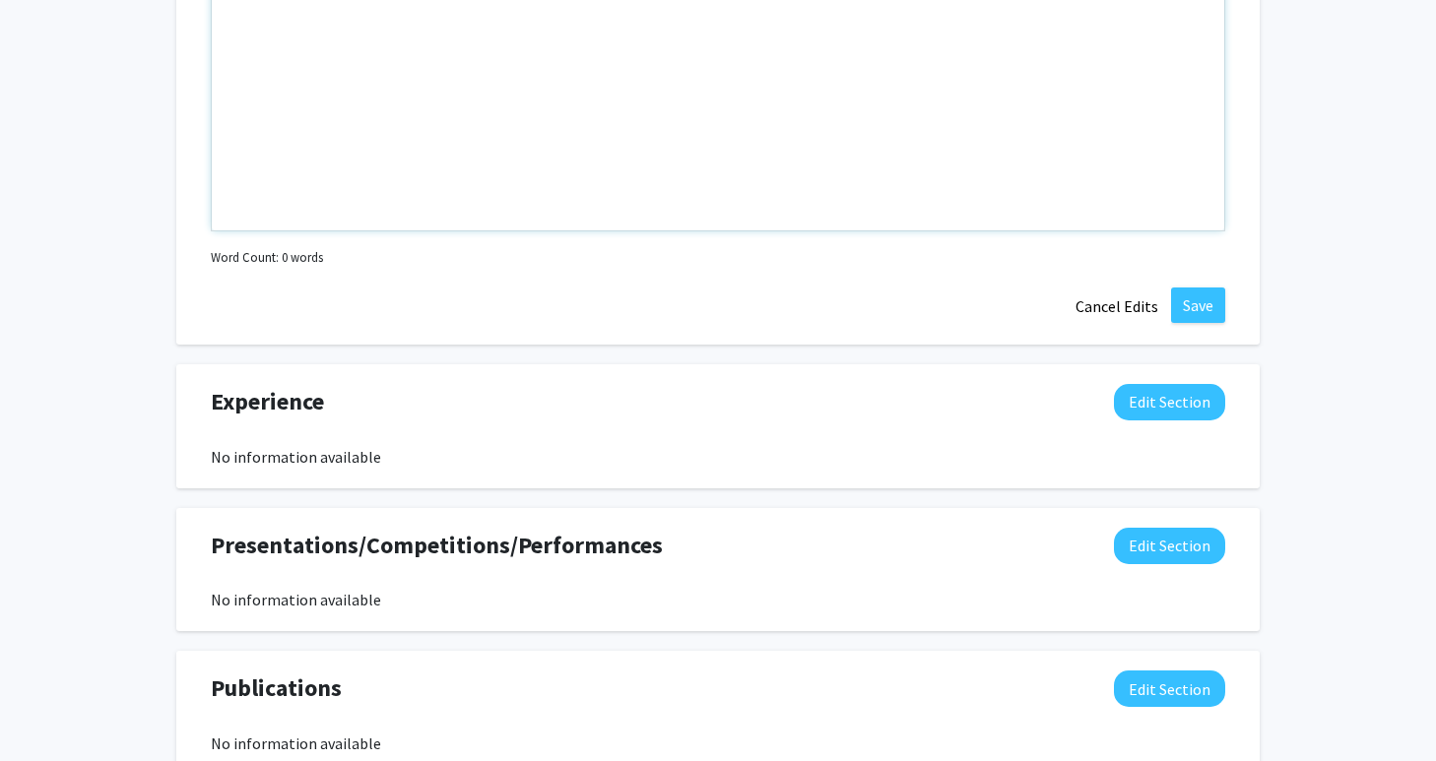
click at [963, 231] on div "Note to users with screen readers: Please deactivate our accessibility plugin f…" at bounding box center [718, 83] width 1013 height 296
type textarea "Psychology"
click at [1206, 323] on button "Save" at bounding box center [1198, 305] width 54 height 35
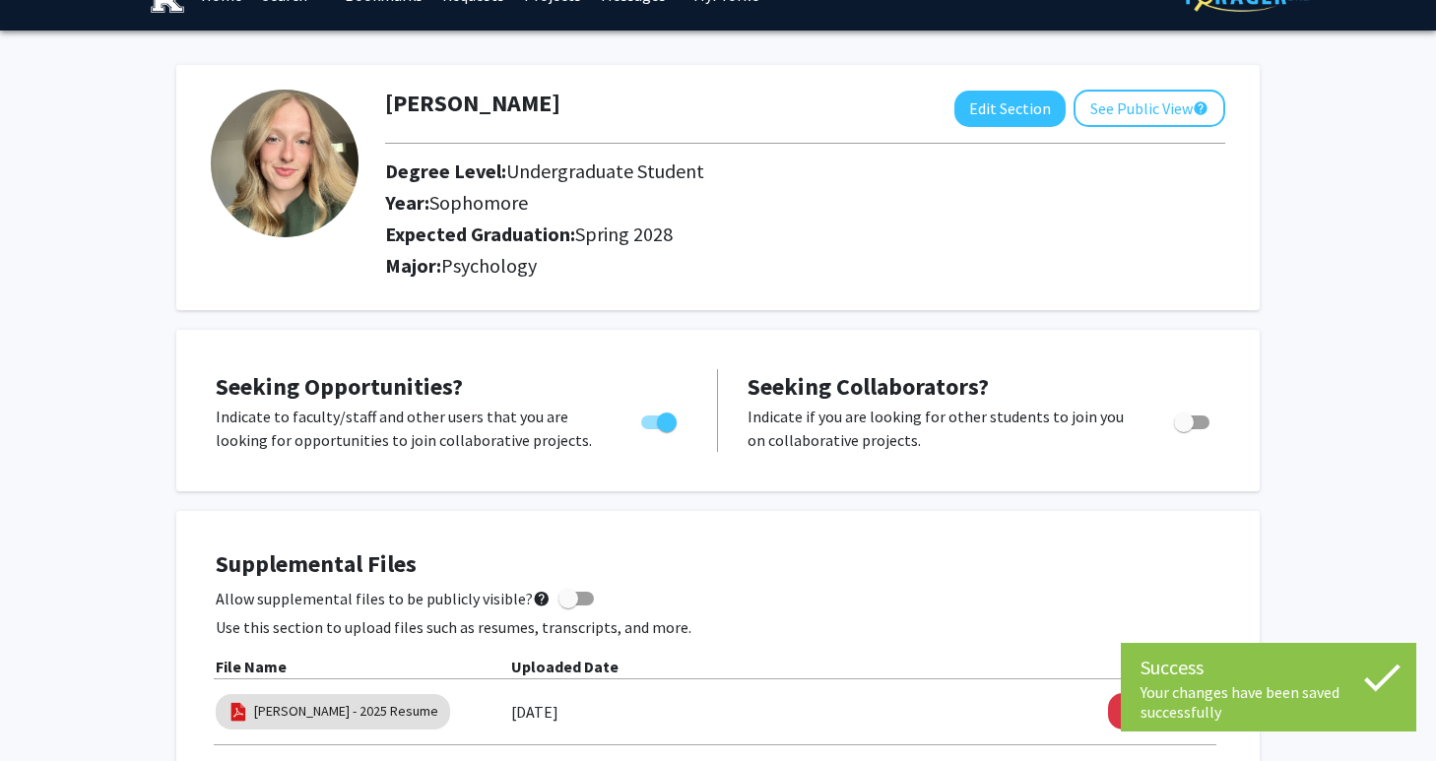
scroll to position [0, 0]
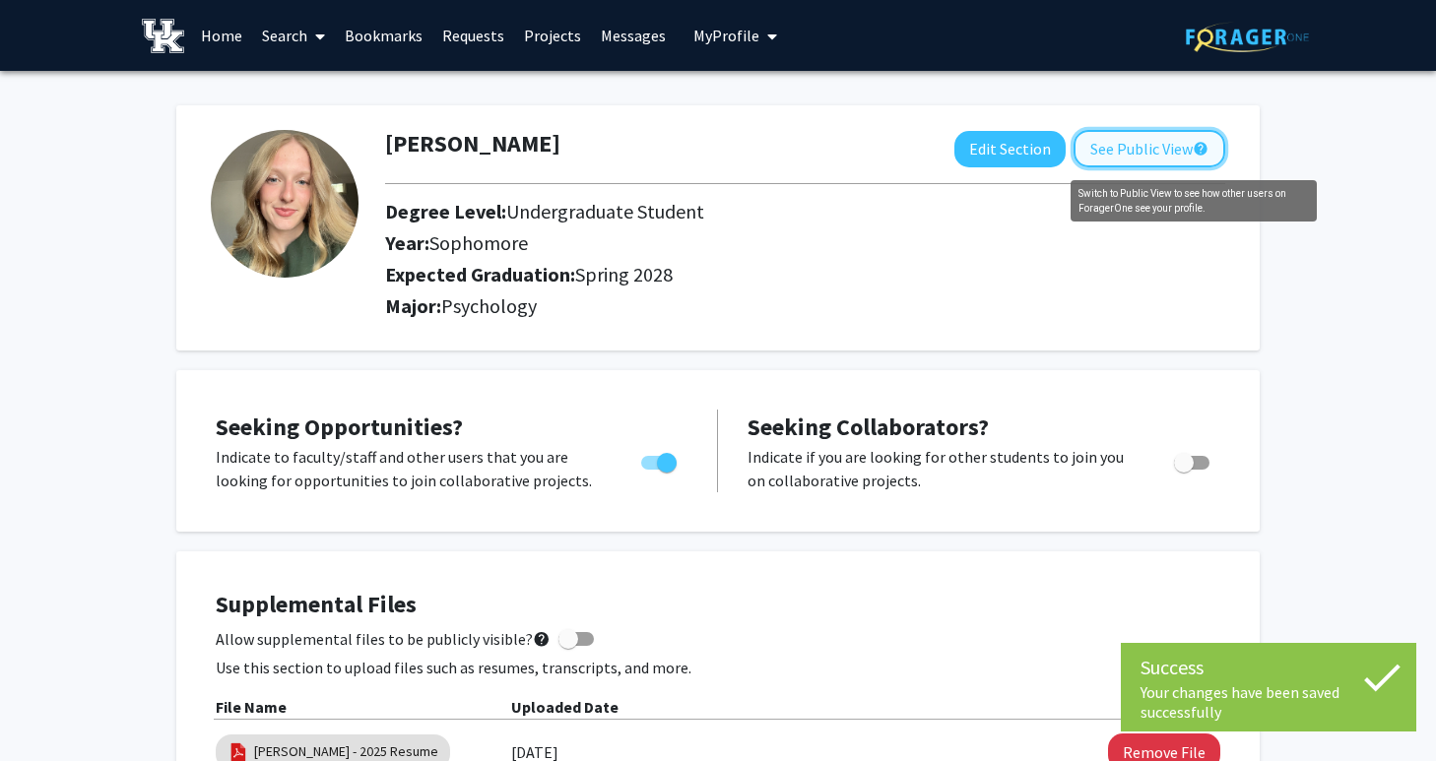
click at [1193, 147] on mat-icon "help" at bounding box center [1201, 149] width 16 height 24
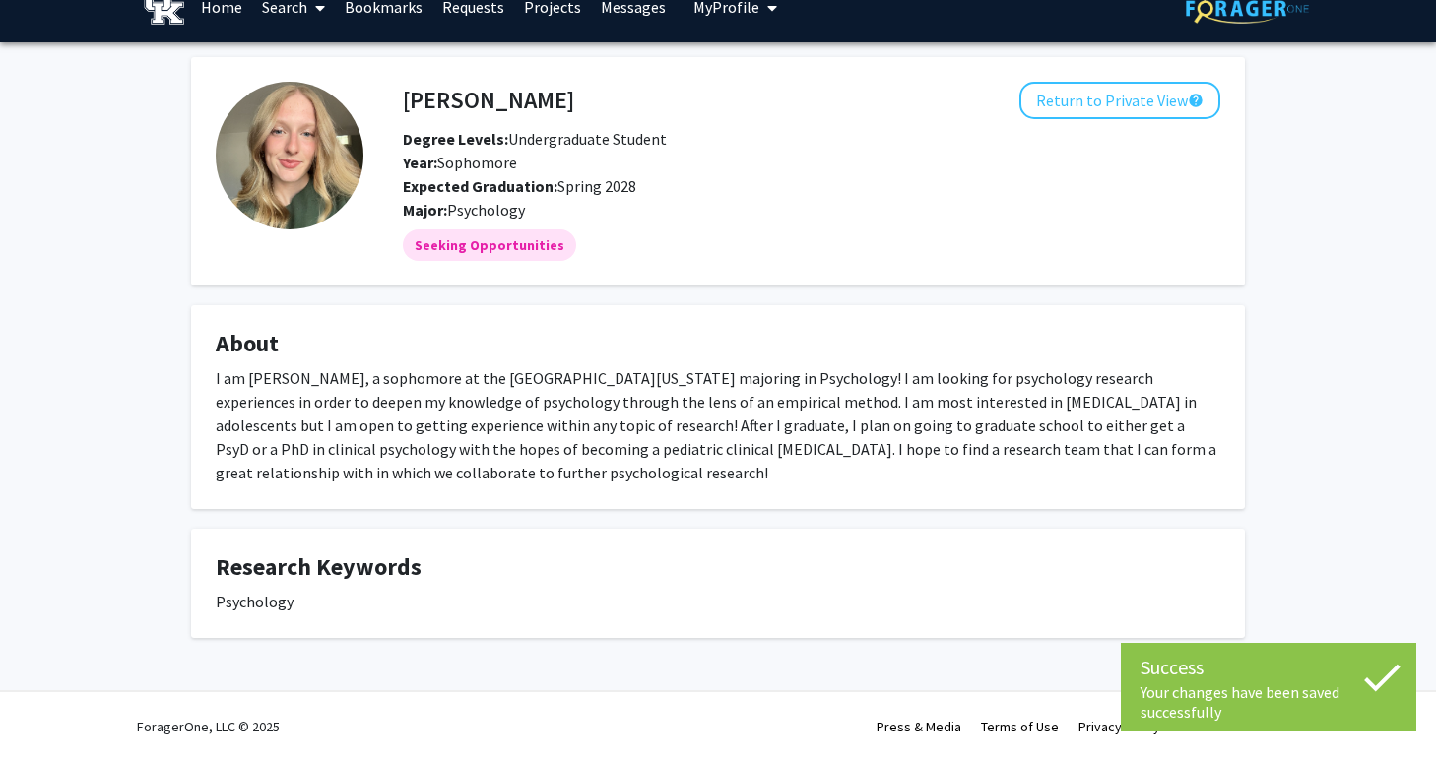
scroll to position [53, 0]
click at [1120, 82] on button "Return to Private View help" at bounding box center [1120, 100] width 201 height 37
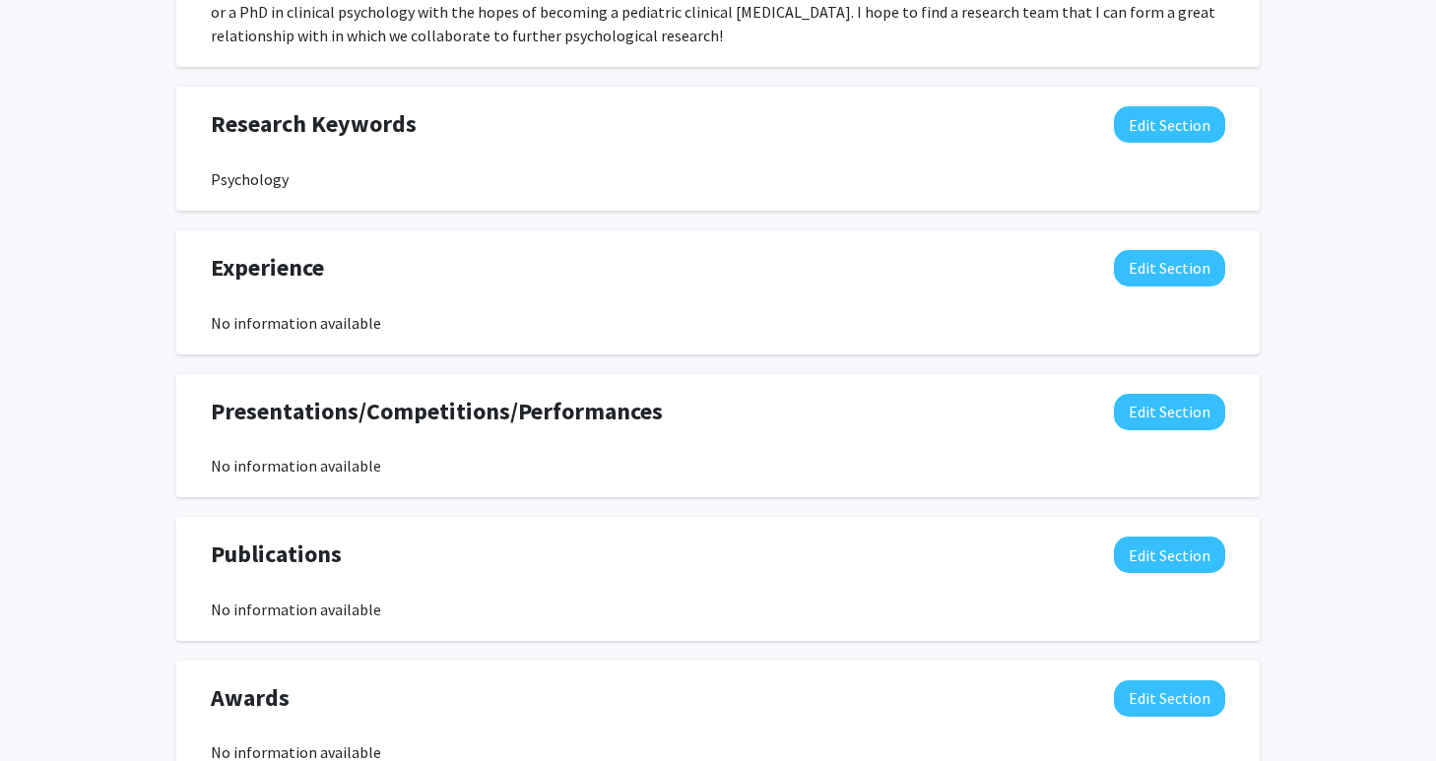
scroll to position [1083, 0]
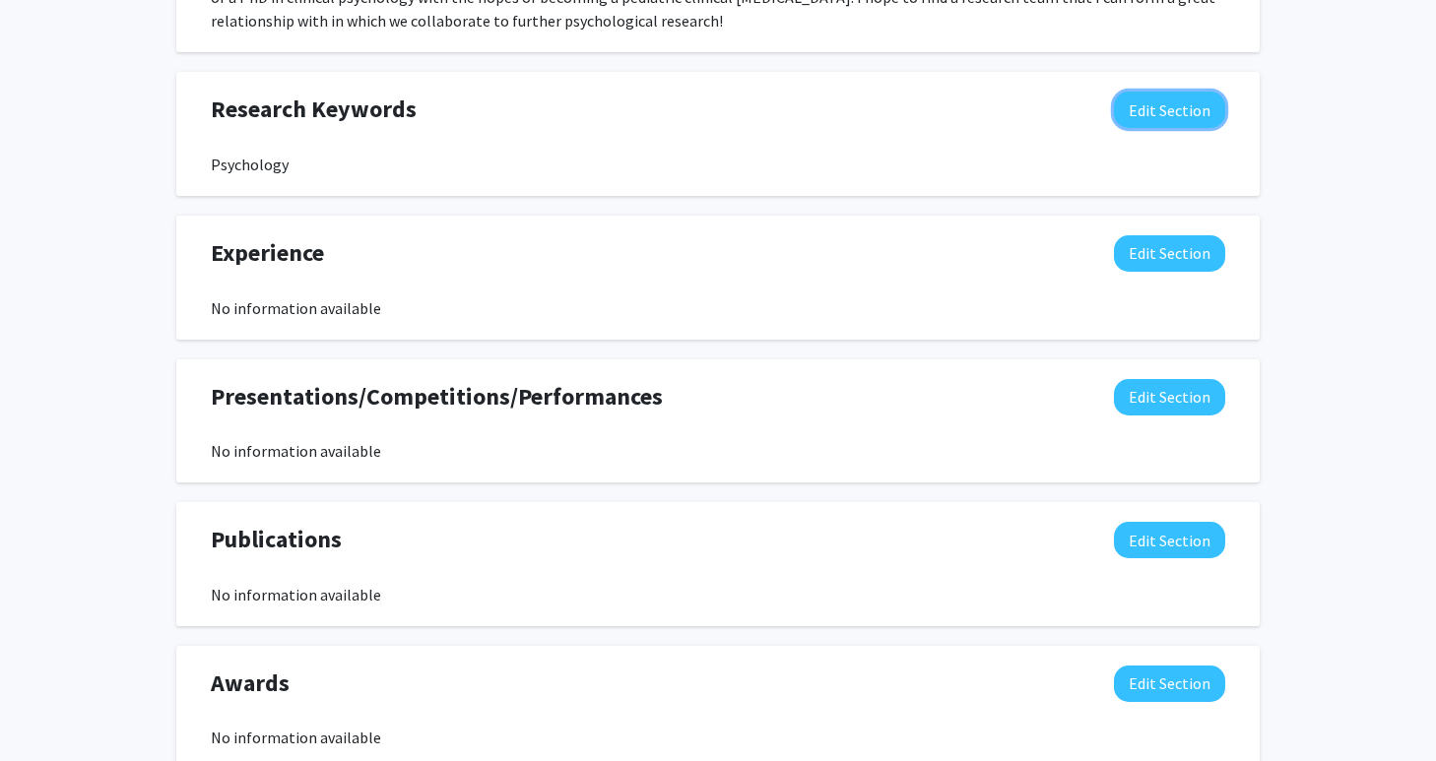
click at [1126, 128] on button "Edit Section" at bounding box center [1169, 110] width 111 height 36
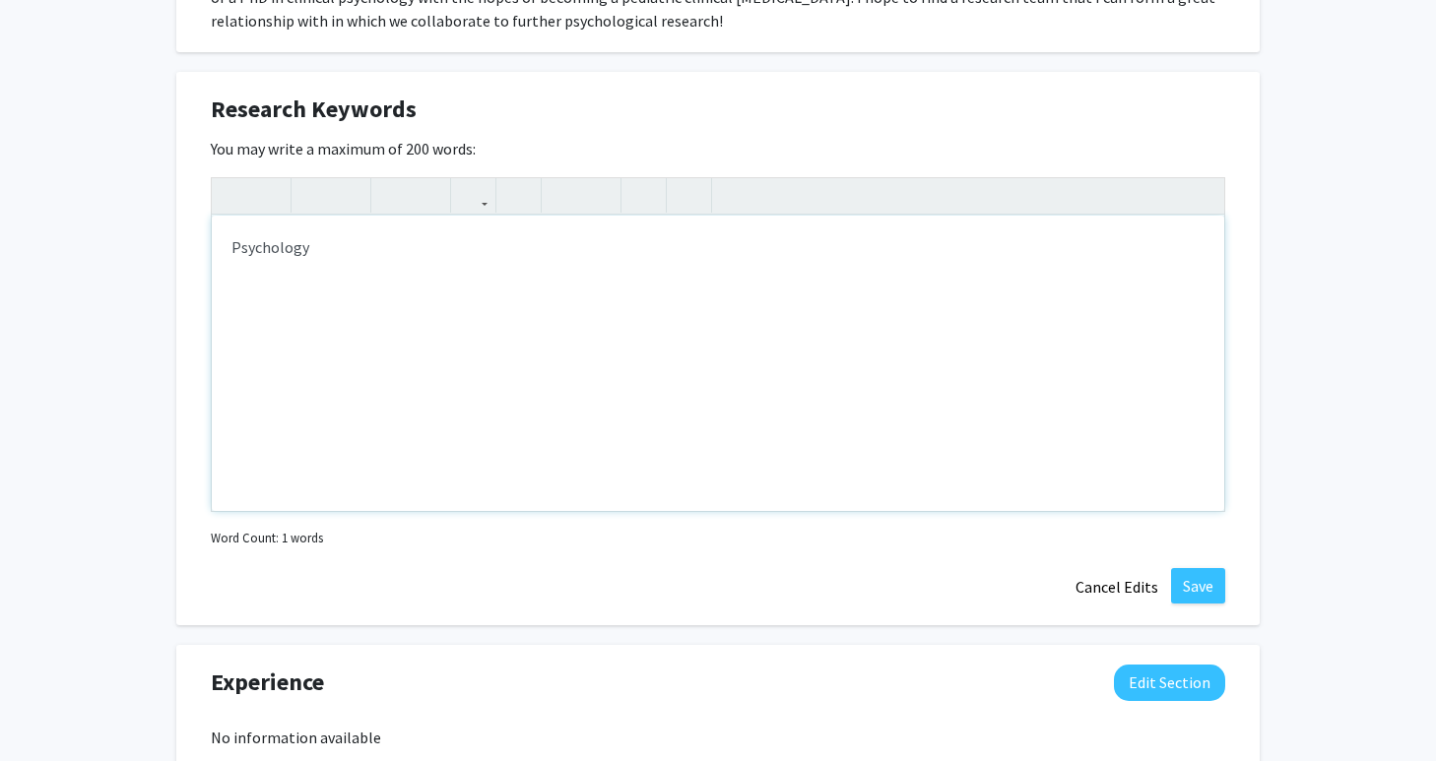
click at [589, 511] on div "Psychology" at bounding box center [718, 364] width 1013 height 296
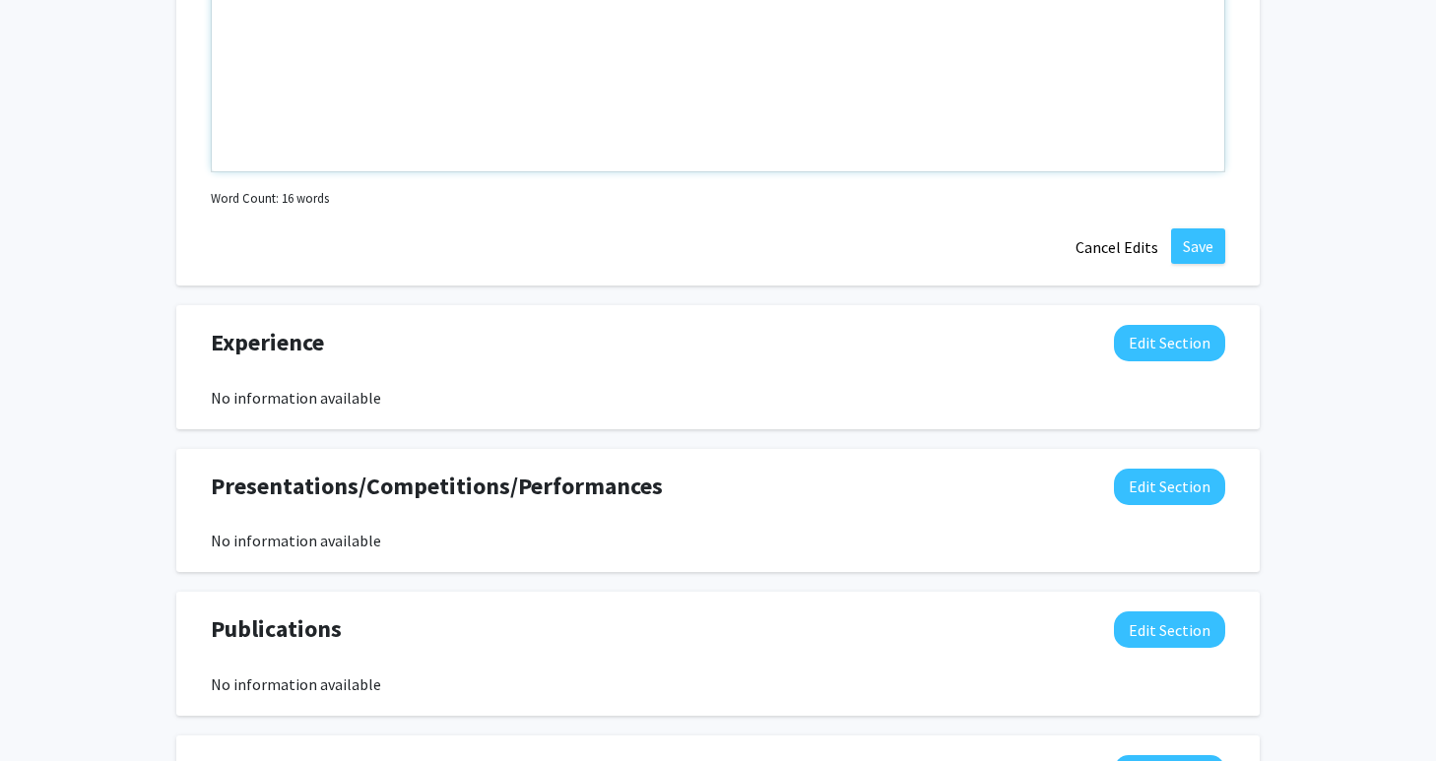
scroll to position [1473, 0]
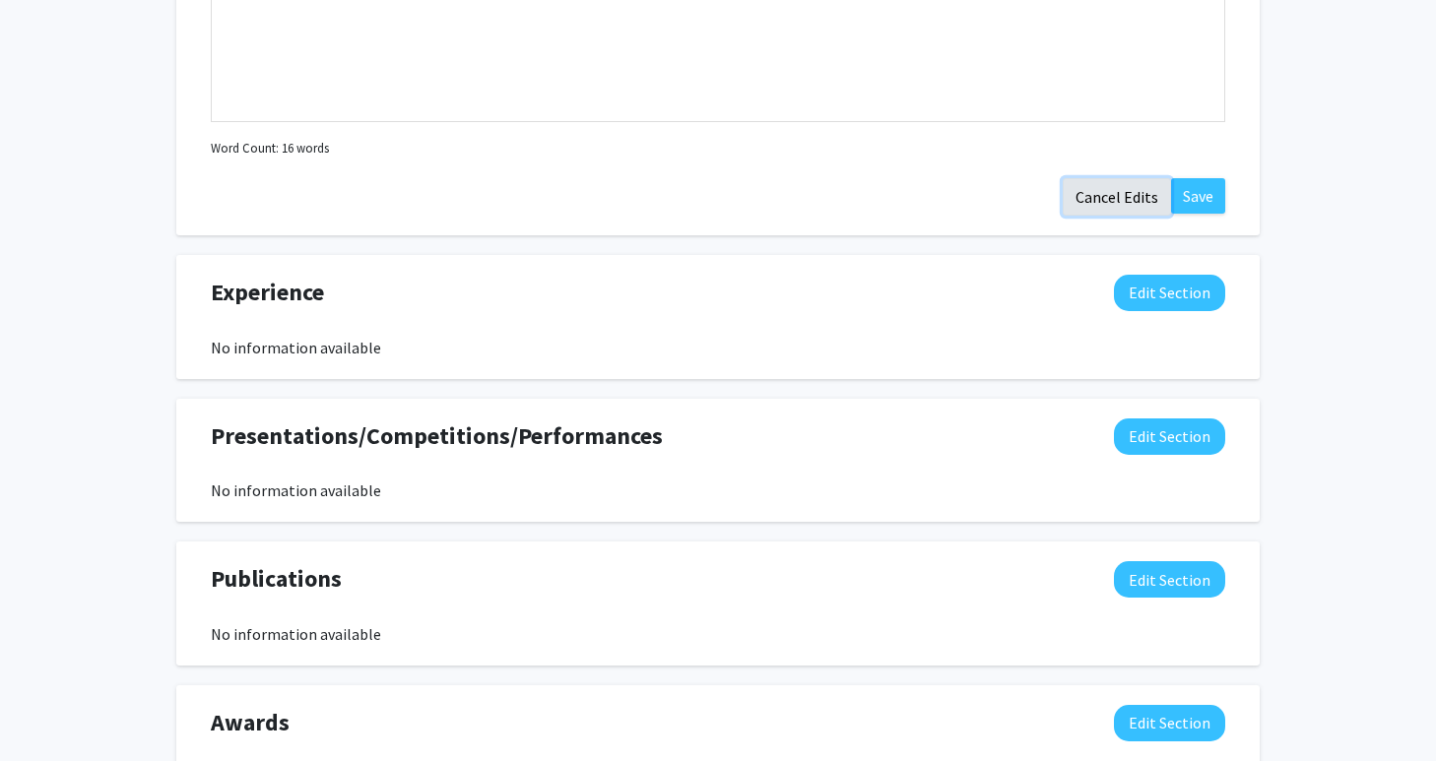
click at [1151, 216] on button "Cancel Edits" at bounding box center [1117, 196] width 108 height 37
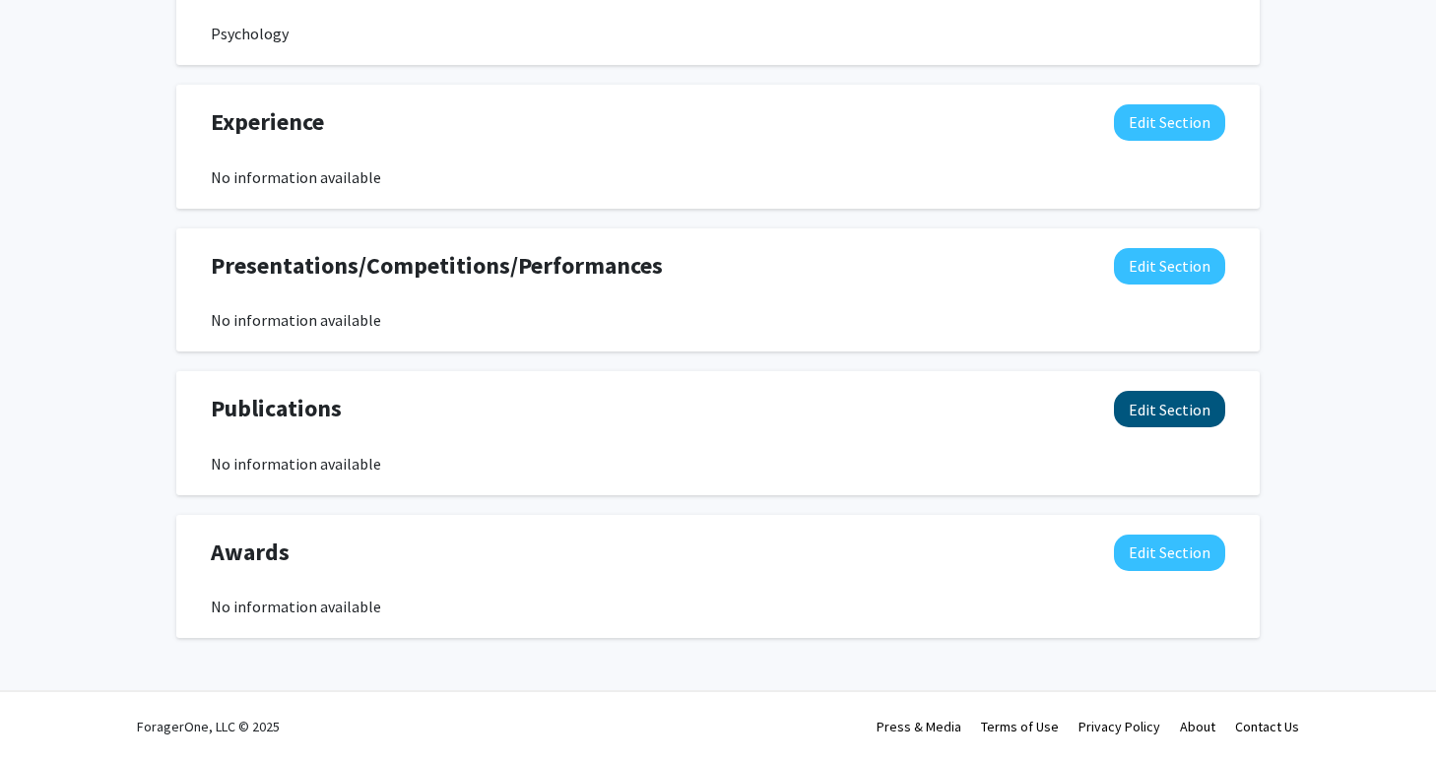
scroll to position [1246, 0]
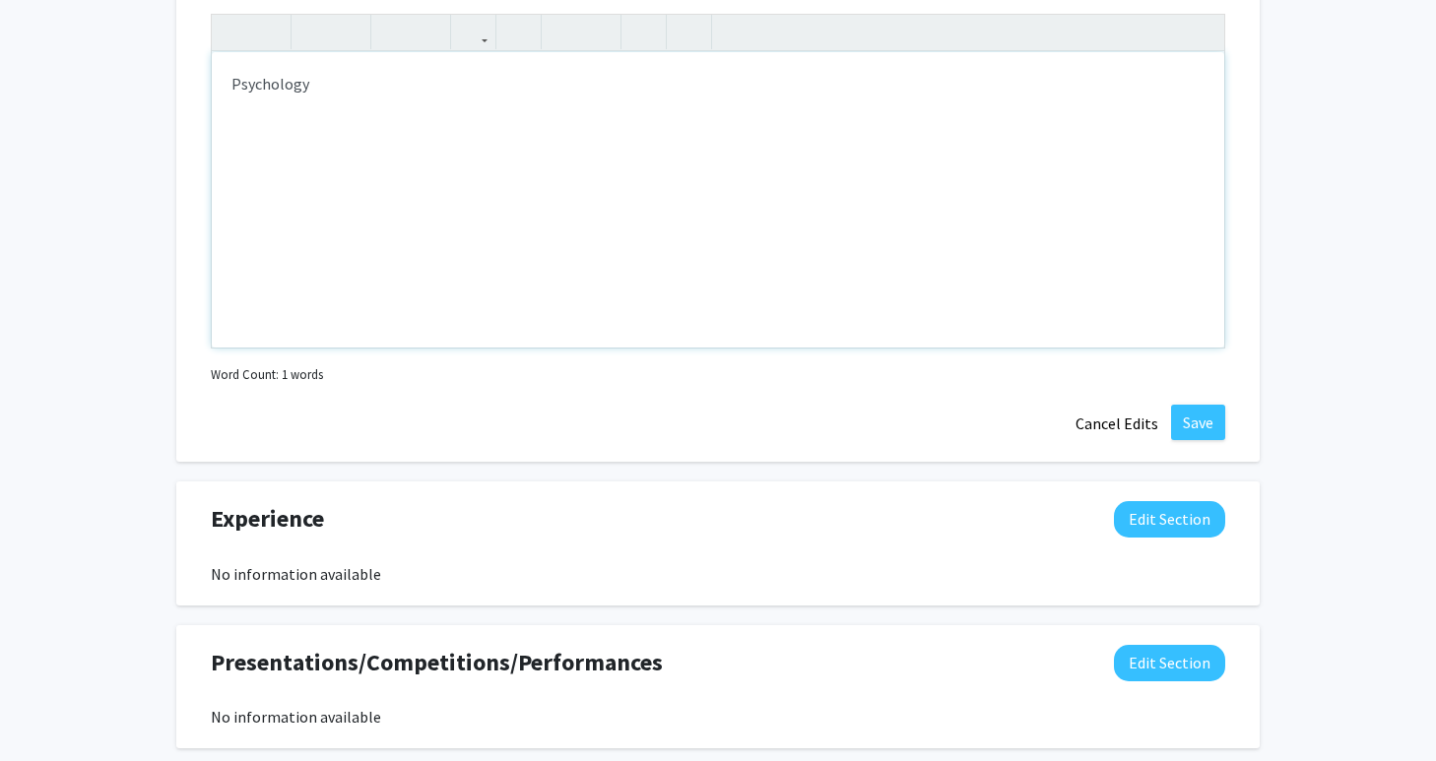
click at [964, 348] on div "Psychology" at bounding box center [718, 200] width 1013 height 296
type textarea "Psychology | Anxiety Disorders | Obsessive Compulsive Disorder | Trauma | Stres…"
click at [1214, 440] on button "Save" at bounding box center [1198, 422] width 54 height 35
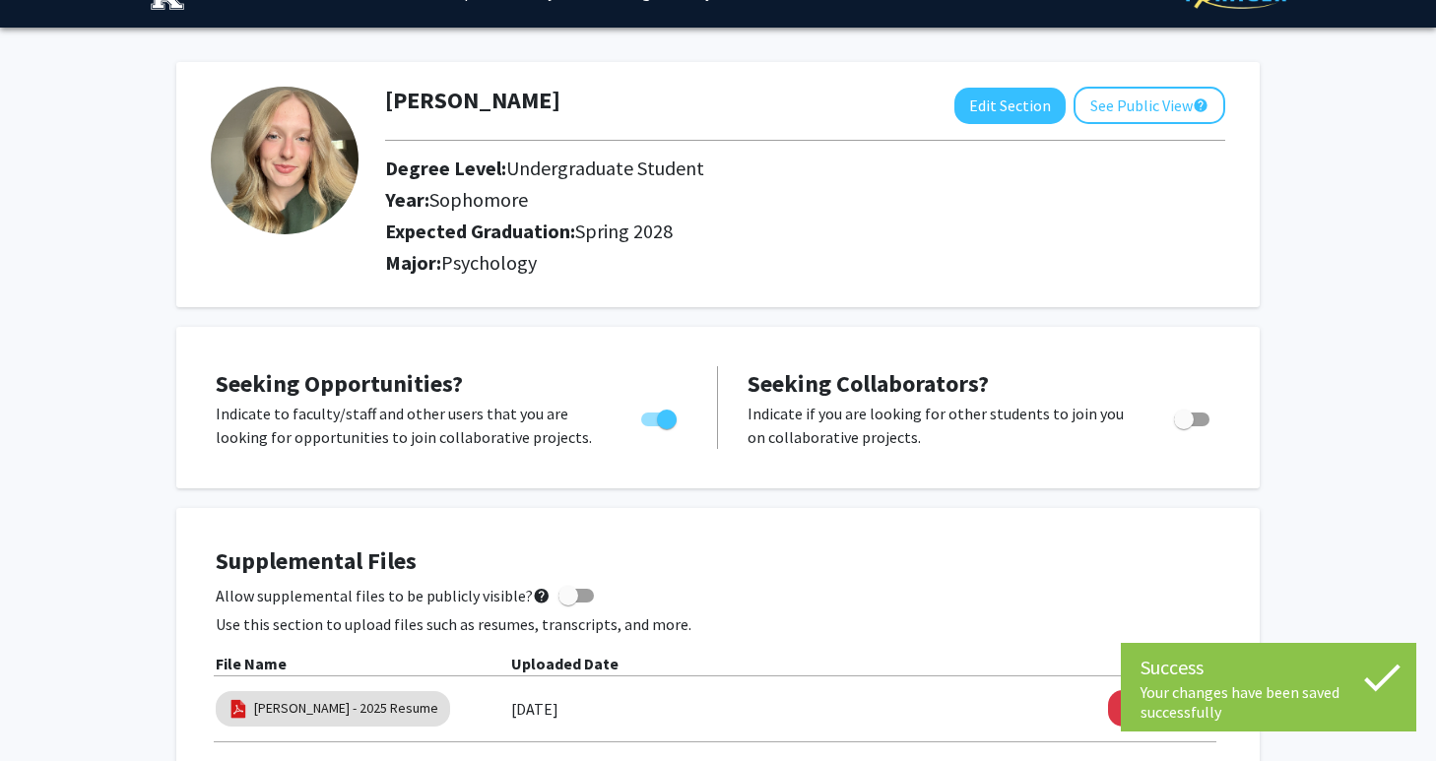
scroll to position [0, 0]
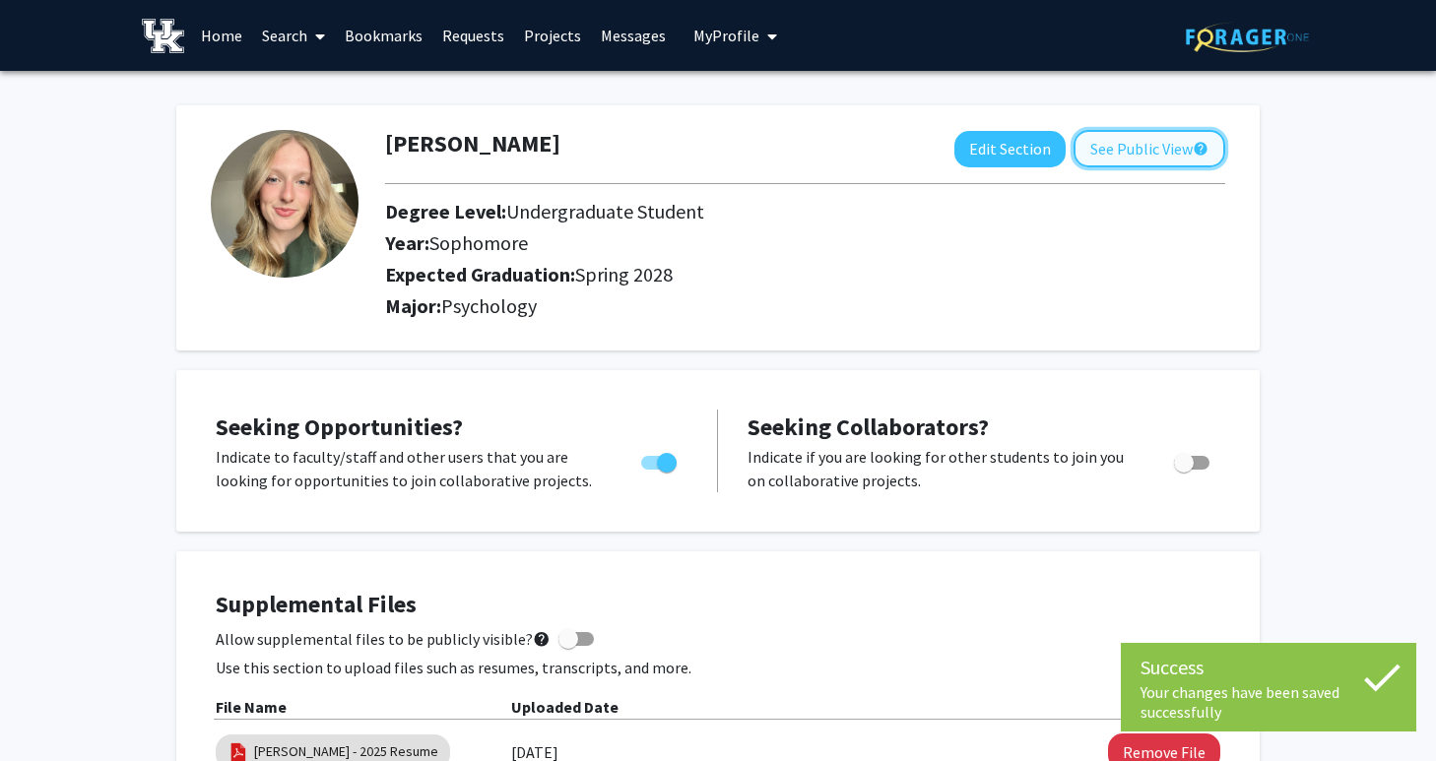
click at [1094, 146] on button "See Public View help" at bounding box center [1150, 148] width 152 height 37
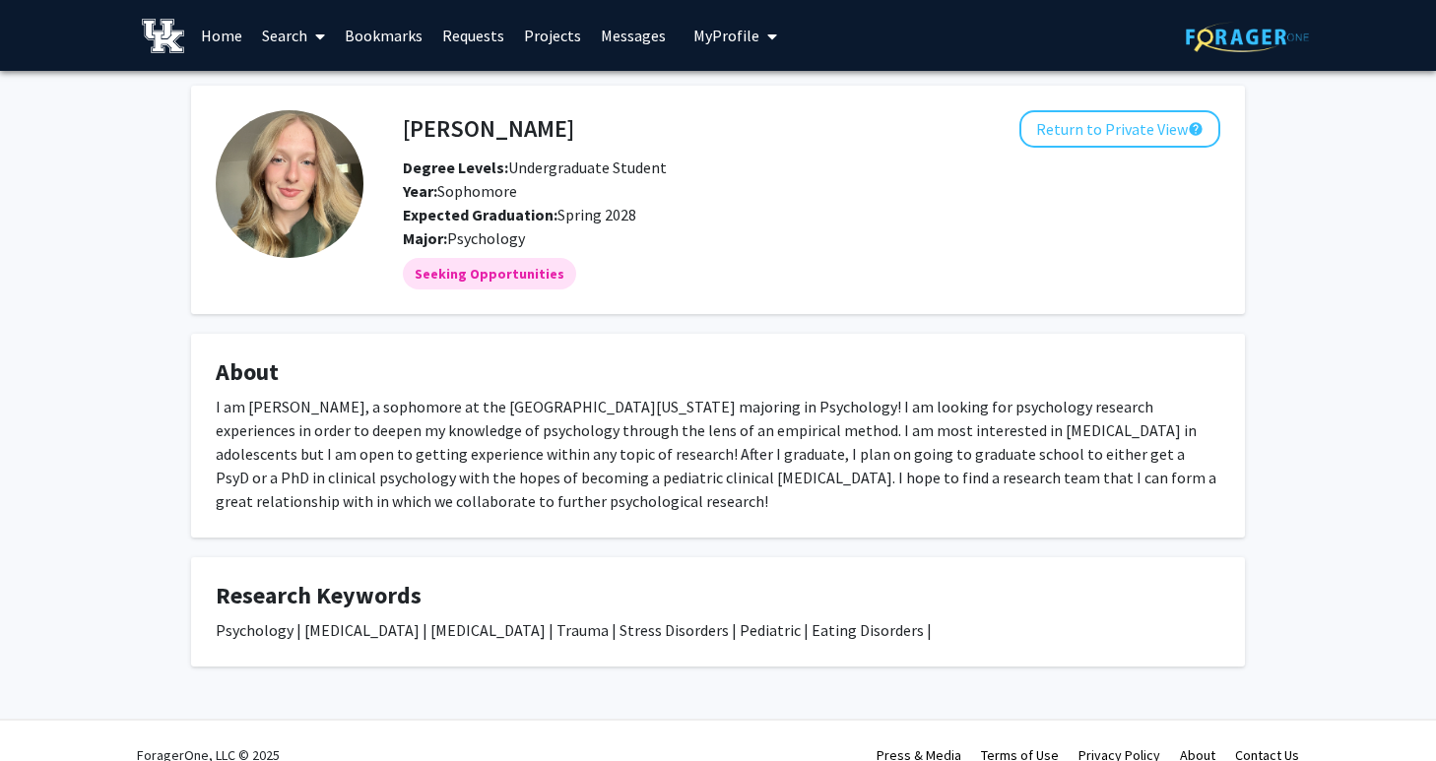
click at [290, 42] on link "Search" at bounding box center [293, 35] width 83 height 69
click at [345, 89] on span "Faculty/Staff" at bounding box center [324, 90] width 145 height 39
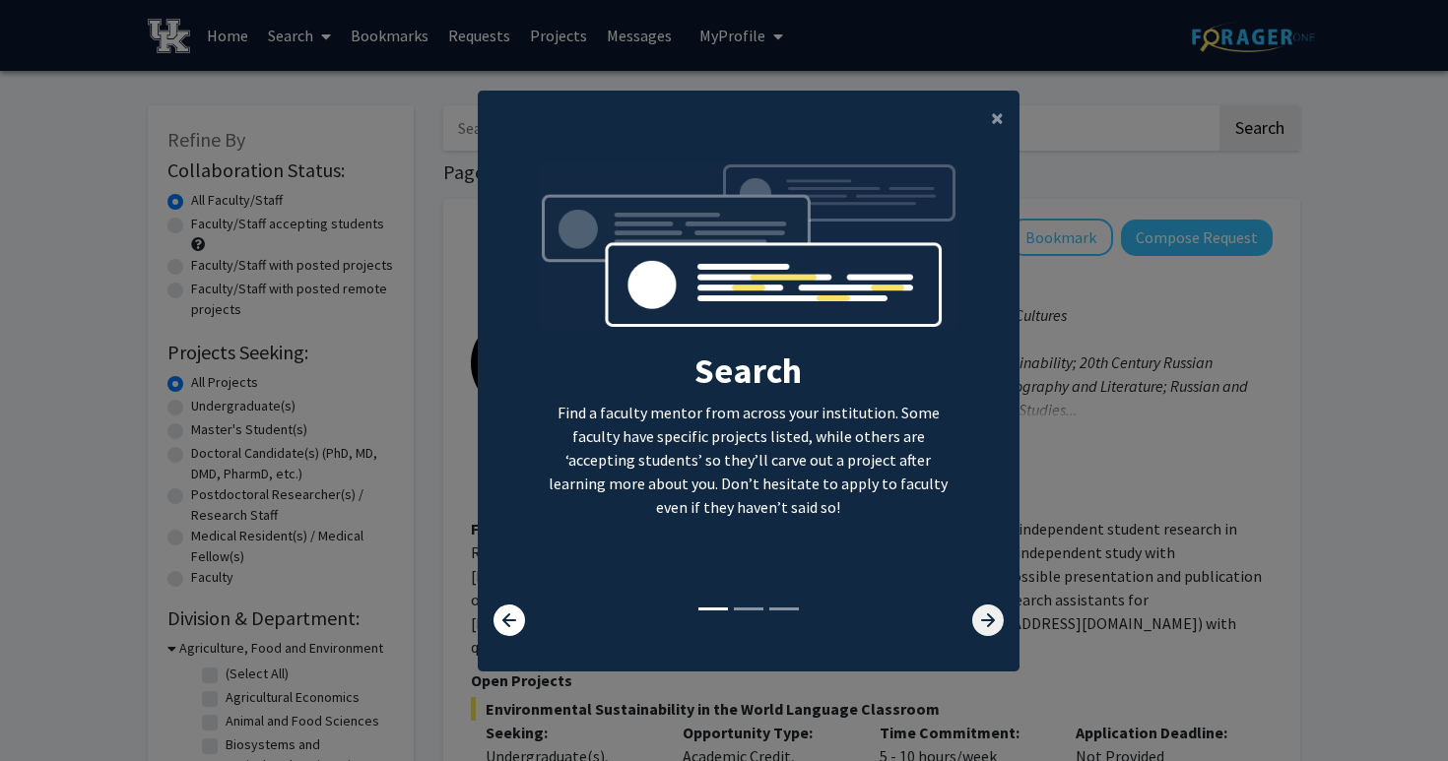
click at [982, 636] on icon at bounding box center [988, 621] width 32 height 32
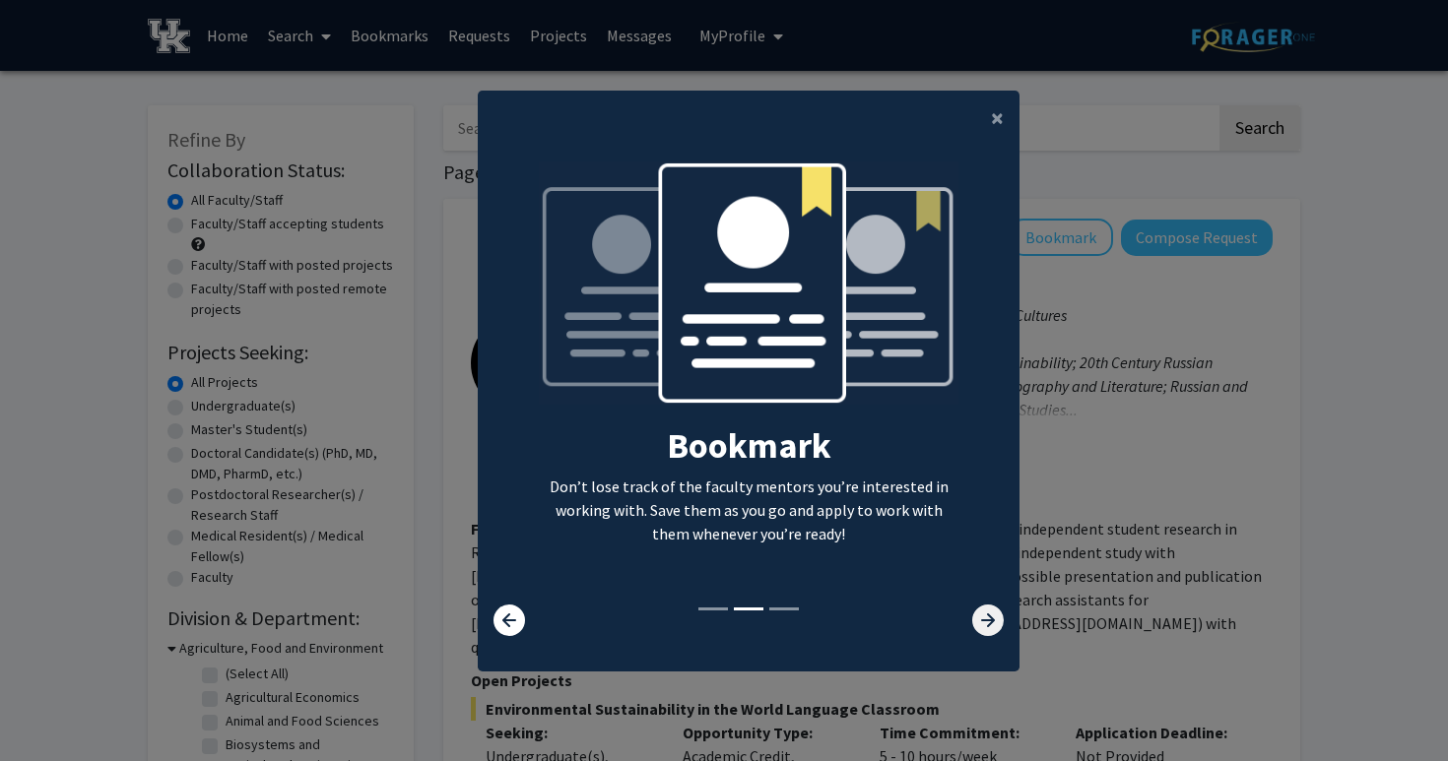
click at [977, 627] on icon at bounding box center [988, 621] width 32 height 32
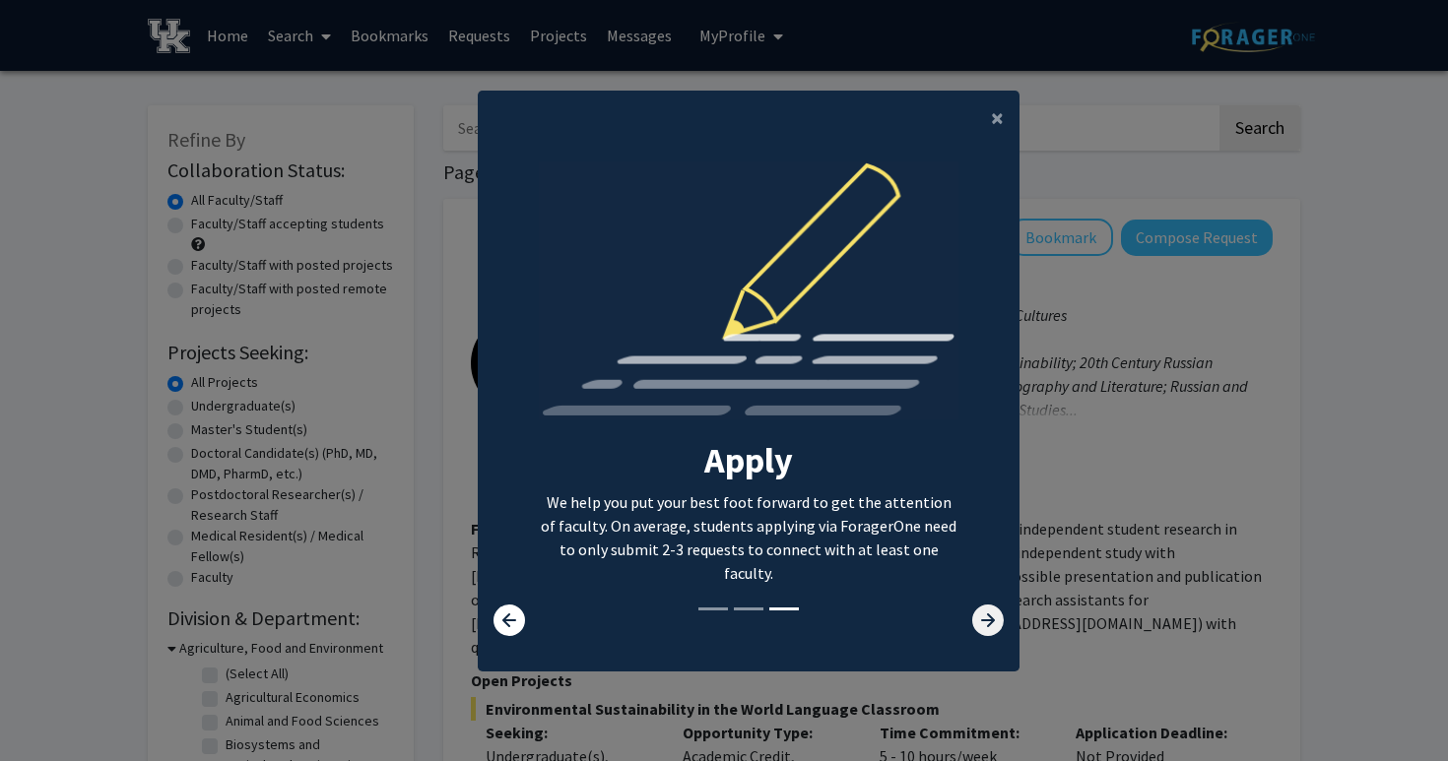
click at [976, 623] on icon at bounding box center [988, 621] width 32 height 32
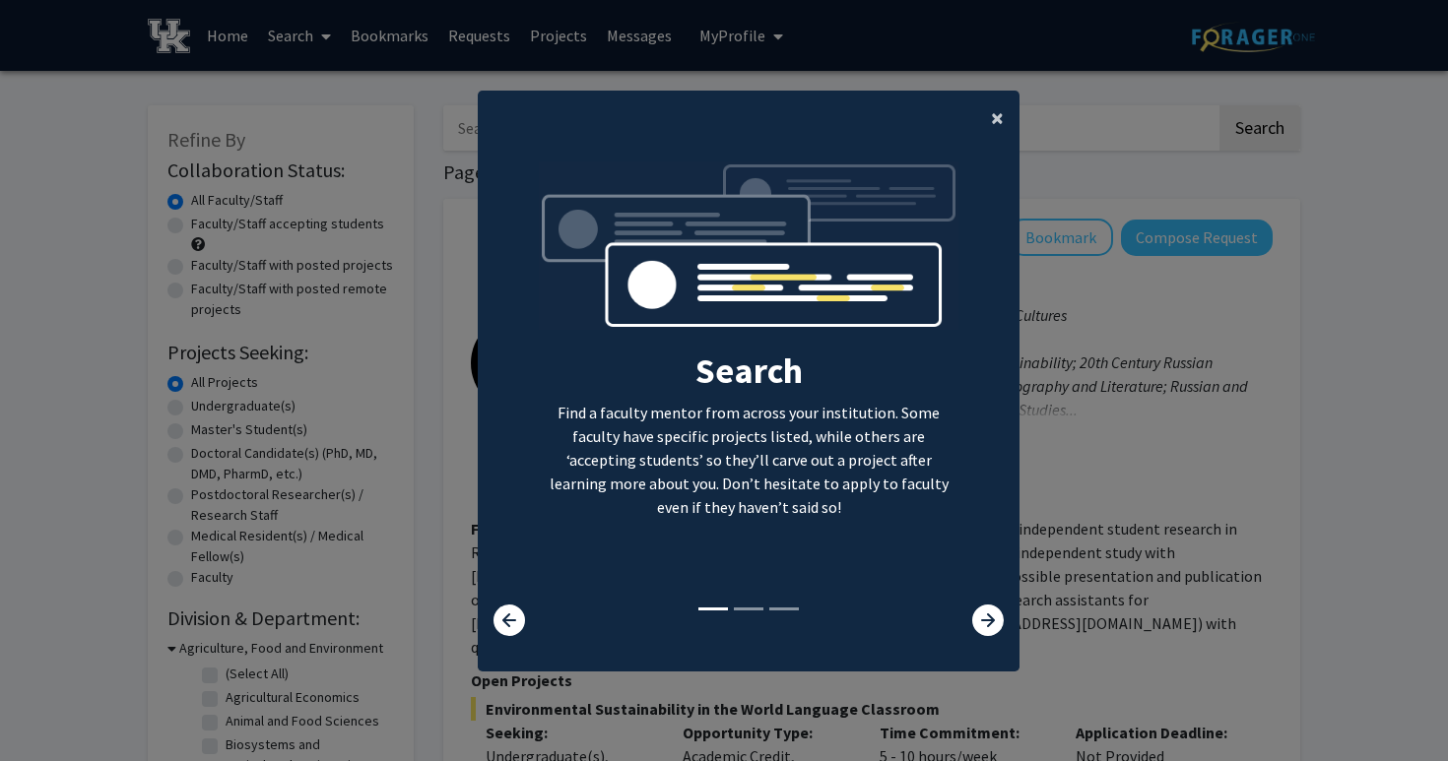
click at [991, 102] on span "×" at bounding box center [997, 117] width 13 height 31
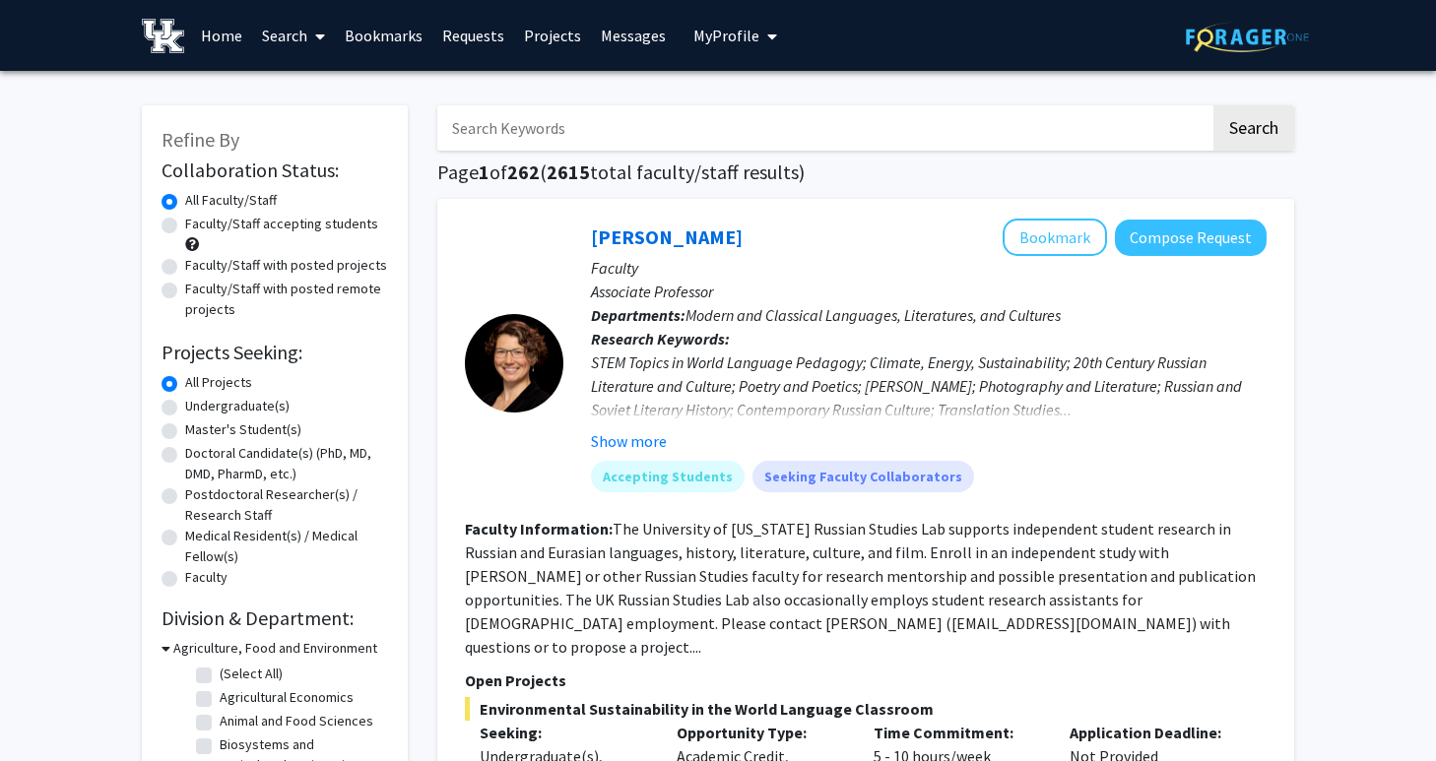
click at [848, 132] on input "Search Keywords" at bounding box center [823, 127] width 773 height 45
type input "Psychology"
click at [1214, 105] on button "Search" at bounding box center [1254, 127] width 81 height 45
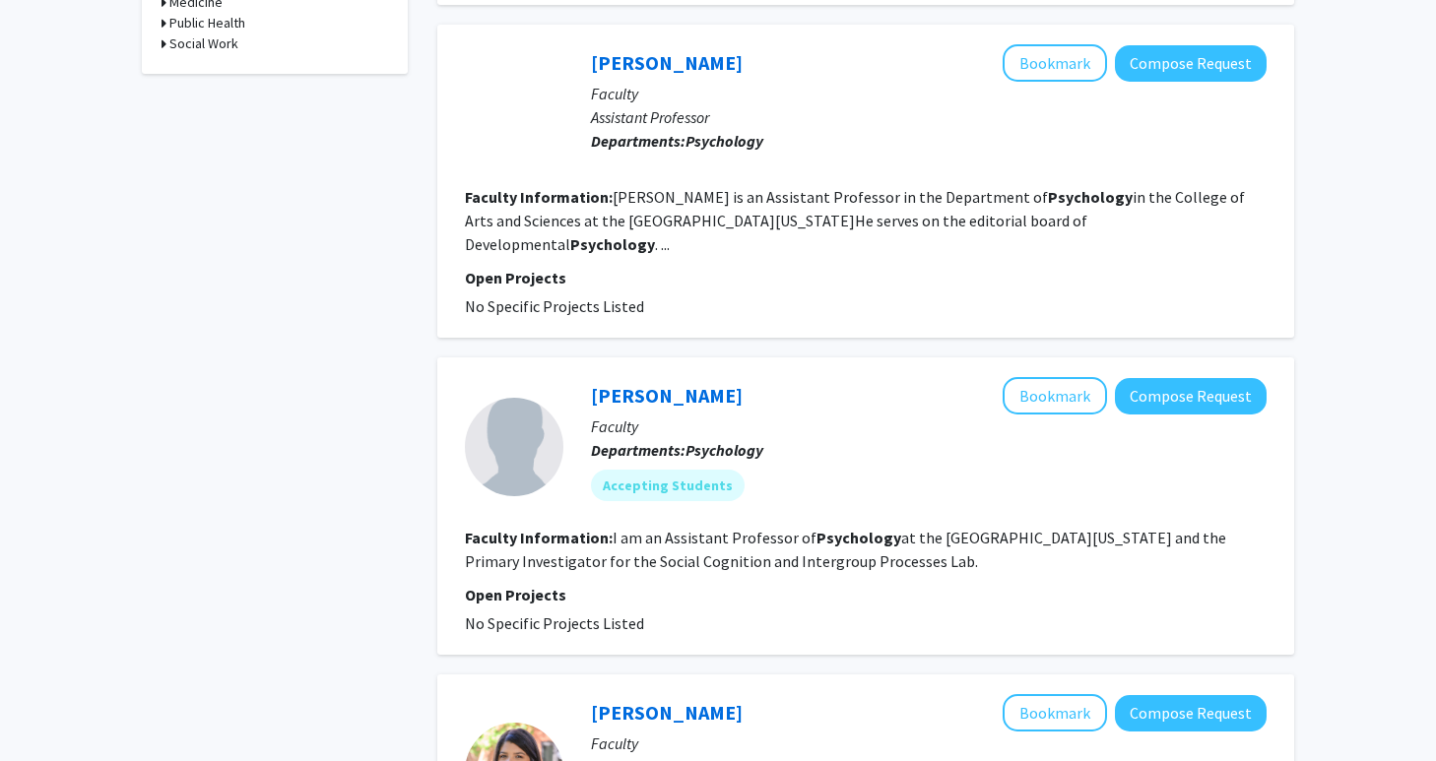
scroll to position [893, 0]
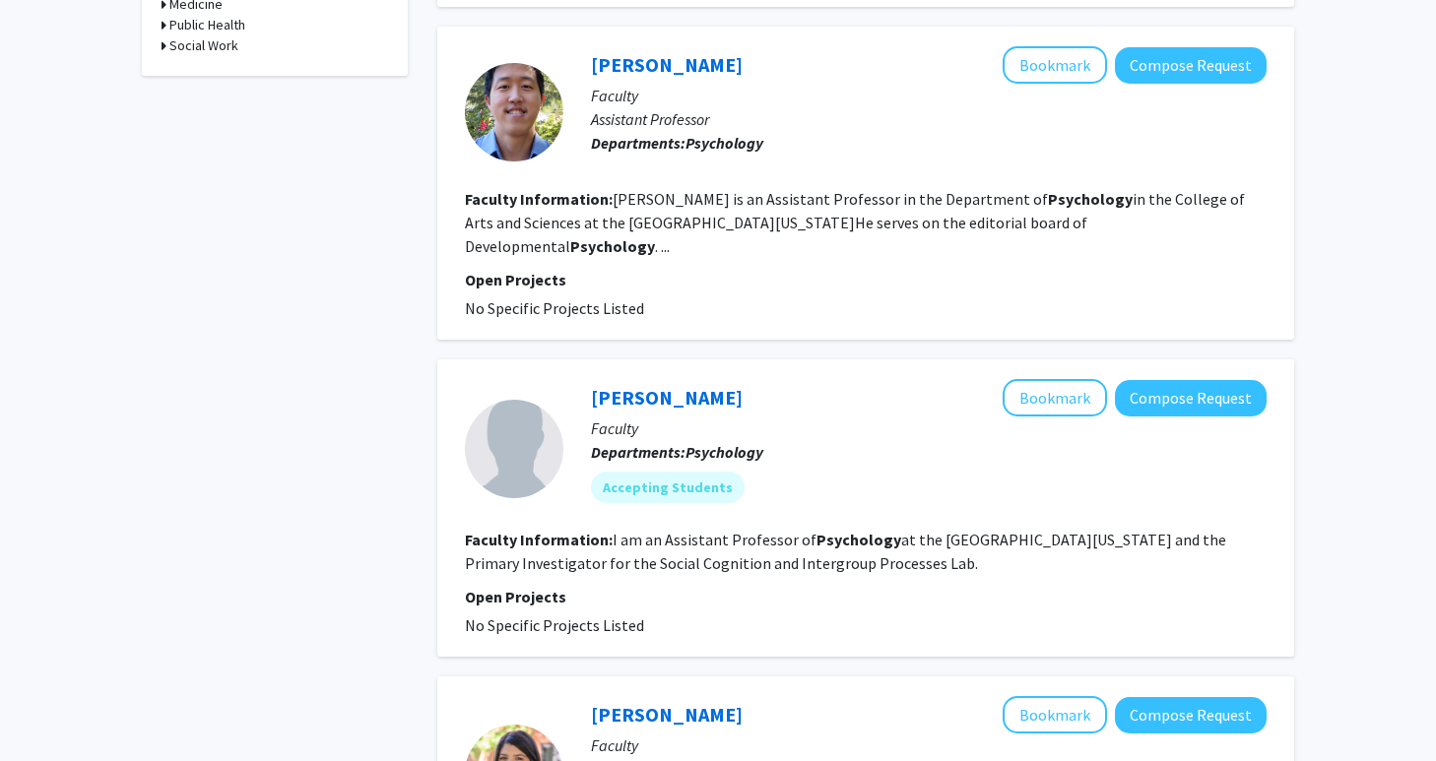
click at [733, 256] on fg-read-more "Matthew Kim is an Assistant Professor in the Department of Psychology in the Co…" at bounding box center [855, 222] width 780 height 67
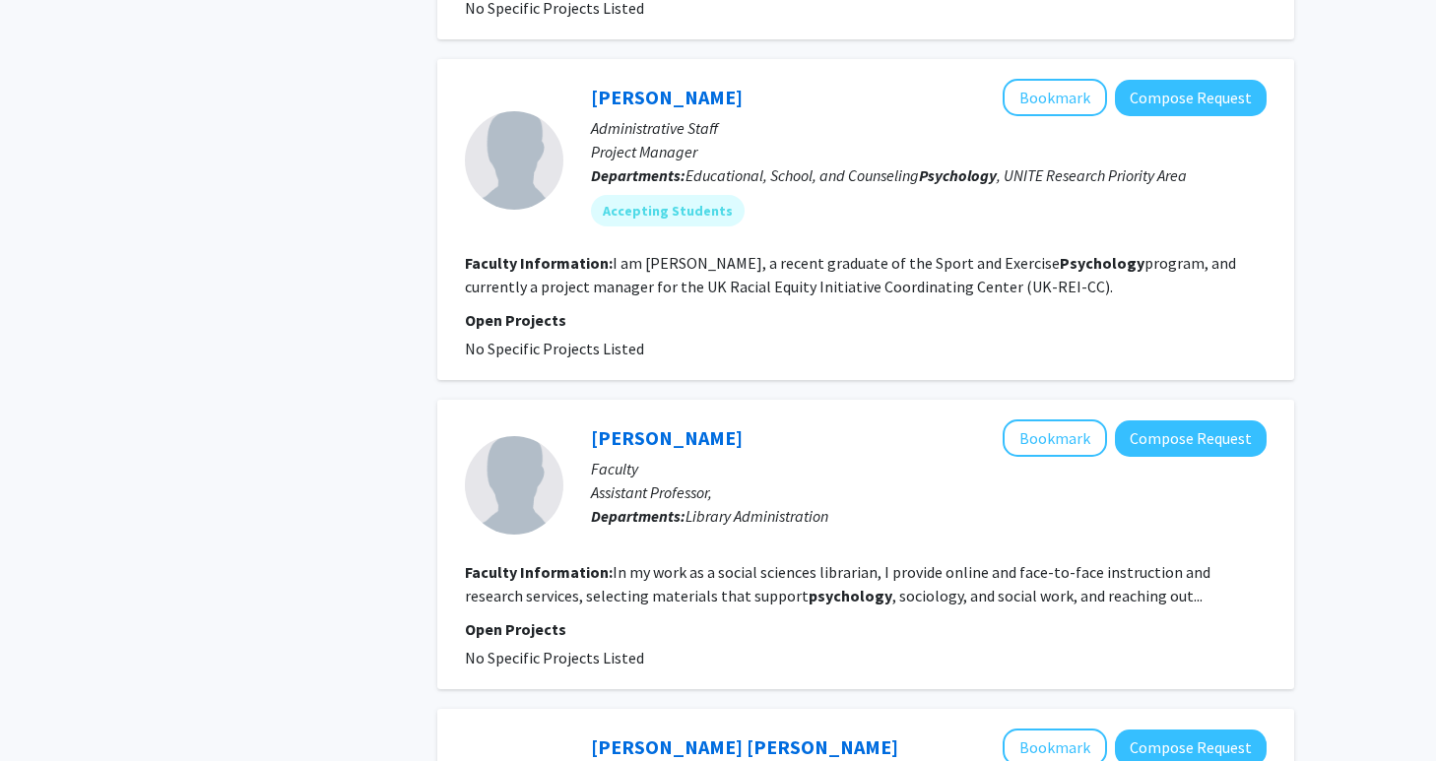
scroll to position [2768, 0]
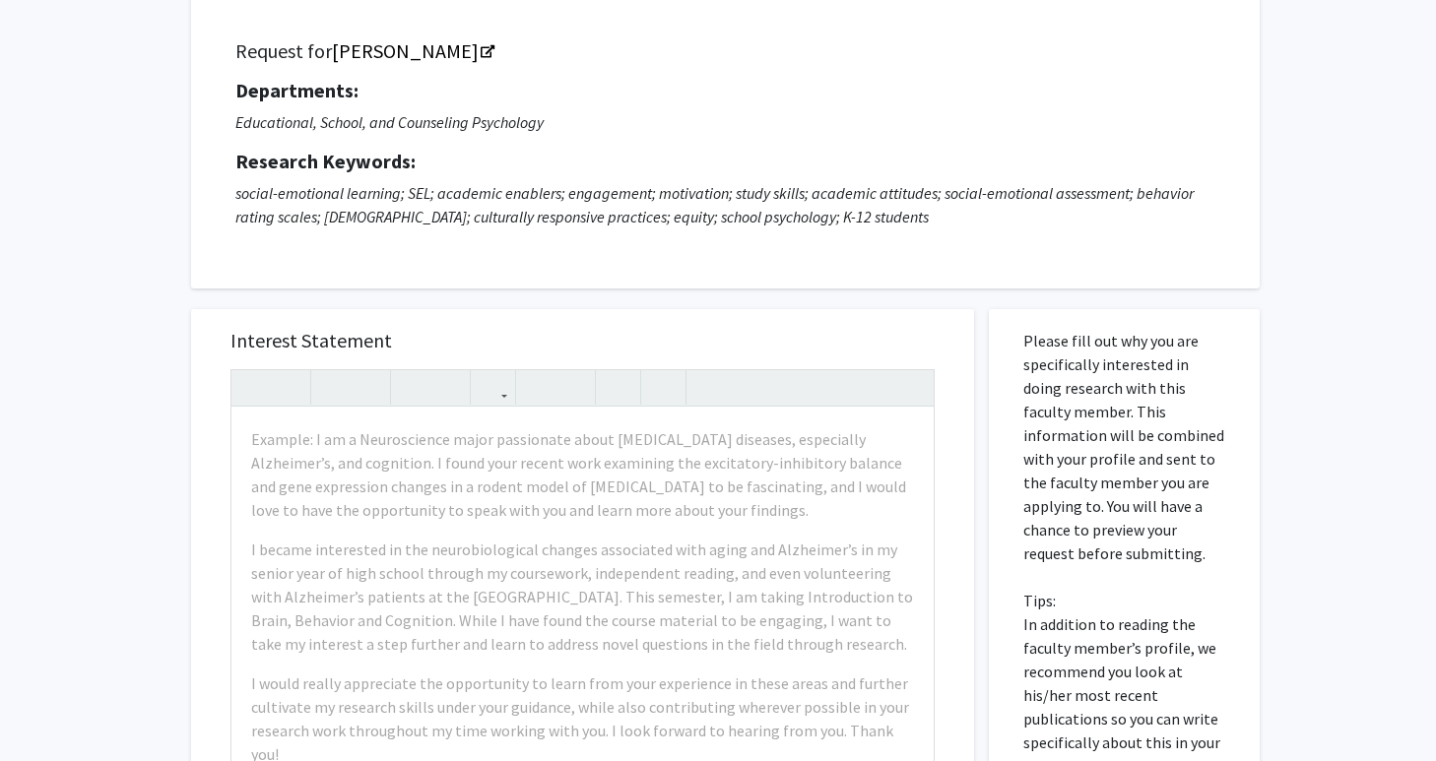
scroll to position [21, 0]
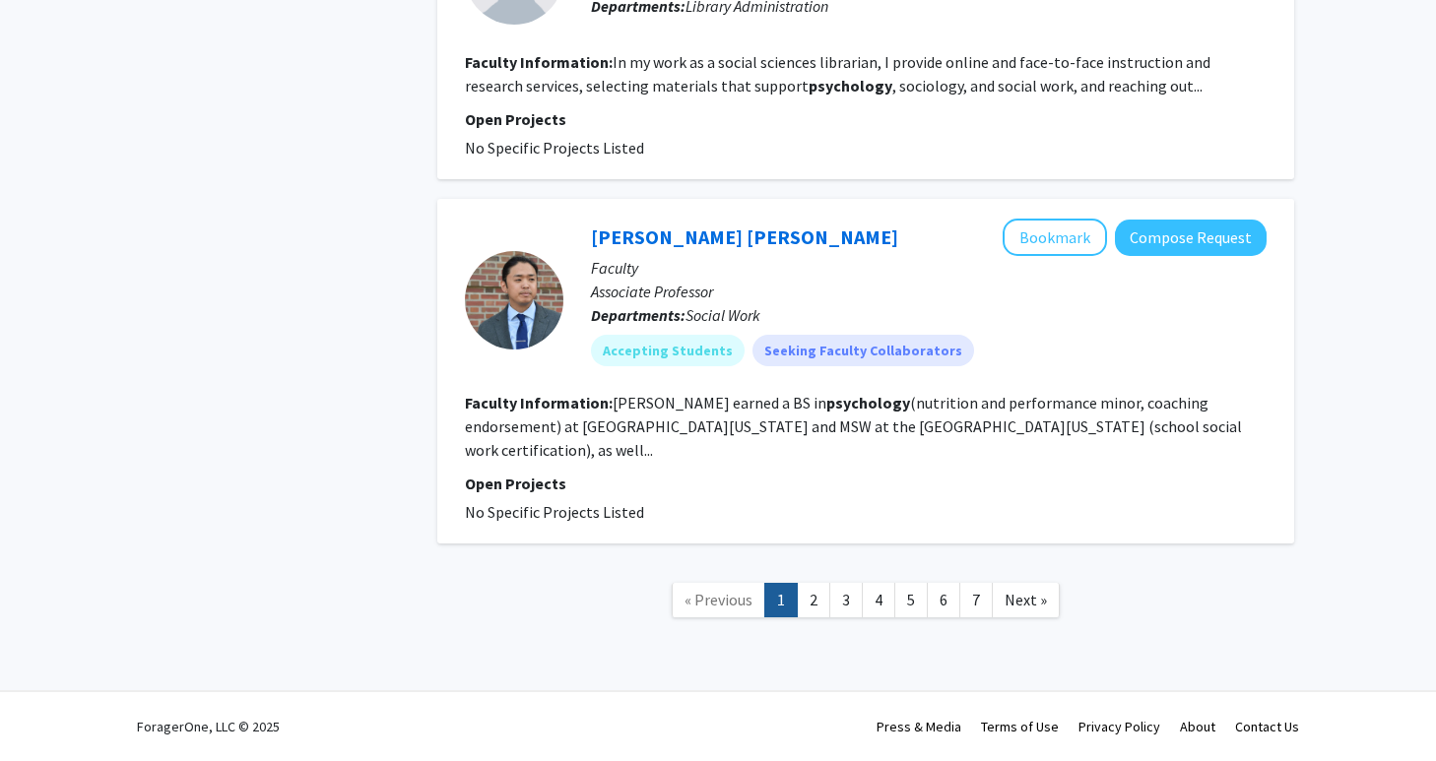
scroll to position [4055, 0]
click at [816, 618] on link "2" at bounding box center [813, 600] width 33 height 34
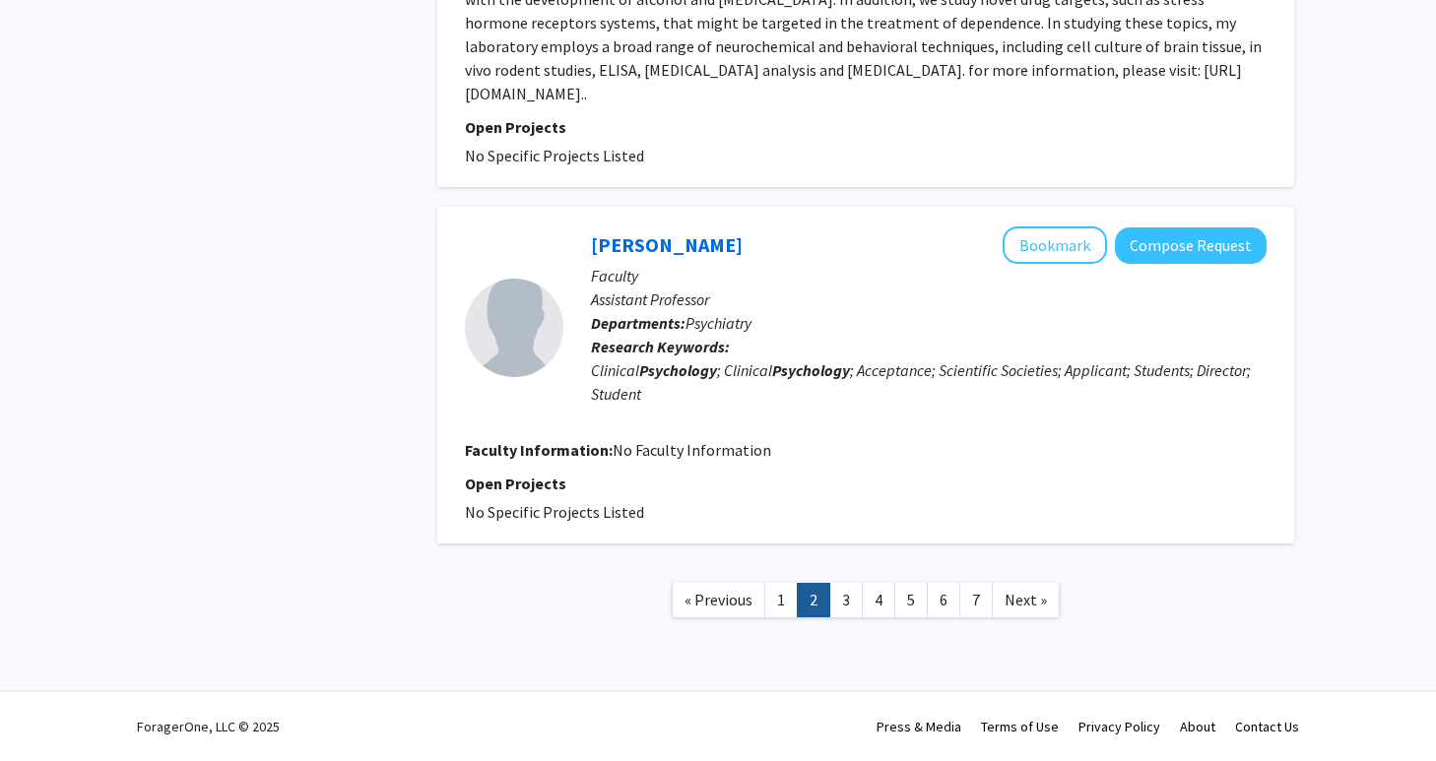
scroll to position [4524, 0]
click at [779, 600] on link "1" at bounding box center [780, 600] width 33 height 34
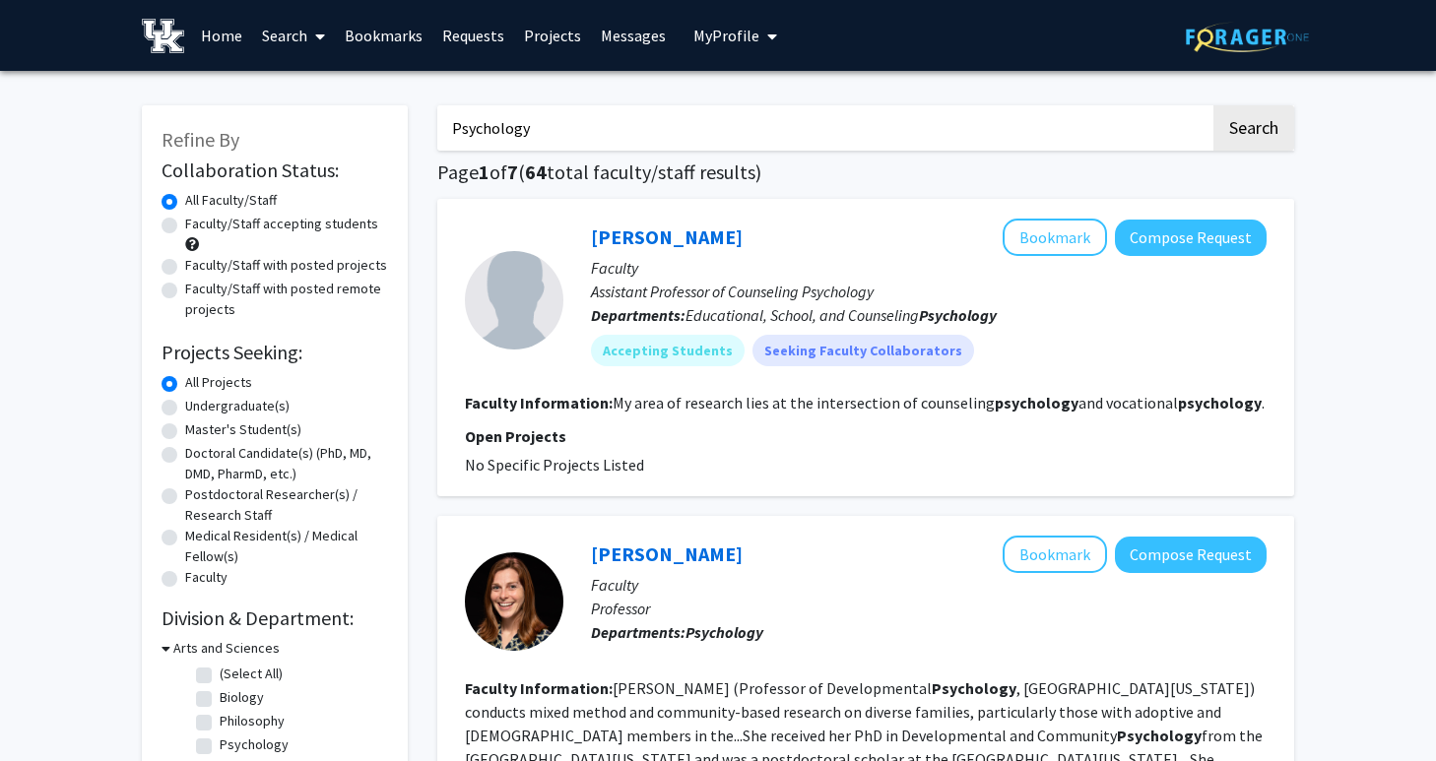
click at [302, 276] on label "Faculty/Staff with posted projects" at bounding box center [286, 265] width 202 height 21
click at [198, 268] on input "Faculty/Staff with posted projects" at bounding box center [191, 261] width 13 height 13
radio input "true"
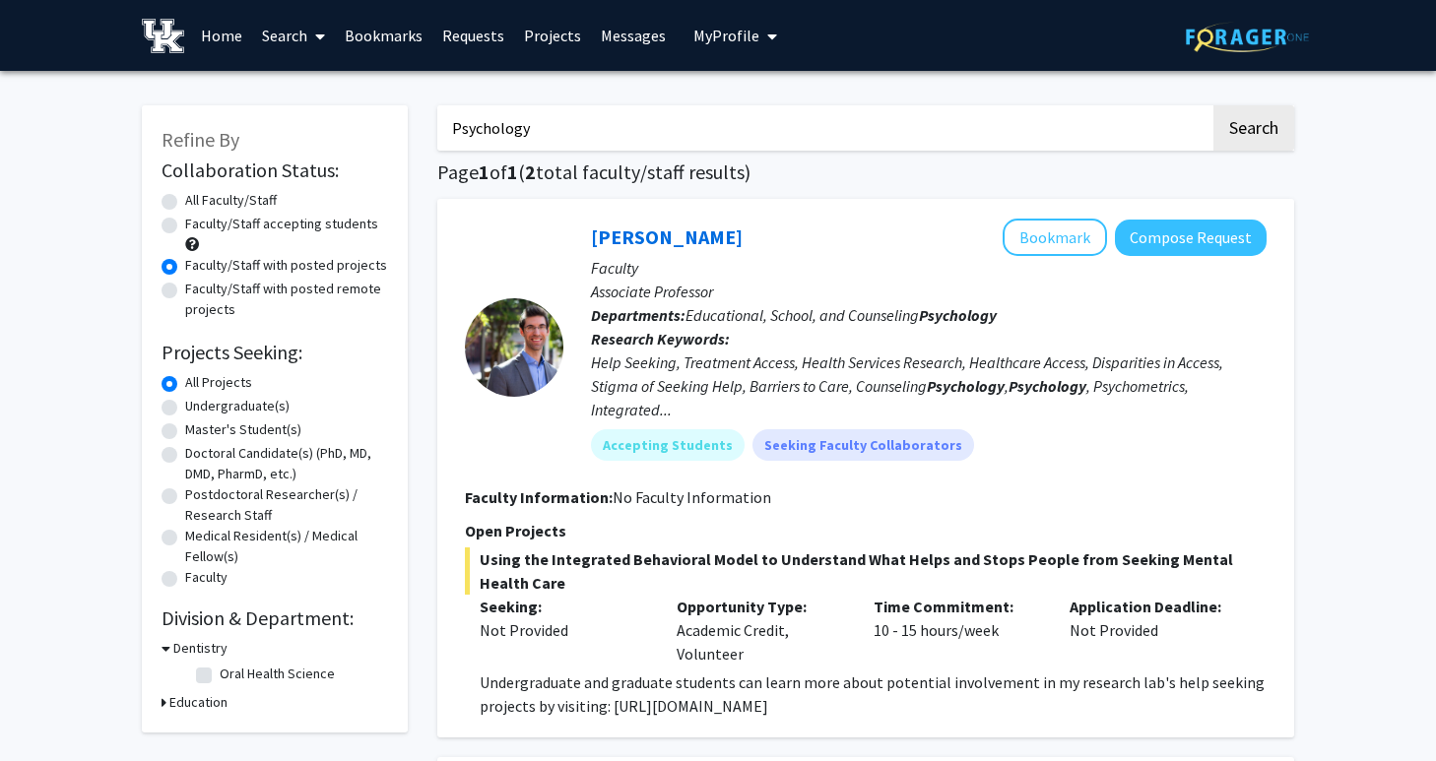
click at [284, 276] on label "Faculty/Staff with posted projects" at bounding box center [286, 265] width 202 height 21
click at [198, 268] on input "Faculty/Staff with posted projects" at bounding box center [191, 261] width 13 height 13
click at [283, 214] on div "All Faculty/Staff" at bounding box center [275, 202] width 227 height 24
click at [276, 234] on label "Faculty/Staff accepting students" at bounding box center [281, 224] width 193 height 21
click at [198, 227] on input "Faculty/Staff accepting students" at bounding box center [191, 220] width 13 height 13
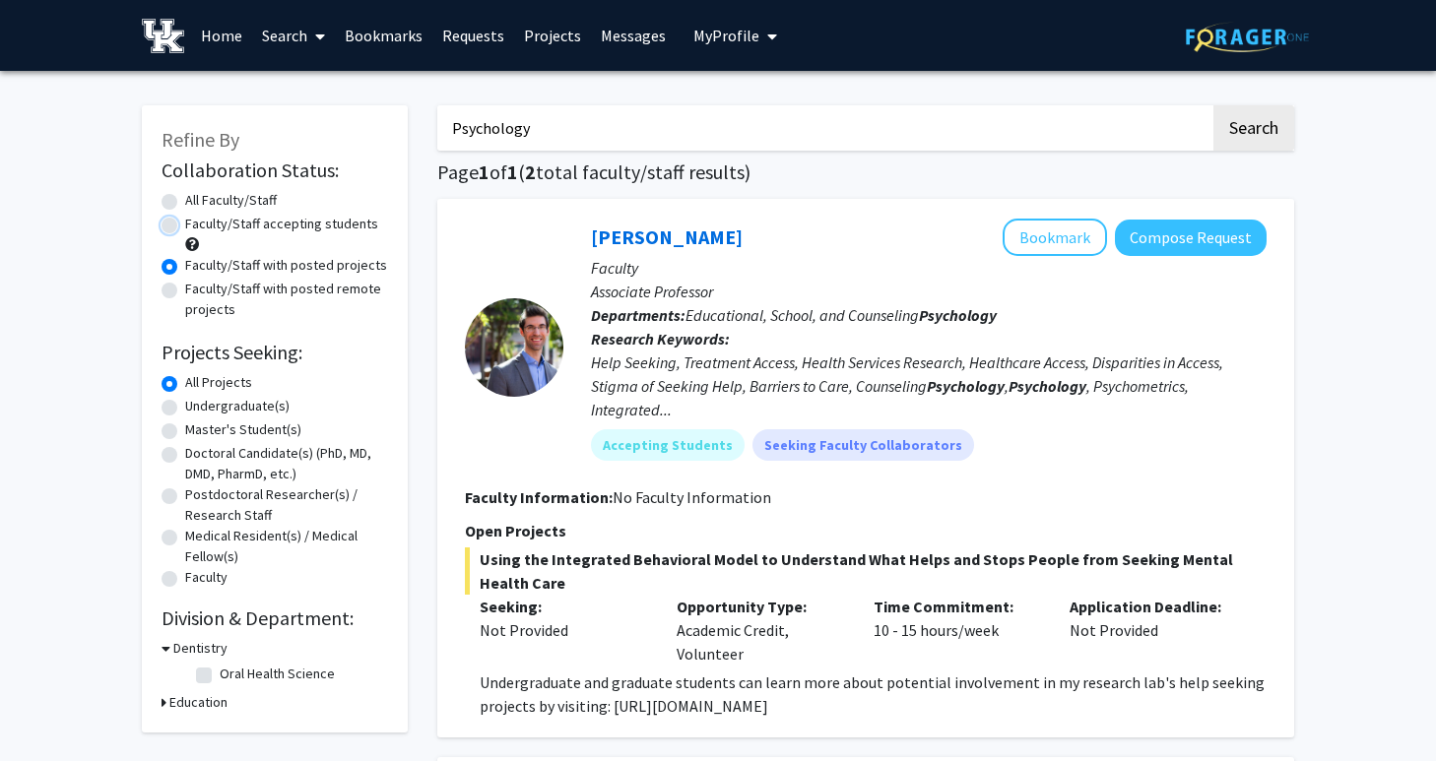
radio input "true"
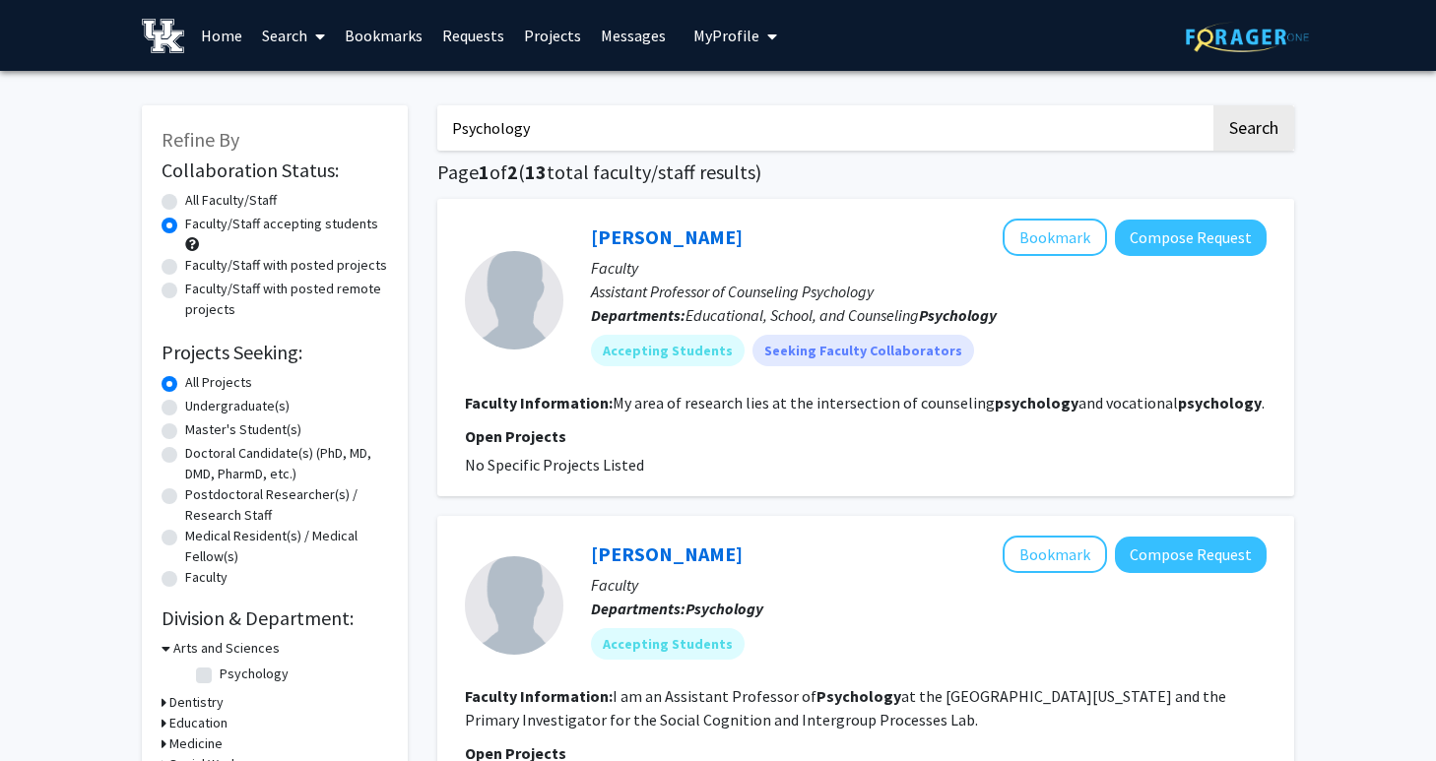
click at [312, 276] on label "Faculty/Staff with posted projects" at bounding box center [286, 265] width 202 height 21
click at [198, 268] on input "Faculty/Staff with posted projects" at bounding box center [191, 261] width 13 height 13
radio input "true"
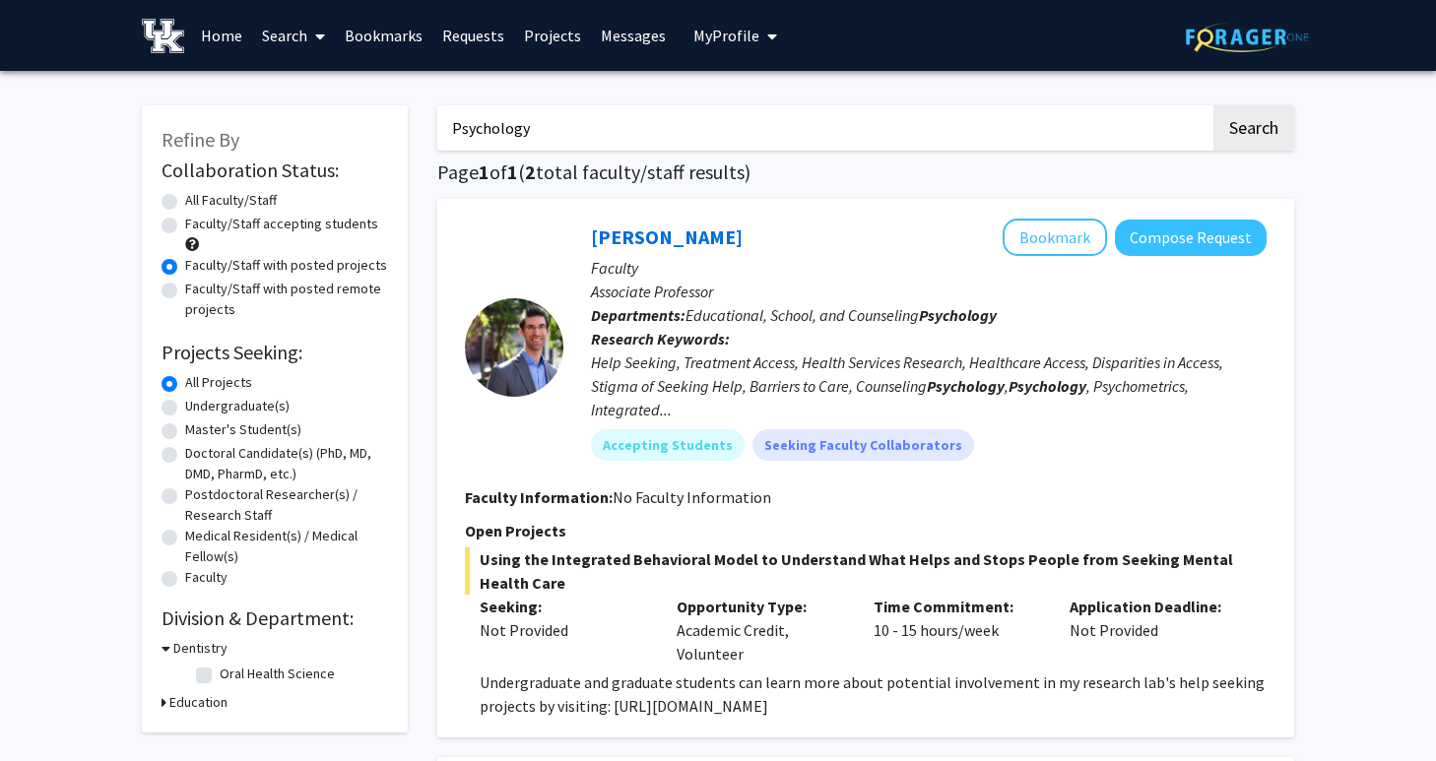
click at [243, 234] on label "Faculty/Staff accepting students" at bounding box center [281, 224] width 193 height 21
click at [198, 227] on input "Faculty/Staff accepting students" at bounding box center [191, 220] width 13 height 13
radio input "true"
